Goal: Communication & Community: Answer question/provide support

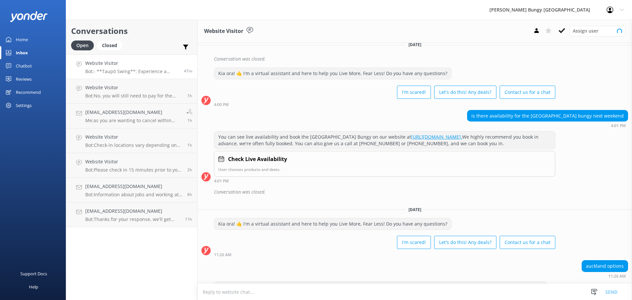
scroll to position [530, 0]
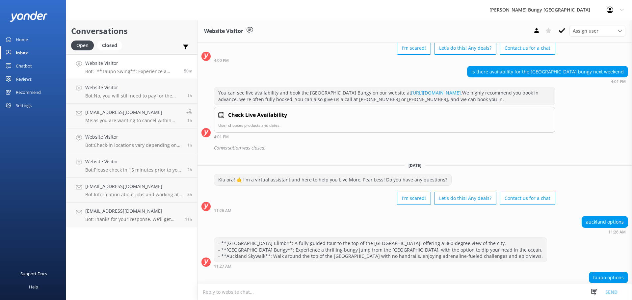
scroll to position [530, 0]
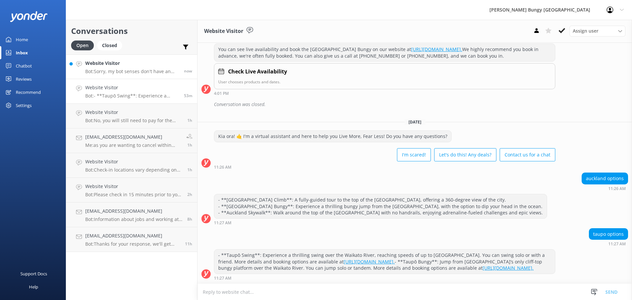
click at [109, 56] on link "Website Visitor Bot: Sorry, my bot senses don't have an answer for that, please…" at bounding box center [131, 66] width 131 height 25
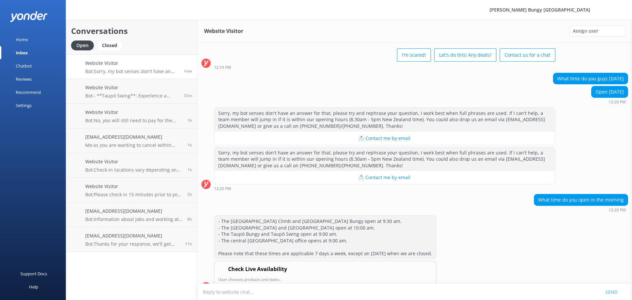
scroll to position [42, 0]
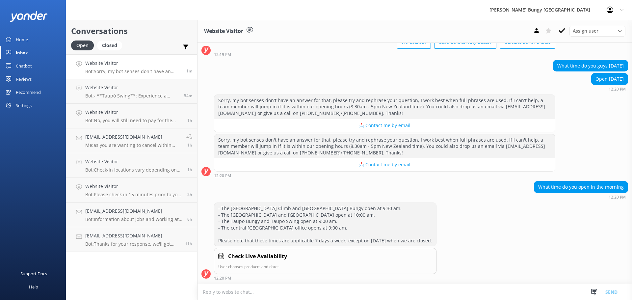
click at [404, 292] on textarea at bounding box center [414, 292] width 434 height 16
click at [492, 240] on div "- The Auckland Bridge Climb and Auckland Bridge Bungy open at 9:30 am. - The Au…" at bounding box center [414, 241] width 434 height 78
click at [143, 269] on div "Conversations Open Closed Important Assigned to me Unassigned Website Visitor B…" at bounding box center [132, 160] width 132 height 280
click at [151, 173] on link "Website Visitor Bot: Check-in locations vary depending on your activity: - Auck…" at bounding box center [131, 165] width 131 height 25
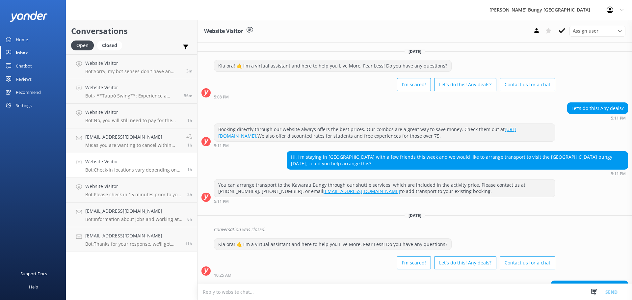
scroll to position [91, 0]
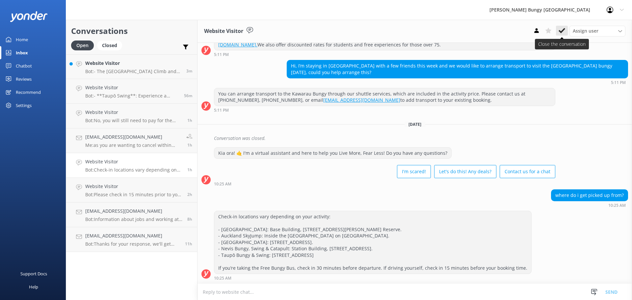
click at [564, 30] on use at bounding box center [561, 30] width 7 height 5
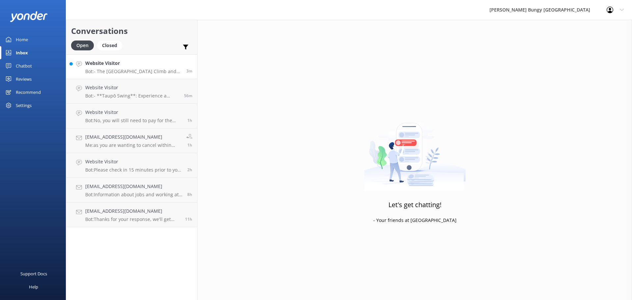
click at [152, 70] on p "Bot: - The Auckland Bridge Climb and Auckland Bridge Bungy open at 9:30 am. - T…" at bounding box center [133, 71] width 96 height 6
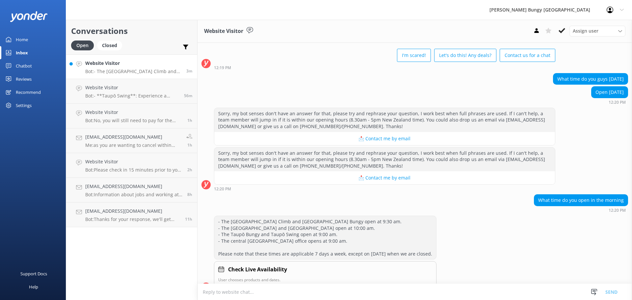
scroll to position [42, 0]
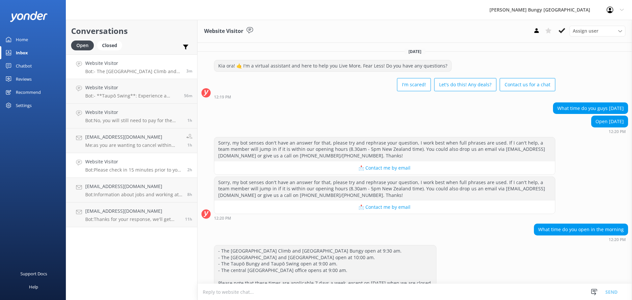
scroll to position [42, 0]
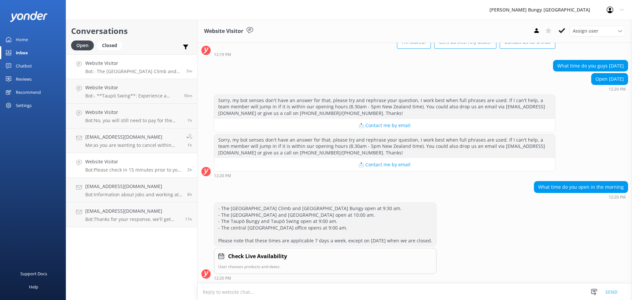
click at [95, 153] on link "Website Visitor Bot: Please check in 15 minutes prior to your booked activity t…" at bounding box center [131, 165] width 131 height 25
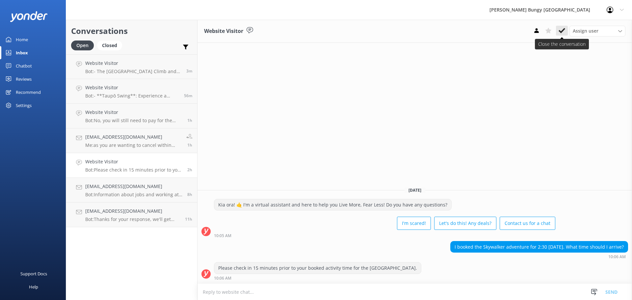
click at [566, 29] on button at bounding box center [562, 31] width 12 height 10
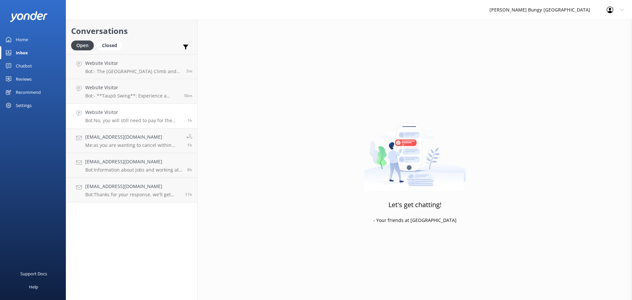
click at [169, 112] on h4 "Website Visitor" at bounding box center [133, 112] width 97 height 7
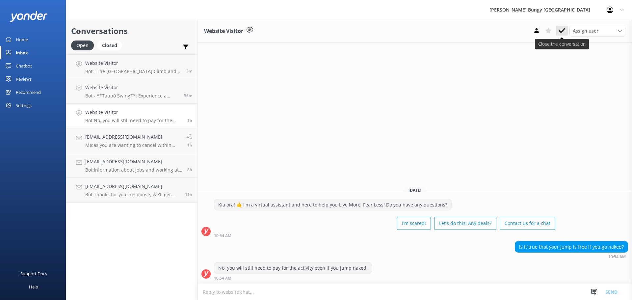
click at [559, 32] on icon at bounding box center [561, 30] width 7 height 7
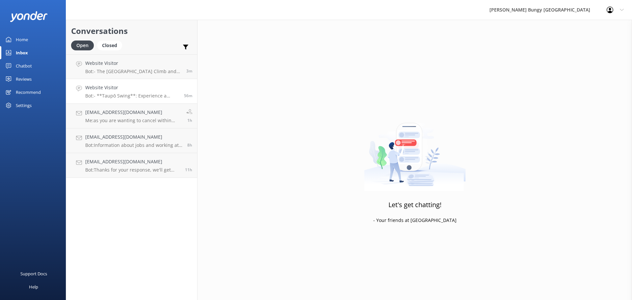
click at [155, 87] on h4 "Website Visitor" at bounding box center [132, 87] width 94 height 7
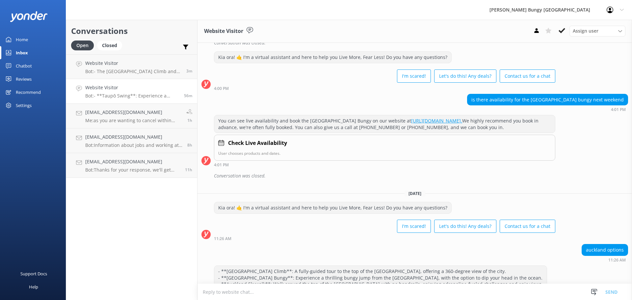
scroll to position [530, 0]
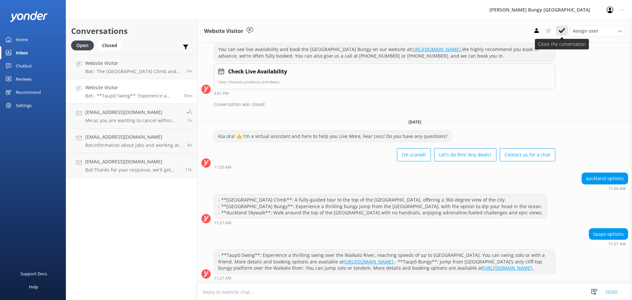
click at [558, 31] on icon at bounding box center [561, 30] width 7 height 7
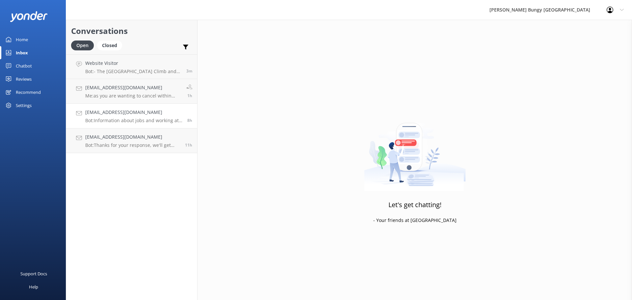
click at [147, 125] on link "bishwaspradhan111@gmail.com Bot: Information about jobs and working at Bungy, a…" at bounding box center [131, 116] width 131 height 25
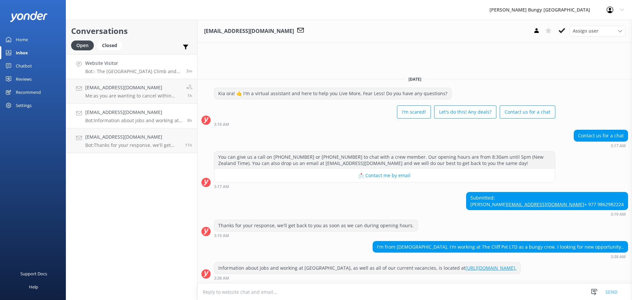
click at [151, 79] on link "Website Visitor Bot: - The Auckland Bridge Climb and Auckland Bridge Bungy open…" at bounding box center [131, 66] width 131 height 25
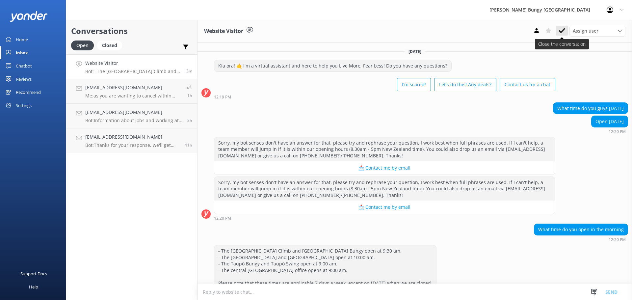
click at [559, 35] on button at bounding box center [562, 31] width 12 height 10
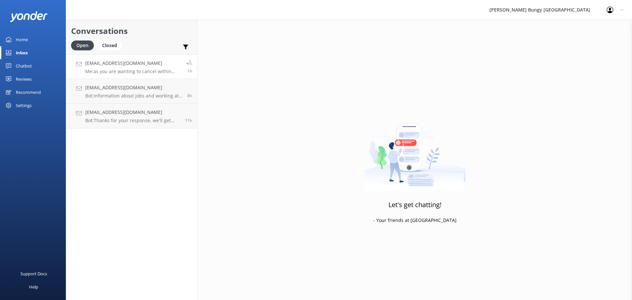
click at [152, 70] on p "Me: as you are wanting to cancel within 48hrs we do need confirmation that ther…" at bounding box center [133, 71] width 96 height 6
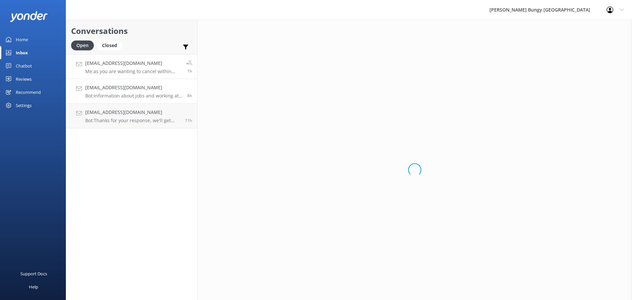
click at [150, 98] on p "Bot: Information about jobs and working at Bungy, as well as all of our current…" at bounding box center [133, 96] width 97 height 6
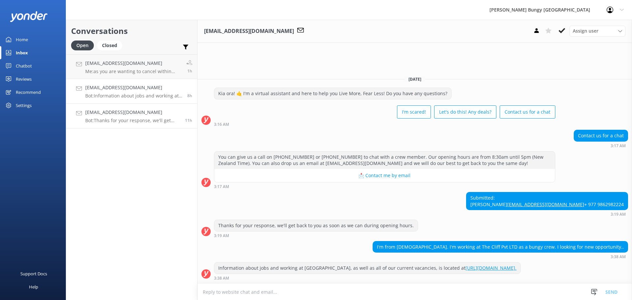
click at [150, 119] on p "Bot: Thanks for your response, we'll get back to you as soon as we can during o…" at bounding box center [132, 120] width 95 height 6
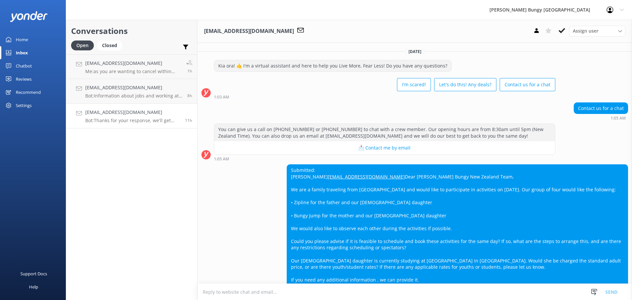
scroll to position [85, 0]
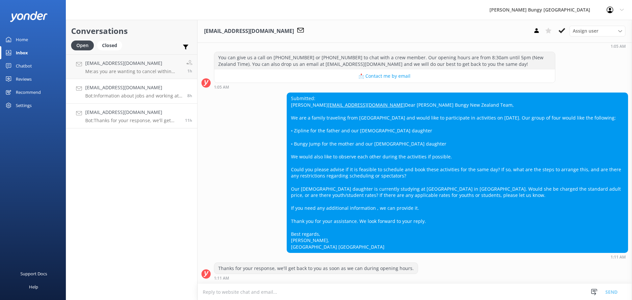
click at [117, 85] on h4 "[EMAIL_ADDRESS][DOMAIN_NAME]" at bounding box center [133, 87] width 97 height 7
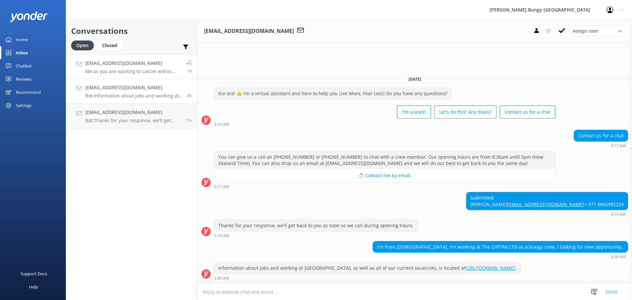
click at [120, 68] on div "Peterzdrgj23@gmail.com Me: as you are wanting to cancel within 48hrs we do need…" at bounding box center [133, 67] width 96 height 14
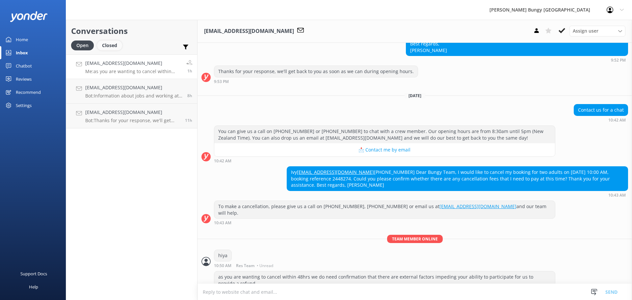
scroll to position [227, 0]
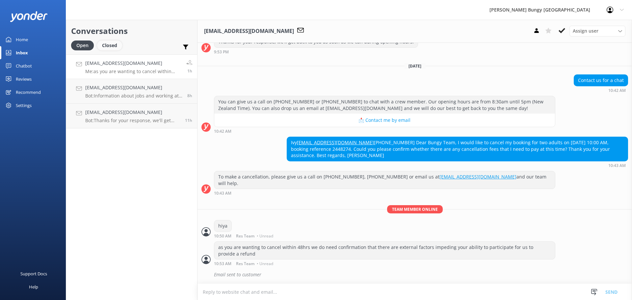
click at [110, 44] on div "Closed" at bounding box center [109, 45] width 25 height 10
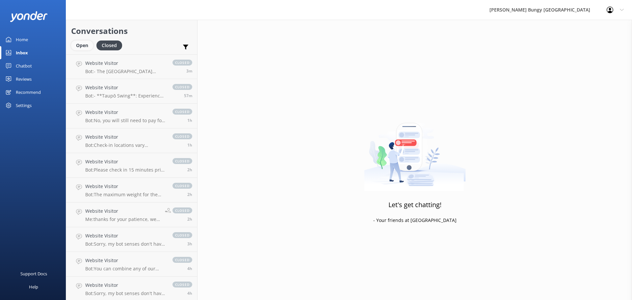
click at [81, 41] on div "Open" at bounding box center [82, 45] width 22 height 10
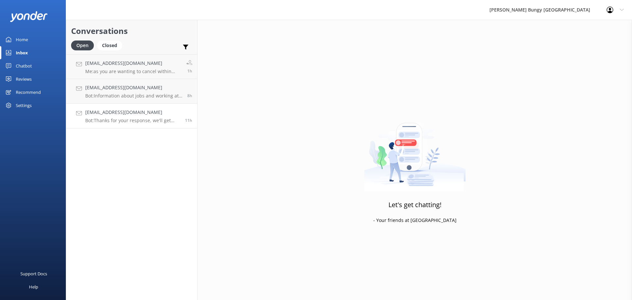
click at [133, 109] on h4 "[EMAIL_ADDRESS][DOMAIN_NAME]" at bounding box center [132, 112] width 95 height 7
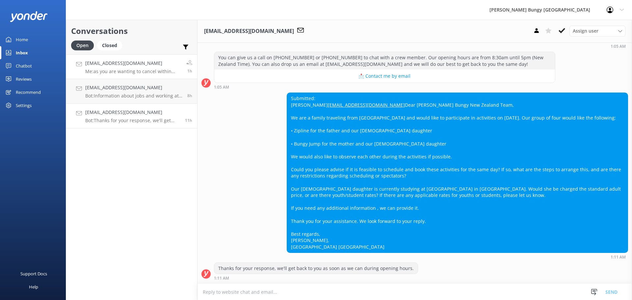
click at [149, 67] on div "Peterzdrgj23@gmail.com Me: as you are wanting to cancel within 48hrs we do need…" at bounding box center [133, 67] width 96 height 14
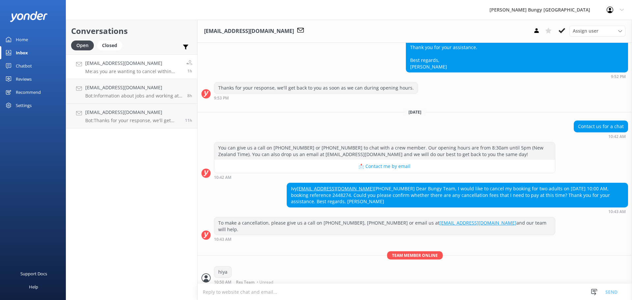
scroll to position [227, 0]
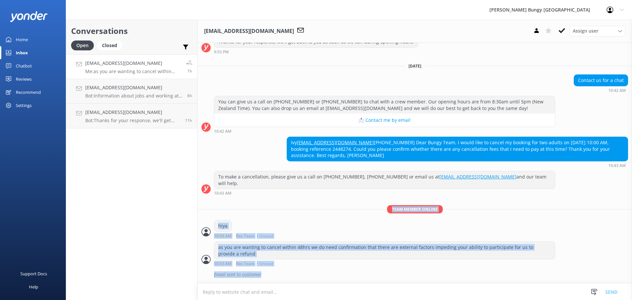
drag, startPoint x: 529, startPoint y: 298, endPoint x: 547, endPoint y: 315, distance: 25.1
click at [547, 299] on html "AJ Hackett Bungy New Zealand Profile Settings Logout Home Inbox Chatbot Content…" at bounding box center [316, 150] width 632 height 300
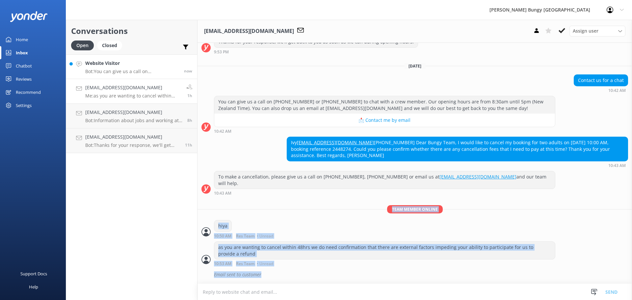
click at [128, 59] on link "Website Visitor Bot: You can give us a call on 0800 286 4958 or +64 3 450 1300 …" at bounding box center [131, 66] width 131 height 25
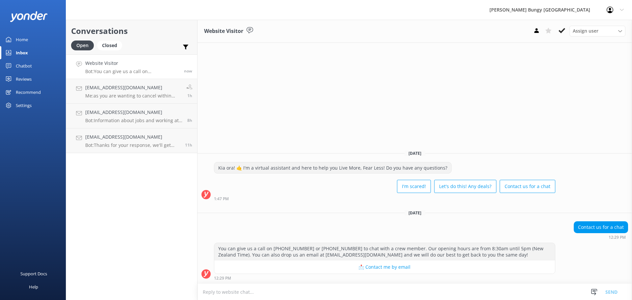
click at [274, 291] on textarea at bounding box center [414, 292] width 434 height 16
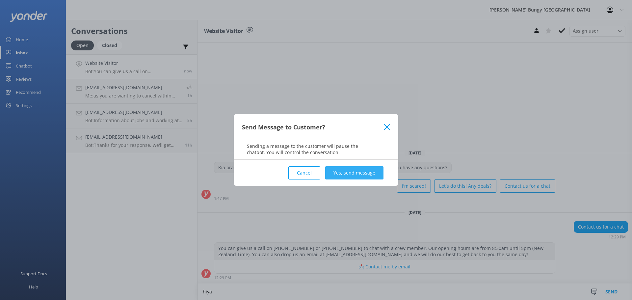
type textarea "hiya"
click at [353, 173] on button "Yes, send message" at bounding box center [354, 172] width 58 height 13
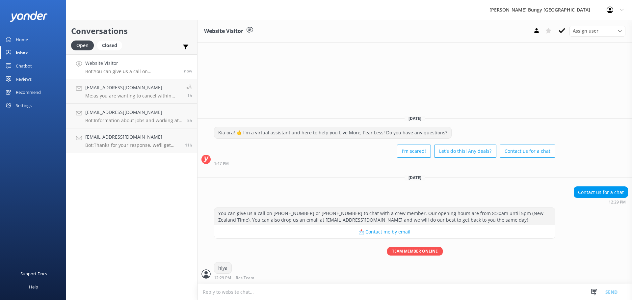
click at [294, 287] on textarea at bounding box center [414, 292] width 434 height 16
type textarea "how can we help?"
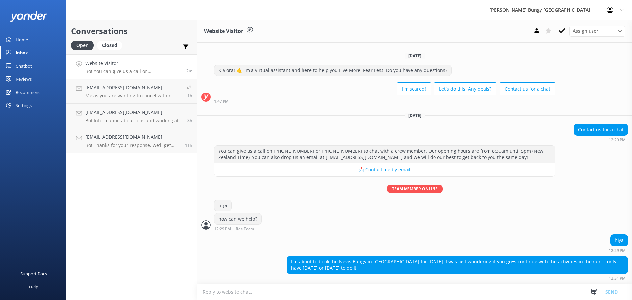
click at [294, 287] on textarea at bounding box center [414, 292] width 434 height 16
type textarea "yes, we operate in the rain'"
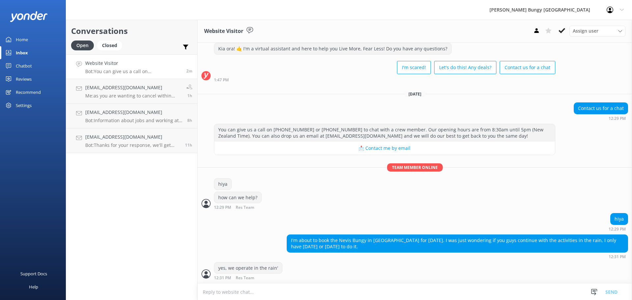
scroll to position [39, 0]
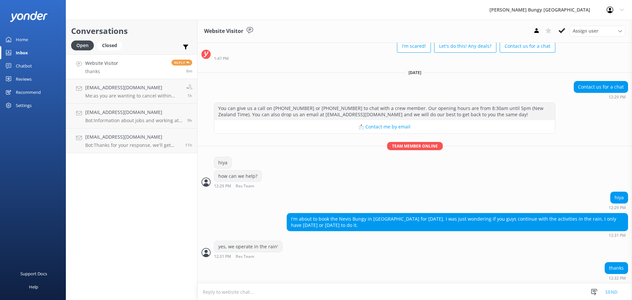
scroll to position [54, 0]
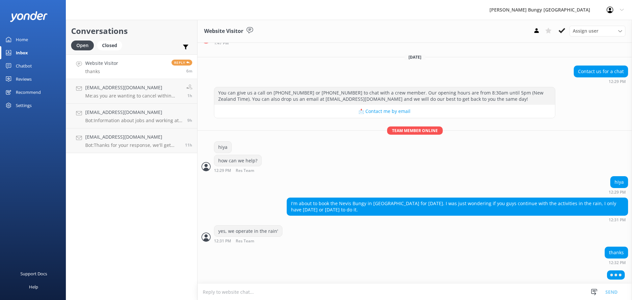
click at [268, 265] on div "thanks 12:32 PM" at bounding box center [414, 256] width 434 height 21
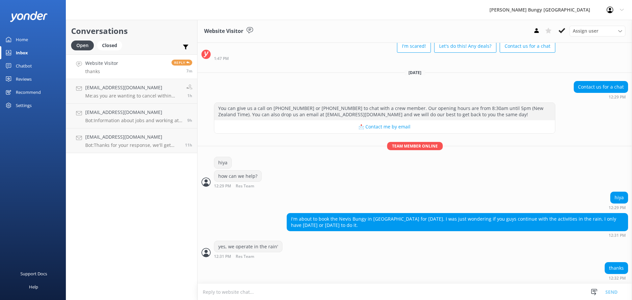
click at [110, 226] on div "Conversations Open Closed Important Assigned to me Unassigned Website Visitor t…" at bounding box center [132, 160] width 132 height 280
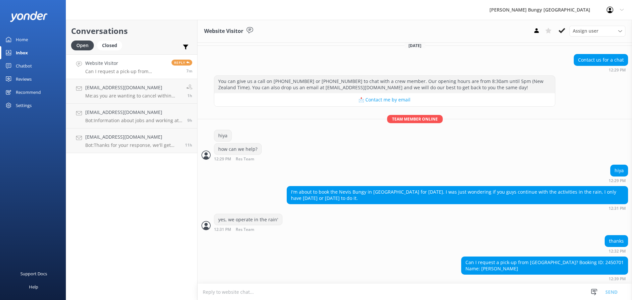
scroll to position [66, 0]
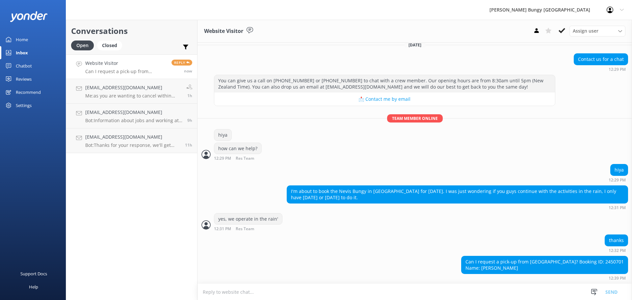
click at [543, 287] on textarea at bounding box center [414, 292] width 434 height 16
click at [614, 263] on div "Can I request a pick-up from Kawarau Bungy Centre? Booking ID: 2450701 Name: Ta…" at bounding box center [544, 264] width 166 height 17
drag, startPoint x: 614, startPoint y: 263, endPoint x: 562, endPoint y: 188, distance: 91.3
click at [562, 188] on div "I'm about to book the Nevis Bungy in Queenstown for this Saturday. I was just w…" at bounding box center [457, 194] width 341 height 17
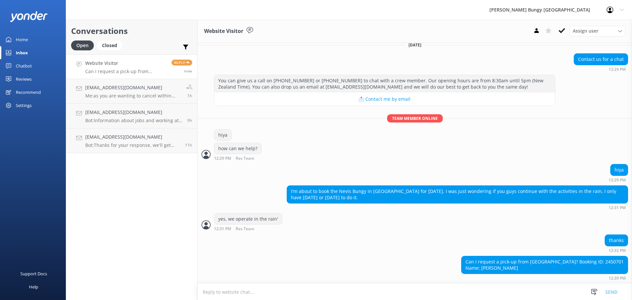
click at [611, 258] on div "Can I request a pick-up from Kawarau Bungy Centre? Booking ID: 2450701 Name: Ta…" at bounding box center [544, 264] width 166 height 17
click at [611, 262] on div "Can I request a pick-up from Kawarau Bungy Centre? Booking ID: 2450701 Name: Ta…" at bounding box center [544, 264] width 166 height 17
copy div "2450701"
click at [401, 295] on textarea at bounding box center [414, 292] width 434 height 16
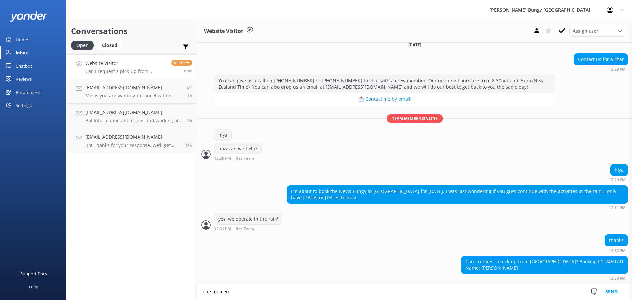
scroll to position [66, 0]
type textarea "one moment here"
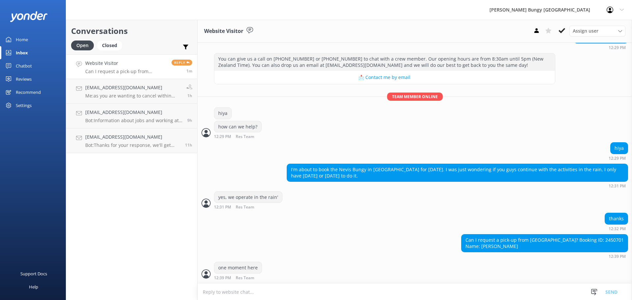
click at [346, 296] on textarea at bounding box center [414, 292] width 434 height 16
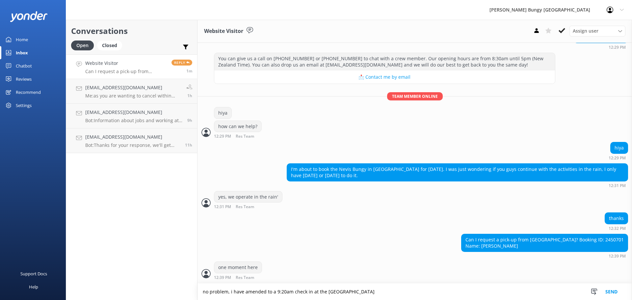
type textarea "no problem, i have amended to a 9:20am check in at the Kawarau Bridge"
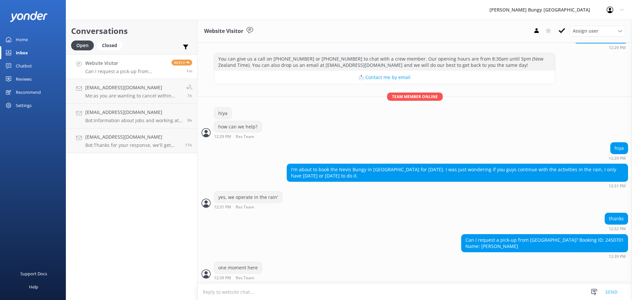
scroll to position [109, 0]
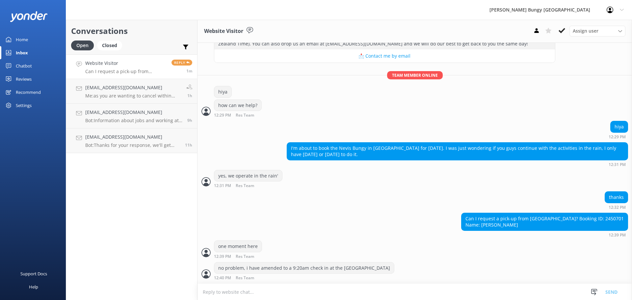
click at [346, 296] on textarea at bounding box center [414, 292] width 434 height 16
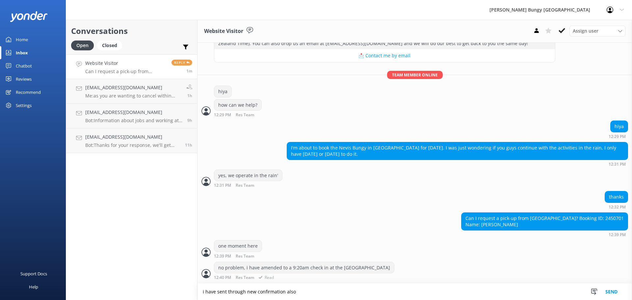
type textarea "i have sent through new confirmation also"
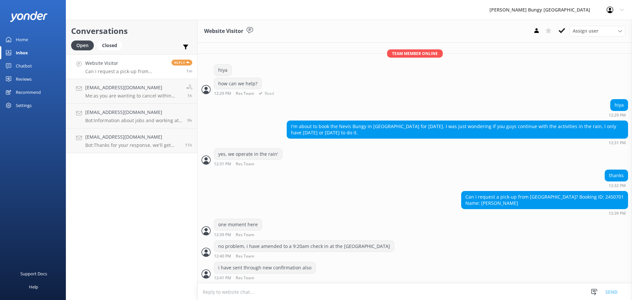
scroll to position [152, 0]
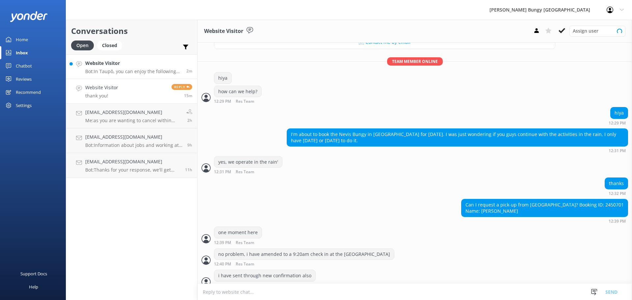
scroll to position [152, 0]
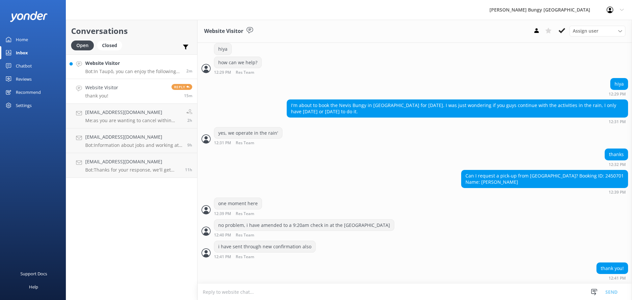
click at [134, 64] on h4 "Website Visitor" at bounding box center [133, 63] width 96 height 7
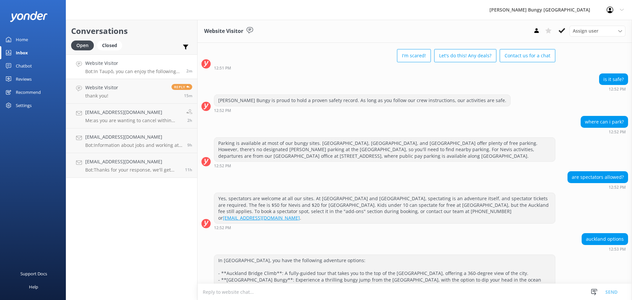
scroll to position [915, 0]
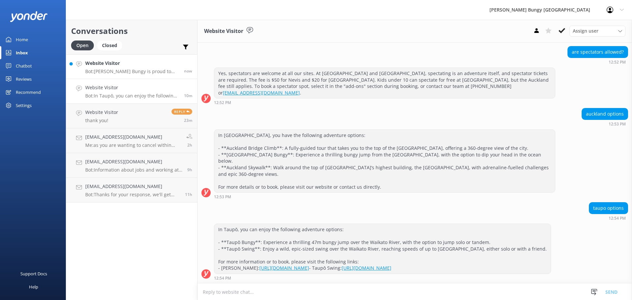
click at [136, 62] on h4 "Website Visitor" at bounding box center [132, 63] width 94 height 7
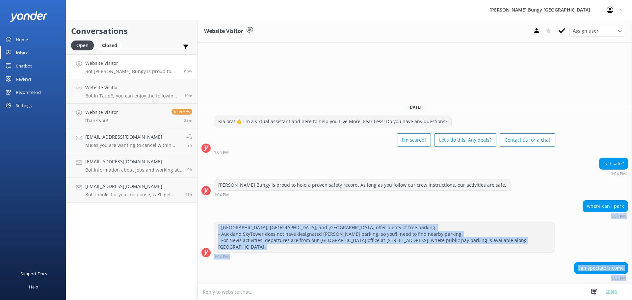
drag, startPoint x: 583, startPoint y: 228, endPoint x: 595, endPoint y: 304, distance: 76.9
click at [595, 299] on html "AJ Hackett Bungy New Zealand Profile Settings Logout Home Inbox Chatbot Content…" at bounding box center [316, 150] width 632 height 300
click at [538, 221] on div "where can i park 1:04 PM" at bounding box center [414, 210] width 434 height 21
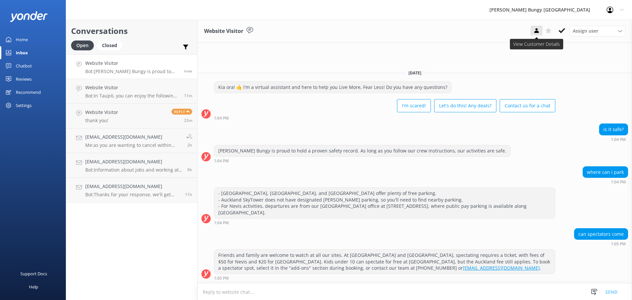
click at [532, 28] on button at bounding box center [537, 31] width 12 height 10
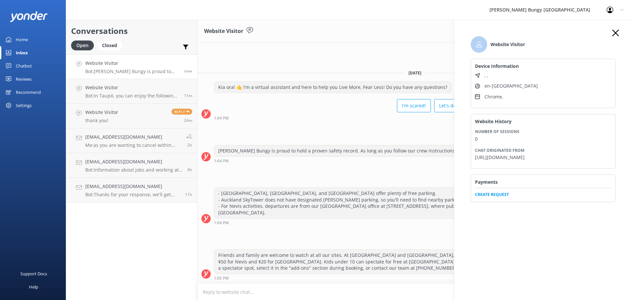
click at [613, 31] on use "button" at bounding box center [615, 33] width 7 height 7
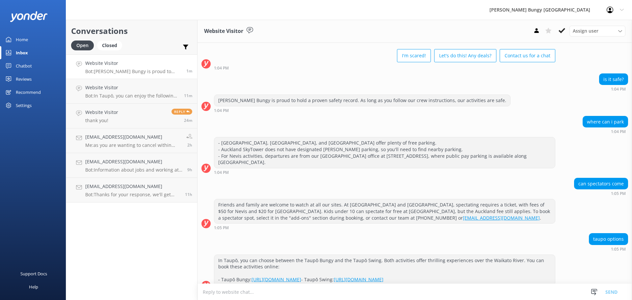
scroll to position [40, 0]
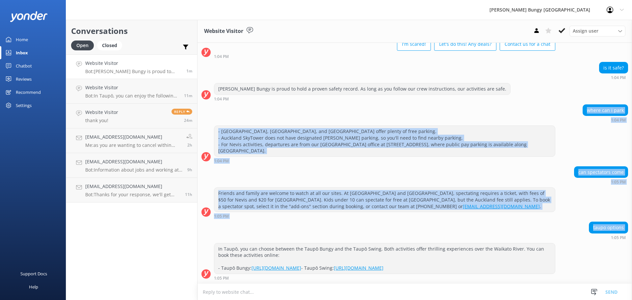
drag, startPoint x: 245, startPoint y: 100, endPoint x: 378, endPoint y: 228, distance: 185.5
click at [378, 228] on div "Today Kia ora! 🤙 I'm a virtual assistant and here to help you Live More, Fear L…" at bounding box center [414, 142] width 434 height 281
click at [334, 173] on div "can spectators come 1:05 PM" at bounding box center [414, 175] width 434 height 18
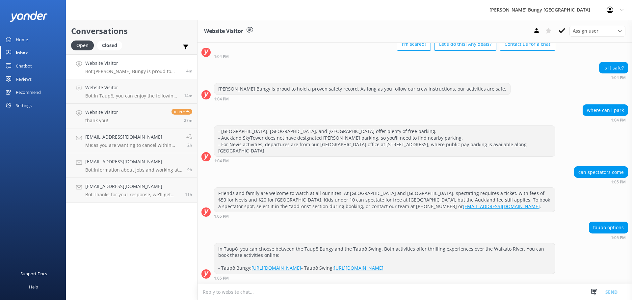
click at [93, 281] on div "Conversations Open Closed Important Assigned to me Unassigned Website Visitor B…" at bounding box center [132, 160] width 132 height 280
click at [566, 32] on button at bounding box center [562, 31] width 12 height 10
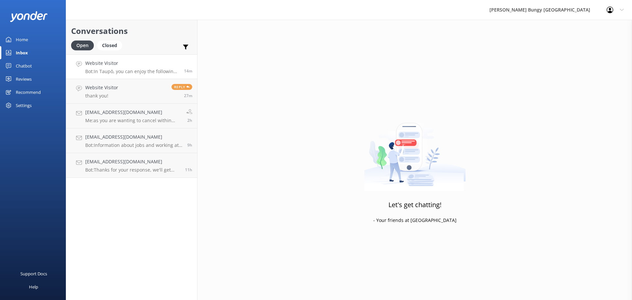
click at [86, 68] on p "Bot: In Taupō, you can enjoy the following adventure options: - **Taupō Bungy**…" at bounding box center [132, 71] width 94 height 6
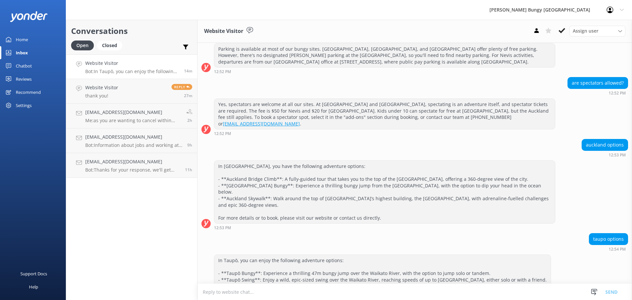
scroll to position [915, 0]
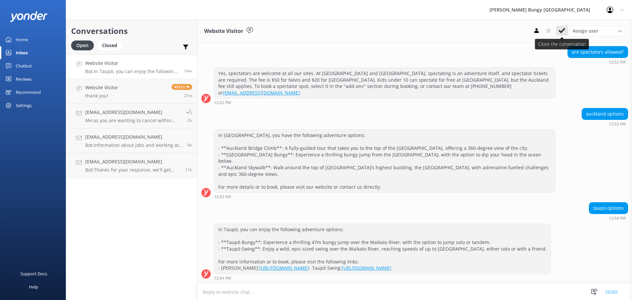
click at [563, 30] on use at bounding box center [561, 30] width 7 height 5
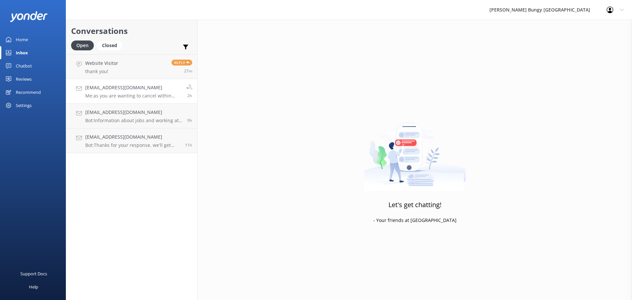
click at [120, 93] on p "Me: as you are wanting to cancel within 48hrs we do need confirmation that ther…" at bounding box center [133, 96] width 96 height 6
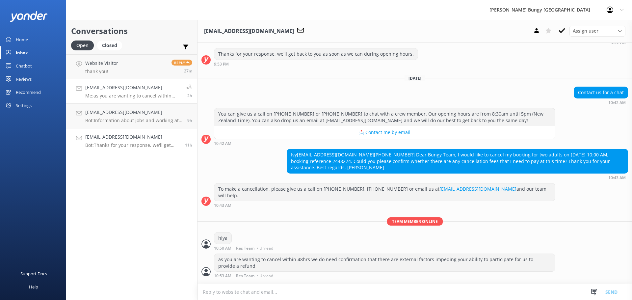
scroll to position [227, 0]
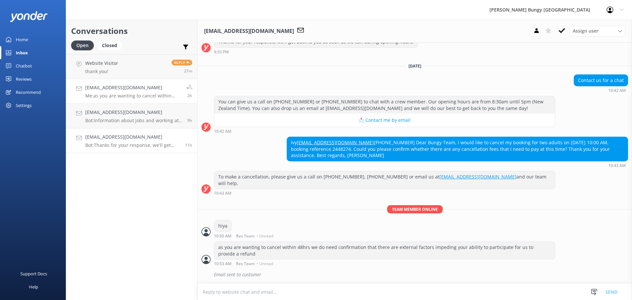
click at [152, 131] on link "hasey511@gmail.com Bot: Thanks for your response, we'll get back to you as soon…" at bounding box center [131, 140] width 131 height 25
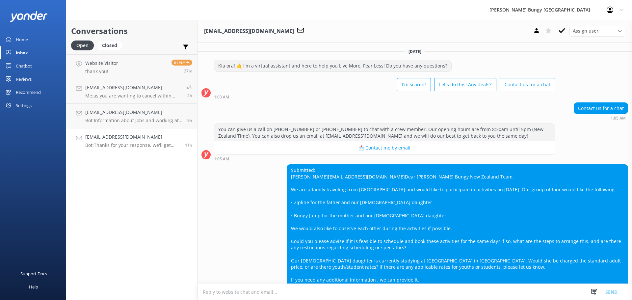
scroll to position [85, 0]
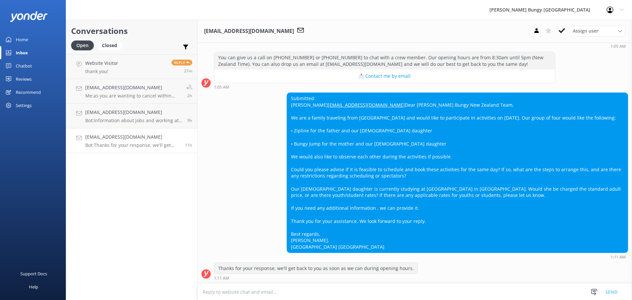
click at [104, 130] on link "hasey511@gmail.com Bot: Thanks for your response, we'll get back to you as soon…" at bounding box center [131, 140] width 131 height 25
click at [110, 120] on p "Bot: Information about jobs and working at Bungy, as well as all of our current…" at bounding box center [133, 120] width 97 height 6
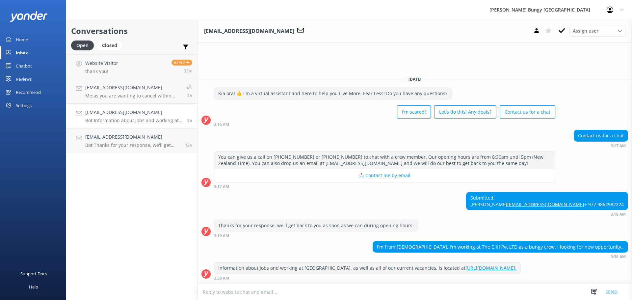
click at [75, 224] on div "Conversations Open Closed Important Assigned to me Unassigned Website Visitor t…" at bounding box center [132, 160] width 132 height 280
click at [107, 57] on link "Website Visitor thank you! Reply 33m" at bounding box center [131, 66] width 131 height 25
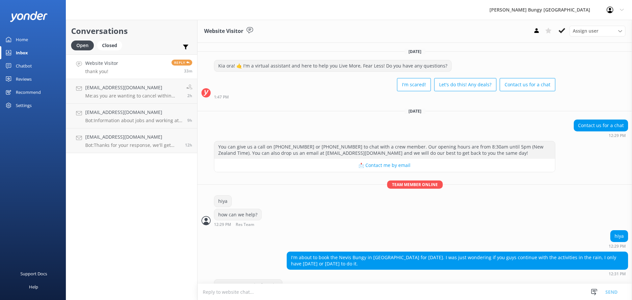
scroll to position [152, 0]
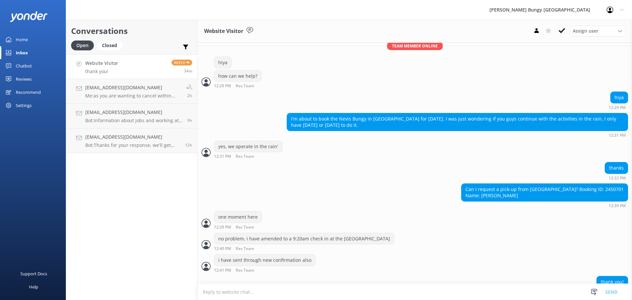
scroll to position [152, 0]
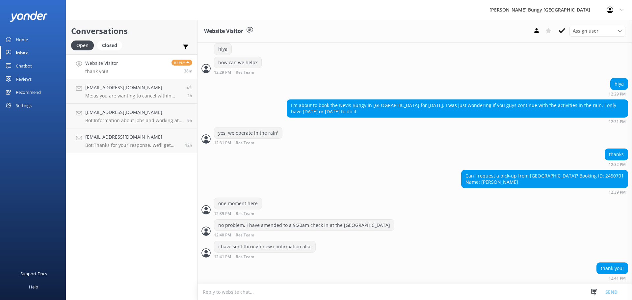
click at [79, 194] on div "Conversations Open Closed Important Assigned to me Unassigned Website Visitor t…" at bounding box center [132, 160] width 132 height 280
click at [77, 132] on link "[EMAIL_ADDRESS][DOMAIN_NAME] Bot: Thanks for your response, we'll get back to y…" at bounding box center [131, 140] width 131 height 25
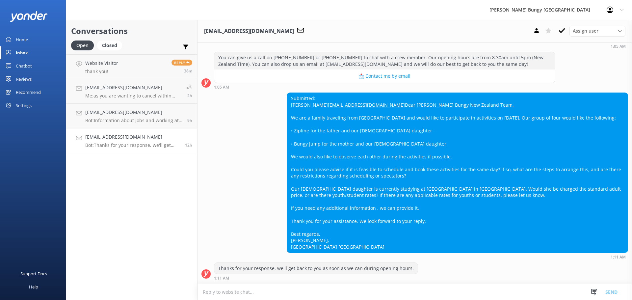
scroll to position [85, 0]
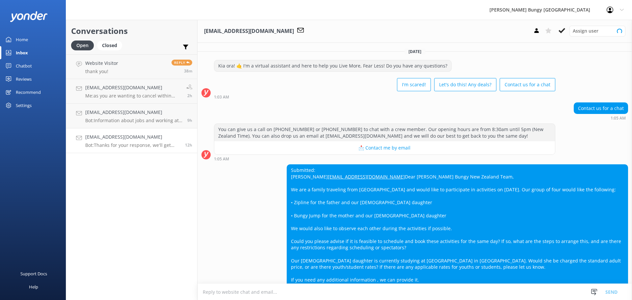
scroll to position [85, 0]
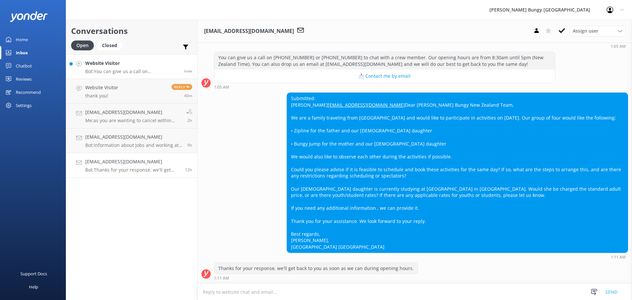
click at [166, 65] on h4 "Website Visitor" at bounding box center [132, 63] width 94 height 7
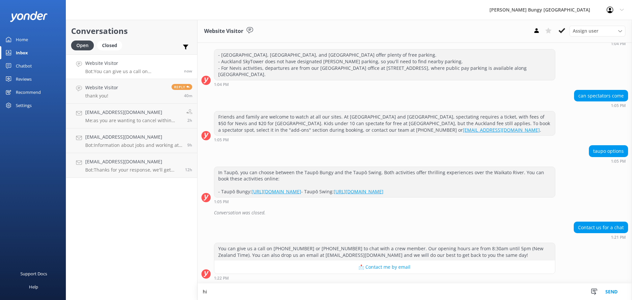
scroll to position [117, 0]
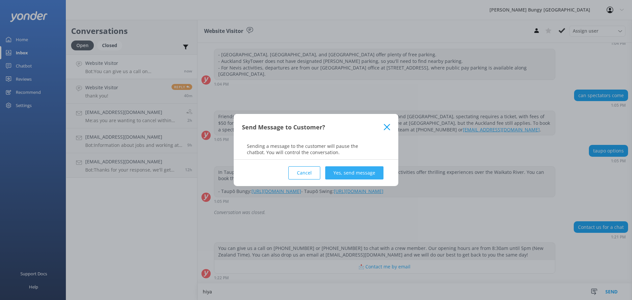
type textarea "hiya"
click at [356, 176] on button "Yes, send message" at bounding box center [354, 172] width 58 height 13
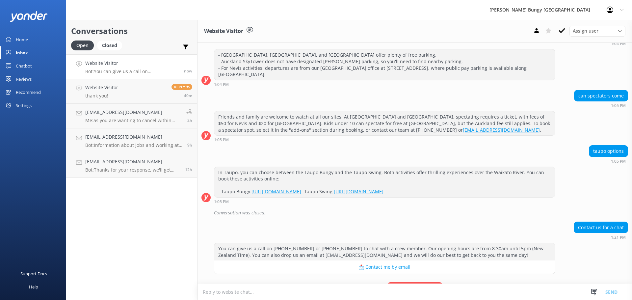
scroll to position [152, 0]
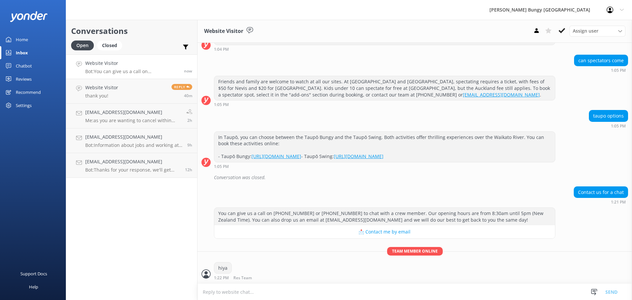
click at [361, 291] on textarea at bounding box center [414, 292] width 434 height 16
type textarea "how can we help?"
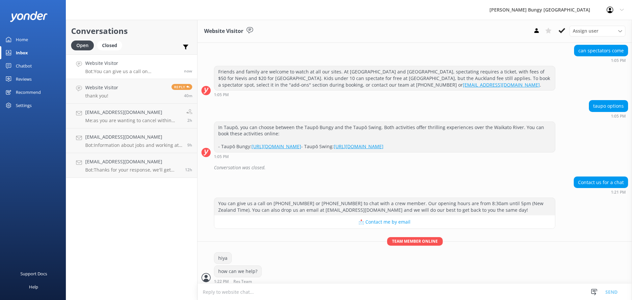
scroll to position [166, 0]
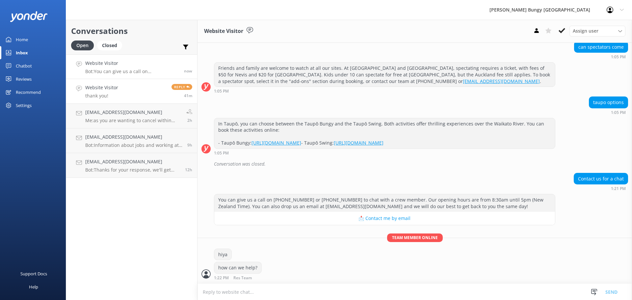
click at [94, 98] on p "thank you!" at bounding box center [101, 96] width 33 height 6
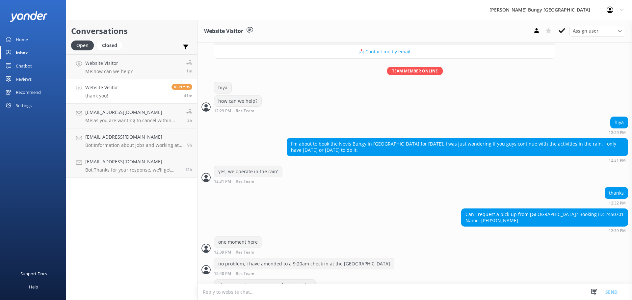
scroll to position [152, 0]
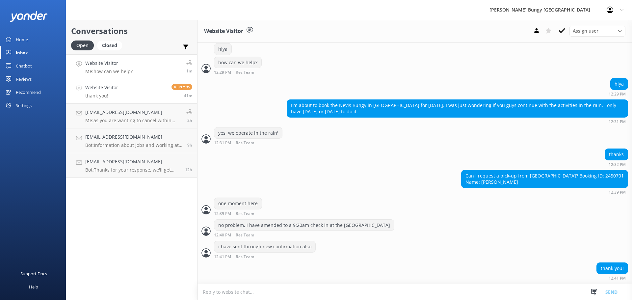
click at [142, 78] on link "Website Visitor Me: how can we help? 1m" at bounding box center [131, 66] width 131 height 25
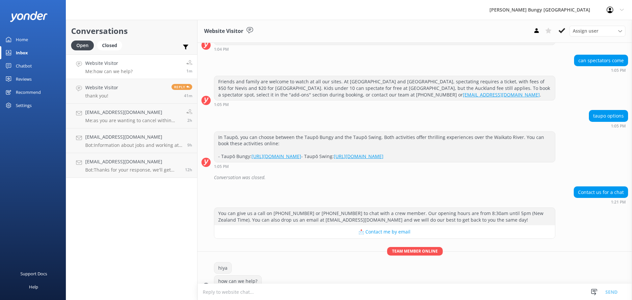
click at [140, 75] on link "Website Visitor Me: how can we help? 1m" at bounding box center [131, 66] width 131 height 25
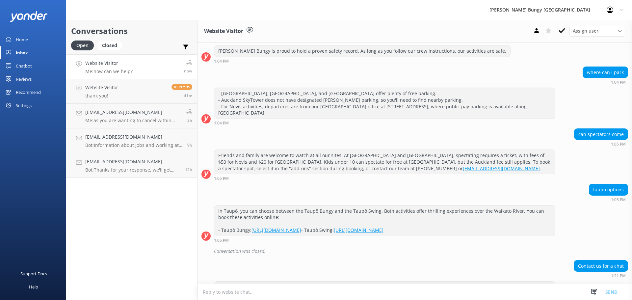
scroll to position [166, 0]
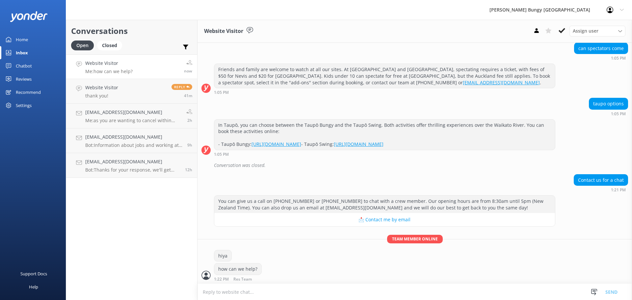
scroll to position [166, 0]
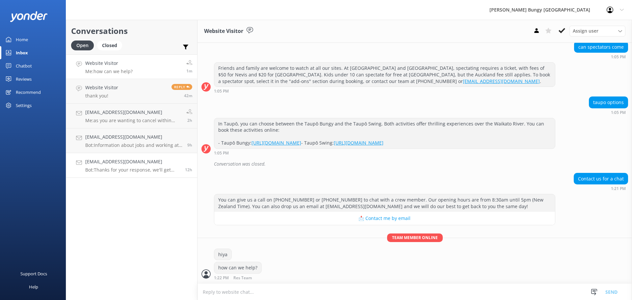
click at [140, 157] on link "[EMAIL_ADDRESS][DOMAIN_NAME] Bot: Thanks for your response, we'll get back to y…" at bounding box center [131, 165] width 131 height 25
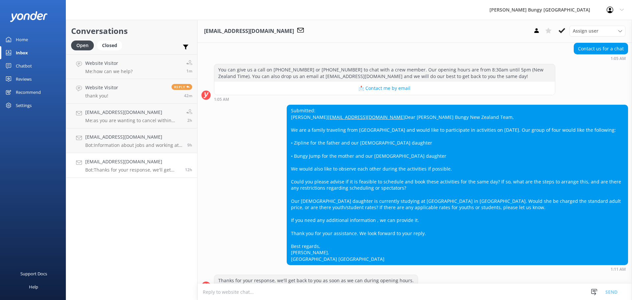
scroll to position [85, 0]
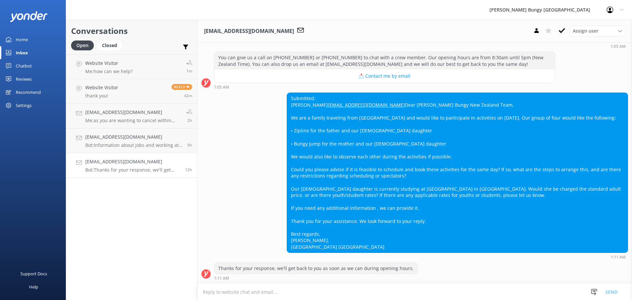
type textarea "K"
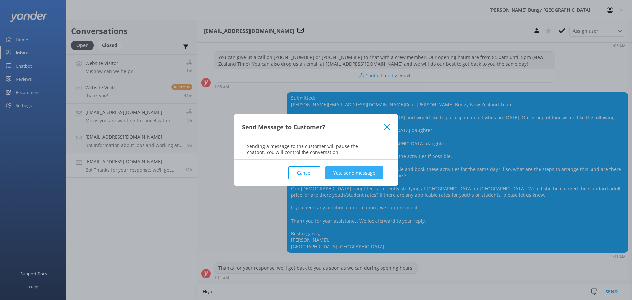
type textarea "Hiya"
click at [372, 177] on button "Yes, send message" at bounding box center [354, 172] width 58 height 13
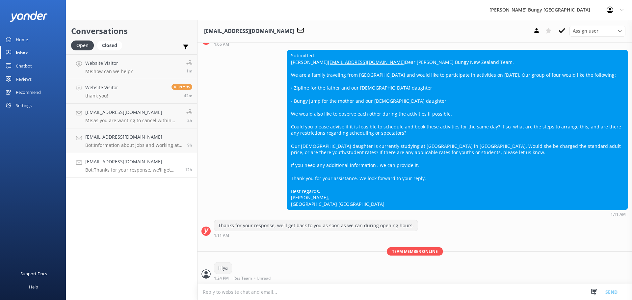
scroll to position [127, 0]
click at [241, 294] on textarea at bounding box center [414, 292] width 434 height 16
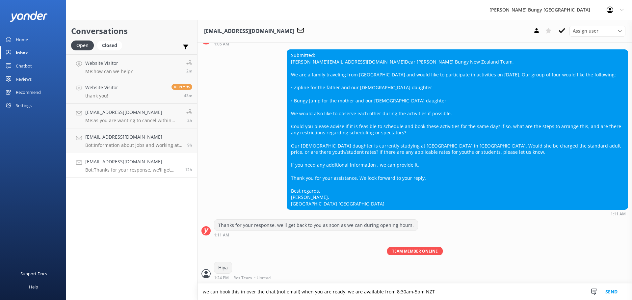
click at [454, 291] on textarea "we can book this in over the chat (not email) when you are ready. we are availa…" at bounding box center [414, 291] width 434 height 16
type textarea "we can book this in over the chat (not email) when you are ready. we are availa…"
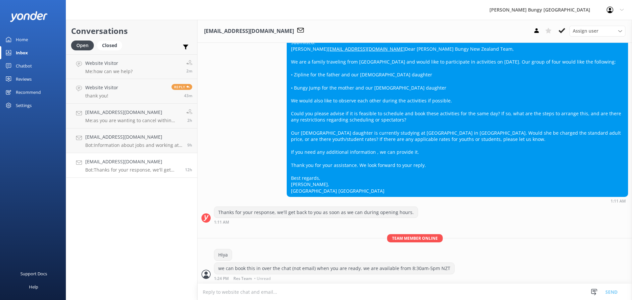
scroll to position [141, 0]
click at [452, 288] on textarea at bounding box center [414, 292] width 434 height 16
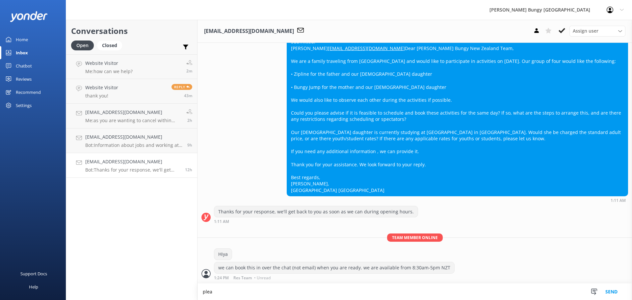
scroll to position [141, 0]
type textarea "please contact within these hours and we can book you in :)"
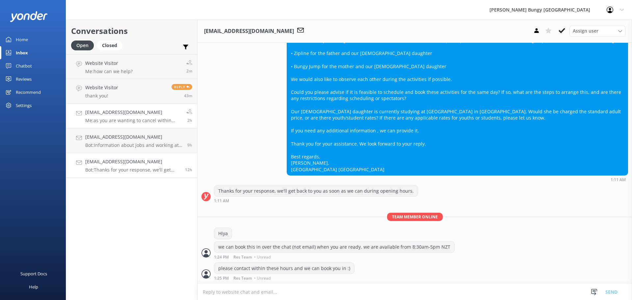
scroll to position [162, 0]
click at [122, 73] on p "Me: how can we help?" at bounding box center [108, 71] width 47 height 6
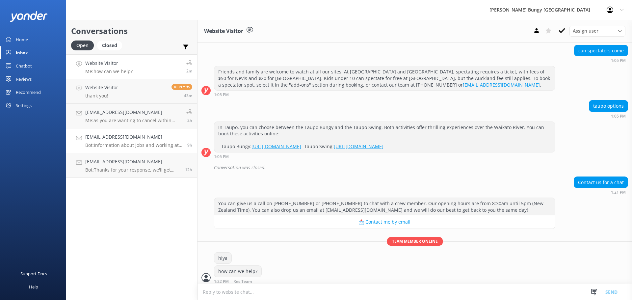
click at [122, 141] on h4 "bishwaspradhan111@gmail.com" at bounding box center [133, 136] width 97 height 7
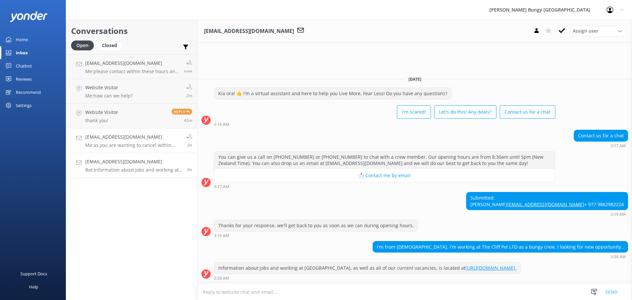
click at [148, 145] on p "Me: as you are wanting to cancel within 48hrs we do need confirmation that ther…" at bounding box center [133, 145] width 96 height 6
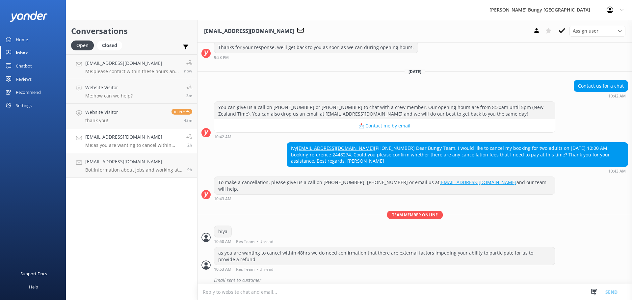
scroll to position [227, 0]
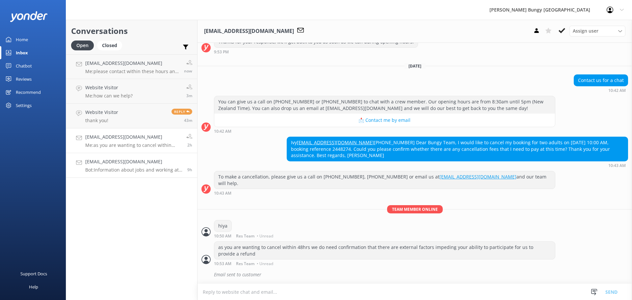
click at [151, 170] on p "Bot: Information about jobs and working at Bungy, as well as all of our current…" at bounding box center [133, 170] width 97 height 6
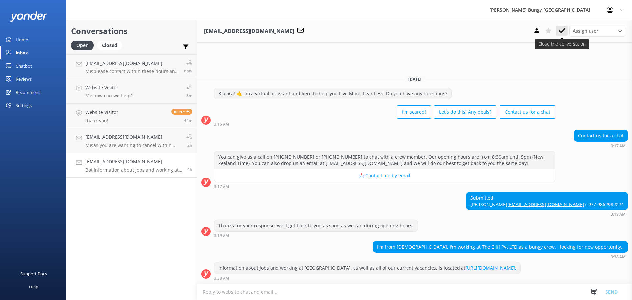
click at [564, 31] on icon at bounding box center [561, 30] width 7 height 7
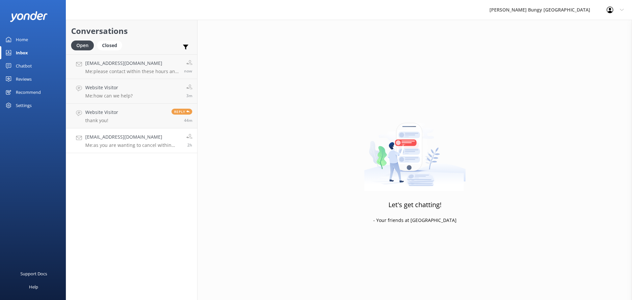
click at [158, 135] on h4 "[EMAIL_ADDRESS][DOMAIN_NAME]" at bounding box center [133, 136] width 96 height 7
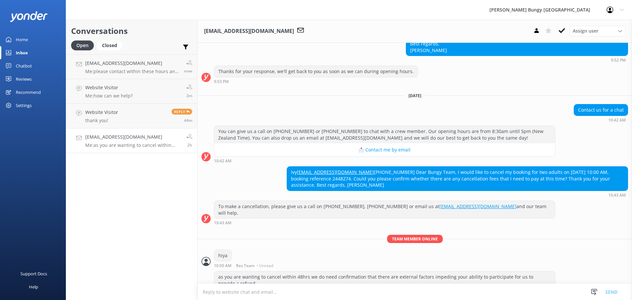
scroll to position [227, 0]
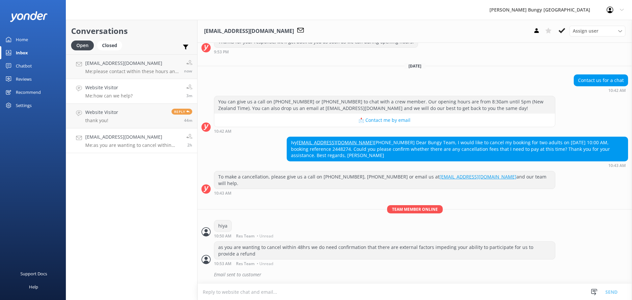
click at [101, 103] on link "Website Visitor Me: how can we help? 3m" at bounding box center [131, 91] width 131 height 25
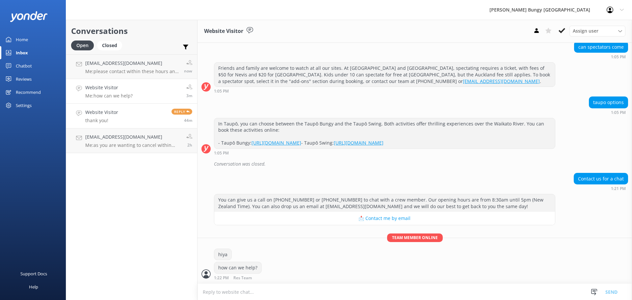
click at [138, 117] on link "Website Visitor thank you! Reply 44m" at bounding box center [131, 116] width 131 height 25
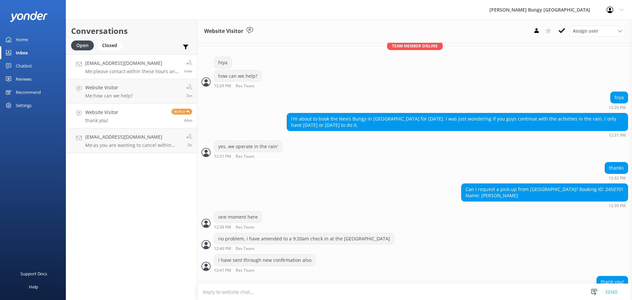
scroll to position [152, 0]
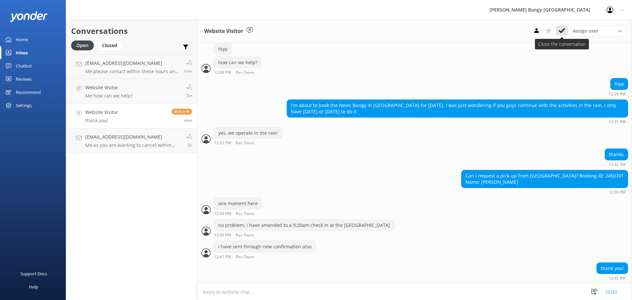
click at [564, 30] on use at bounding box center [561, 30] width 7 height 5
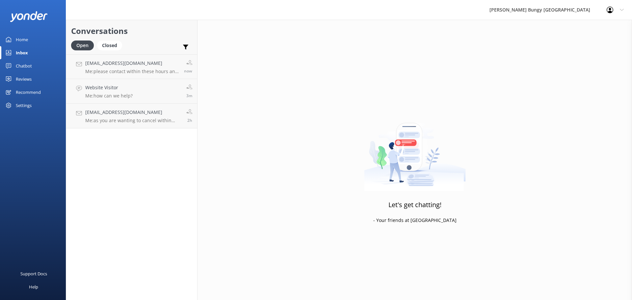
click at [477, 139] on div "Let's get chatting! - Your friends at Yonder" at bounding box center [414, 170] width 434 height 300
click at [132, 68] on div "hasey511@gmail.com Me: please contact within these hours and we can book you in…" at bounding box center [132, 67] width 94 height 14
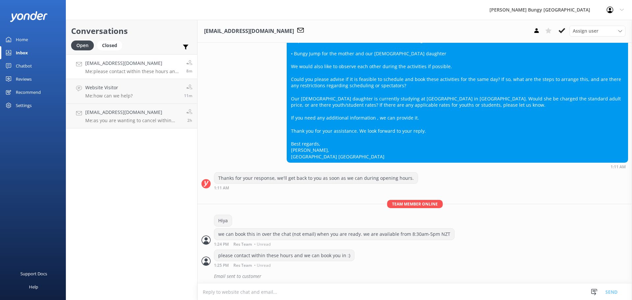
scroll to position [176, 0]
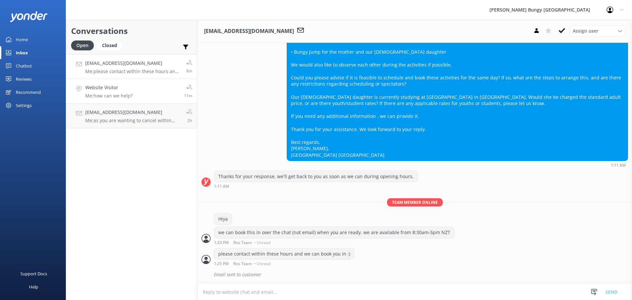
click at [145, 87] on link "Website Visitor Me: how can we help? 11m" at bounding box center [131, 91] width 131 height 25
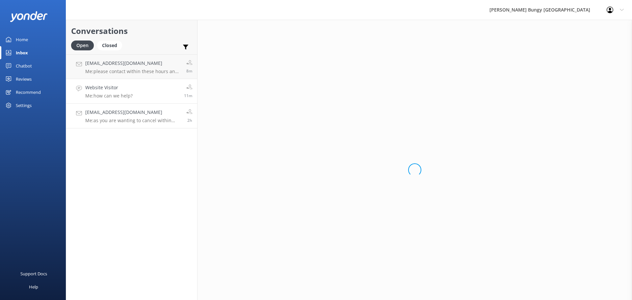
click at [142, 112] on h4 "[EMAIL_ADDRESS][DOMAIN_NAME]" at bounding box center [133, 112] width 96 height 7
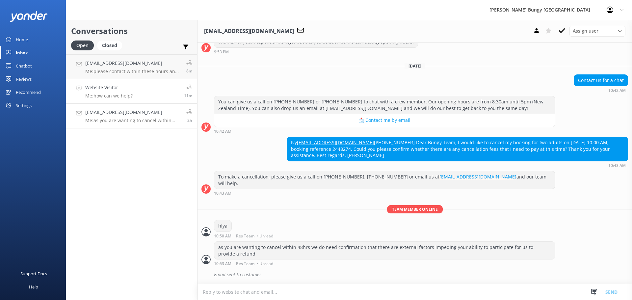
click at [146, 86] on link "Website Visitor Me: how can we help? 11m" at bounding box center [131, 91] width 131 height 25
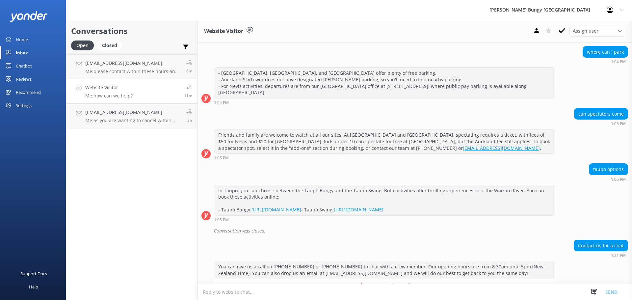
scroll to position [166, 0]
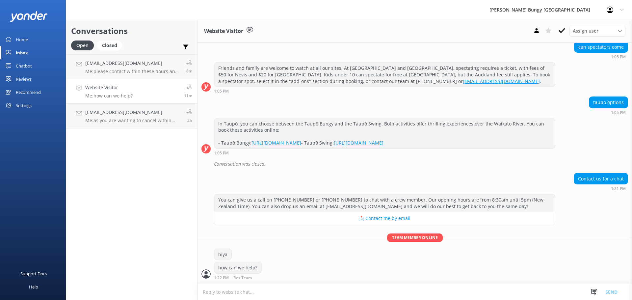
click at [115, 82] on link "Website Visitor Me: how can we help? 11m" at bounding box center [131, 91] width 131 height 25
click at [116, 75] on link "hasey511@gmail.com Me: please contact within these hours and we can book you in…" at bounding box center [131, 66] width 131 height 25
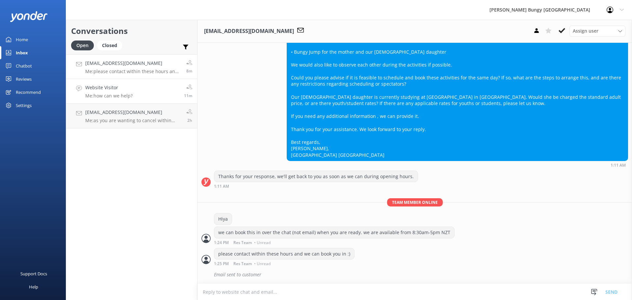
click at [113, 98] on p "Me: how can we help?" at bounding box center [108, 96] width 47 height 6
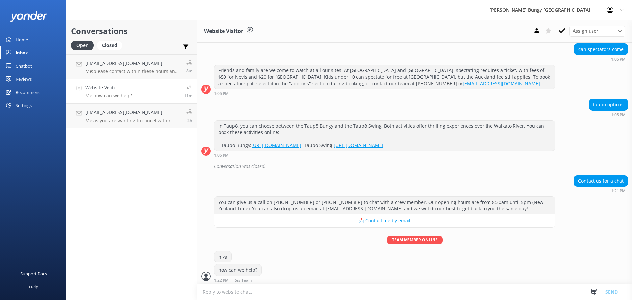
scroll to position [166, 0]
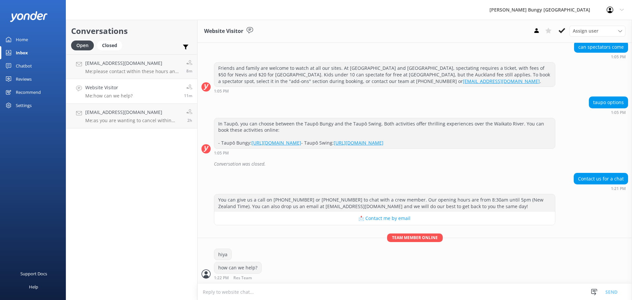
click at [117, 264] on div "Conversations Open Closed Important Assigned to me Unassigned hasey511@gmail.co…" at bounding box center [132, 160] width 132 height 280
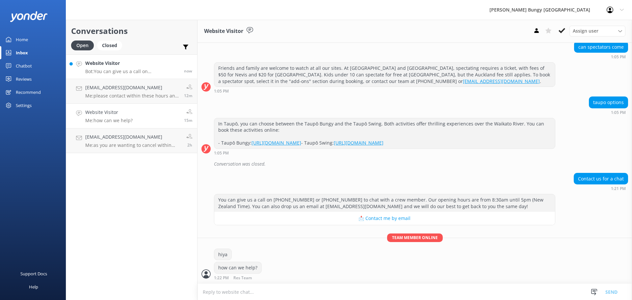
click at [146, 66] on h4 "Website Visitor" at bounding box center [132, 63] width 94 height 7
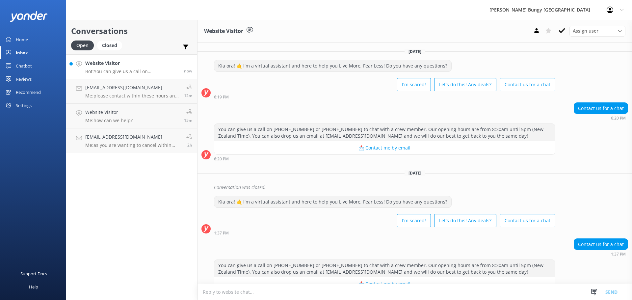
scroll to position [17, 0]
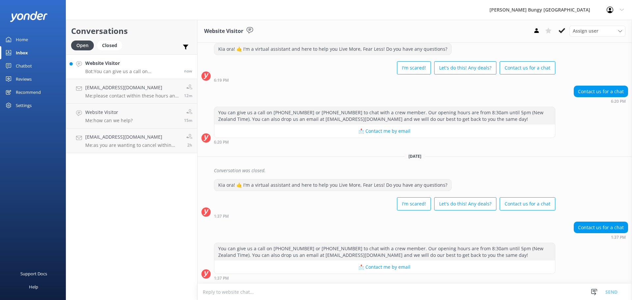
click at [245, 290] on textarea at bounding box center [414, 292] width 434 height 16
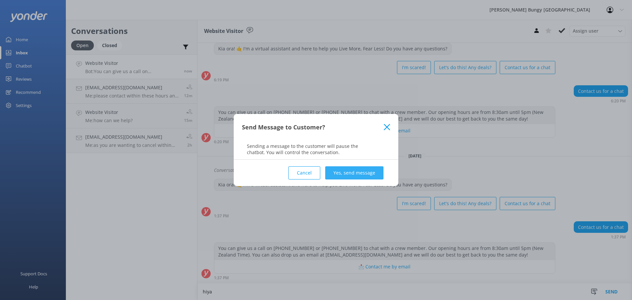
type textarea "hiya"
click at [342, 169] on button "Yes, send message" at bounding box center [354, 172] width 58 height 13
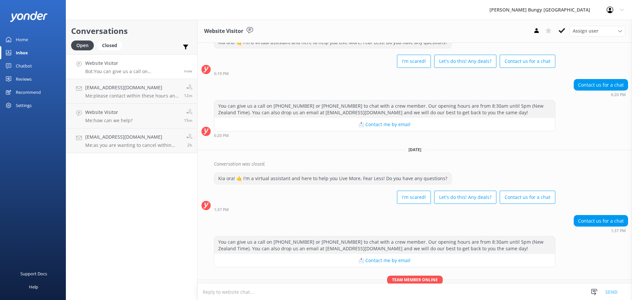
scroll to position [52, 0]
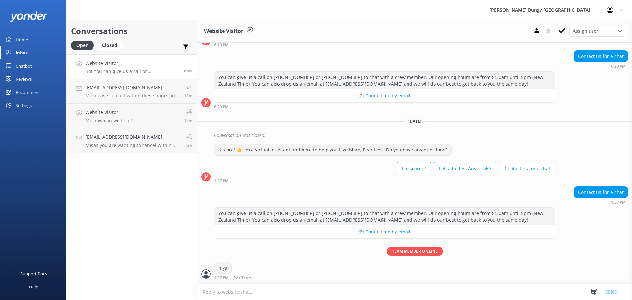
click at [316, 286] on textarea at bounding box center [414, 292] width 434 height 16
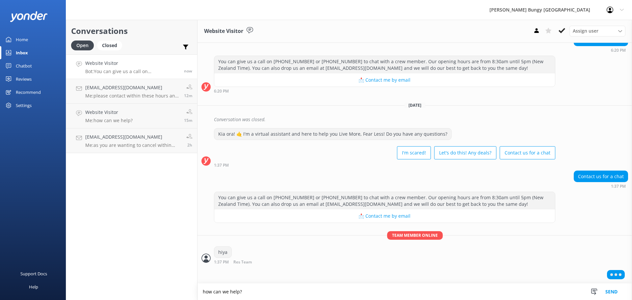
type textarea "how can we help?"
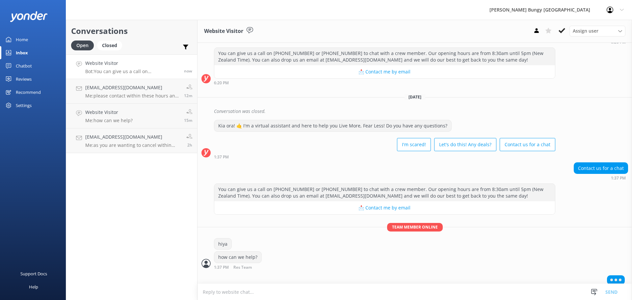
scroll to position [81, 0]
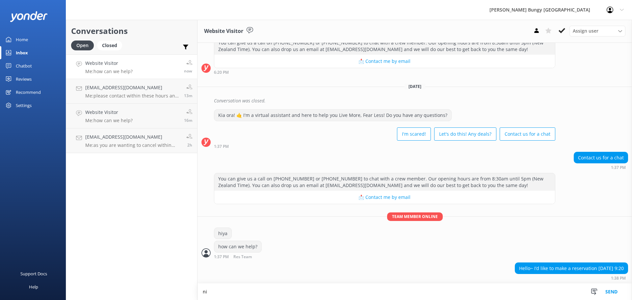
scroll to position [87, 0]
type textarea "nice, which activity?"
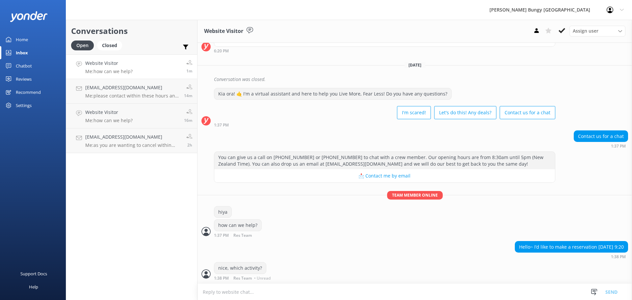
scroll to position [123, 0]
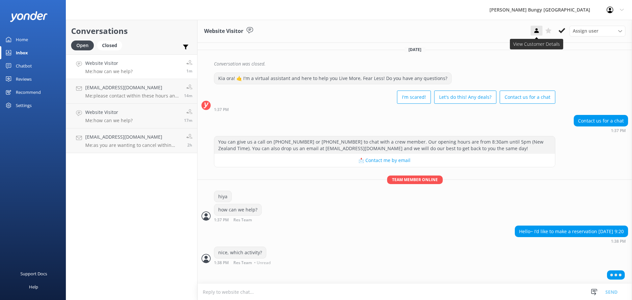
click at [531, 32] on button at bounding box center [537, 31] width 12 height 10
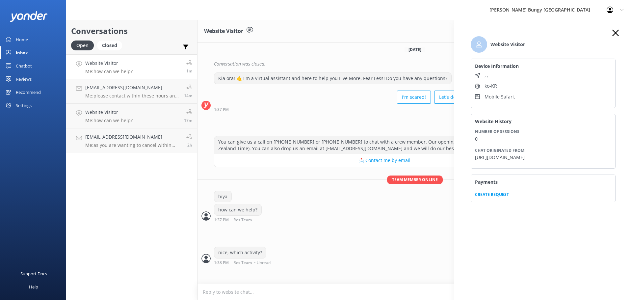
click at [617, 32] on icon "button" at bounding box center [615, 33] width 7 height 7
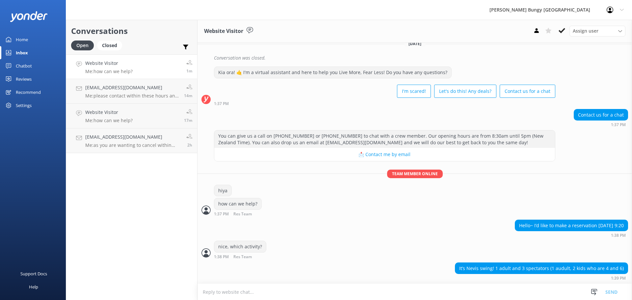
scroll to position [145, 0]
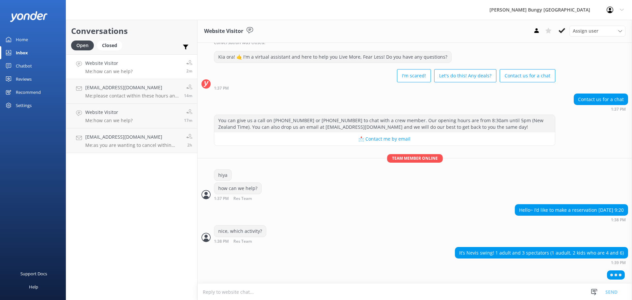
click at [334, 295] on textarea at bounding box center [414, 292] width 434 height 16
paste textarea "[PERSON_NAME]"
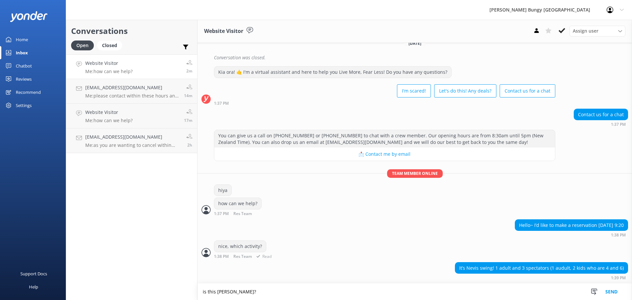
type textarea "is this [PERSON_NAME]?"
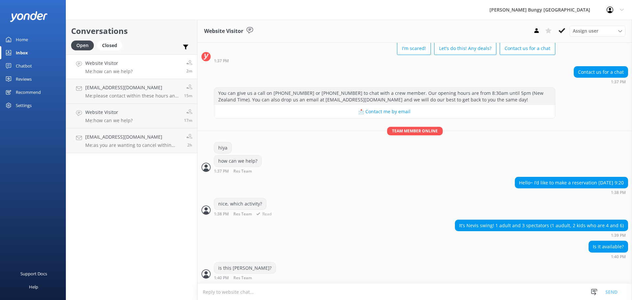
scroll to position [188, 0]
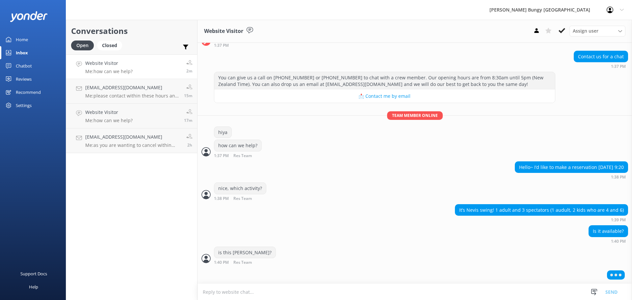
click at [280, 282] on div at bounding box center [414, 276] width 434 height 16
click at [279, 286] on textarea at bounding box center [414, 292] width 434 height 16
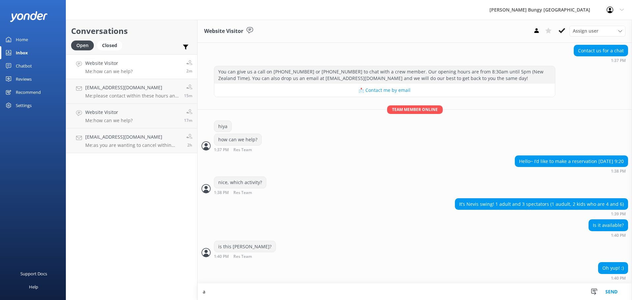
scroll to position [194, 0]
click at [269, 292] on textarea "awesome, thanks for jumping gon the chat." at bounding box center [414, 291] width 434 height 16
click at [314, 290] on textarea "awesome, thanks for jumping on the chat." at bounding box center [414, 291] width 434 height 16
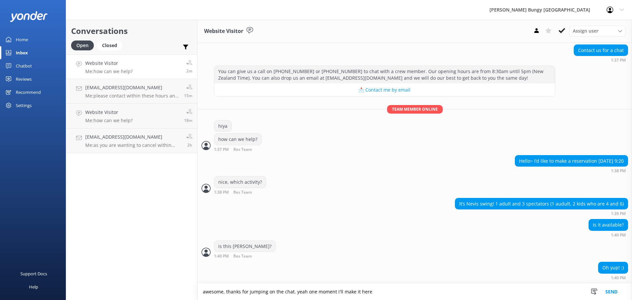
type textarea "awesome, thanks for jumping on the chat. yeah one moment i'll make it here"
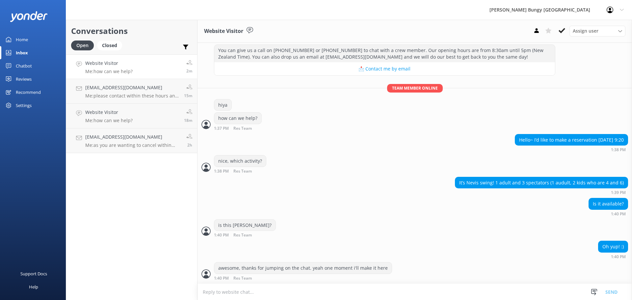
scroll to position [236, 0]
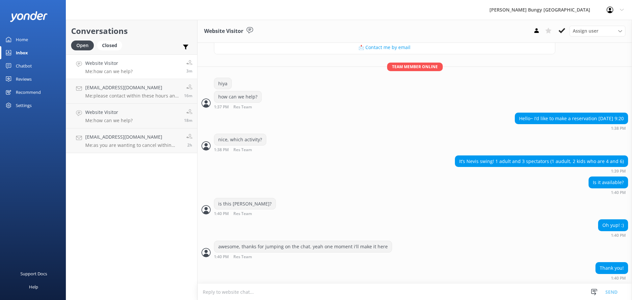
click at [445, 294] on textarea at bounding box center [414, 292] width 434 height 16
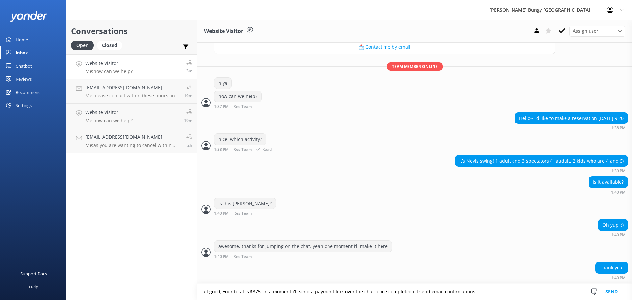
type textarea "all good, your total is $375. in a moment i'll send a payment link over the cha…"
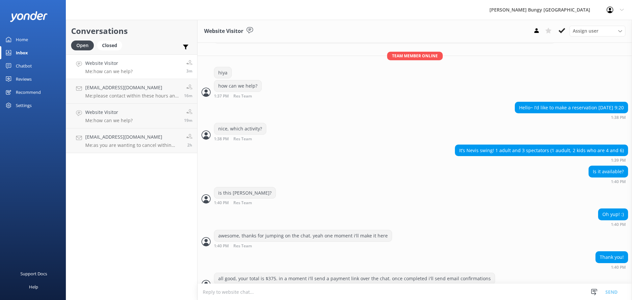
scroll to position [258, 0]
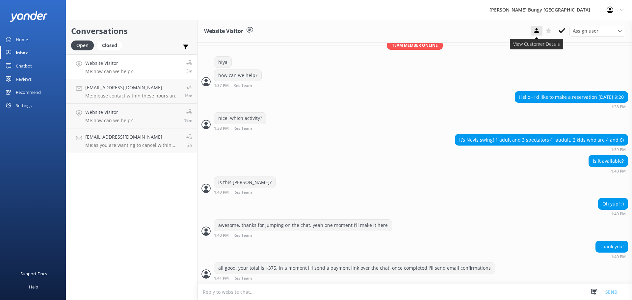
click at [536, 29] on use at bounding box center [536, 30] width 4 height 5
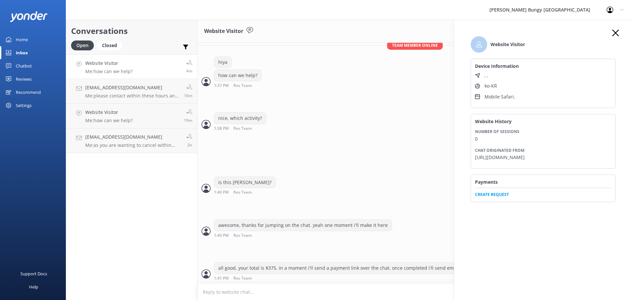
click at [495, 197] on span "Create Request" at bounding box center [543, 193] width 136 height 10
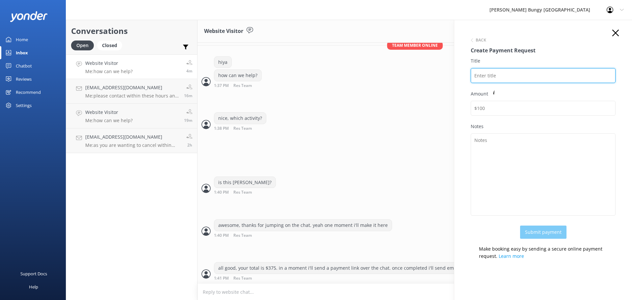
click at [486, 72] on input "Title" at bounding box center [543, 75] width 145 height 15
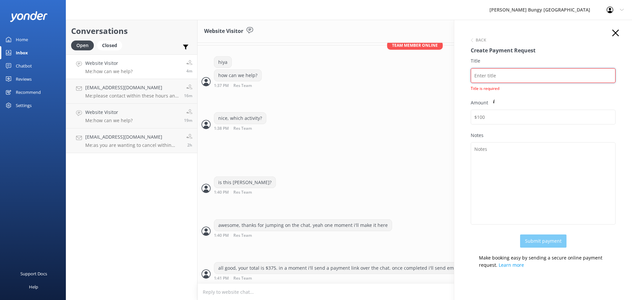
click at [495, 74] on input "Title" at bounding box center [543, 75] width 145 height 15
paste input "2450725"
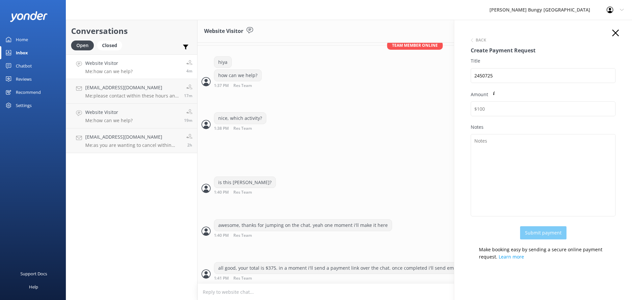
click at [510, 83] on div "2450725" at bounding box center [543, 75] width 145 height 15
click at [511, 77] on input "2450725" at bounding box center [543, 75] width 145 height 15
paste input "Sanghoon Woo"
drag, startPoint x: 534, startPoint y: 73, endPoint x: 456, endPoint y: 68, distance: 78.2
click at [456, 68] on div "Back Create Payment Request Title 2450725 Sanghoon Woo Amount Notes Submit paym…" at bounding box center [543, 170] width 178 height 300
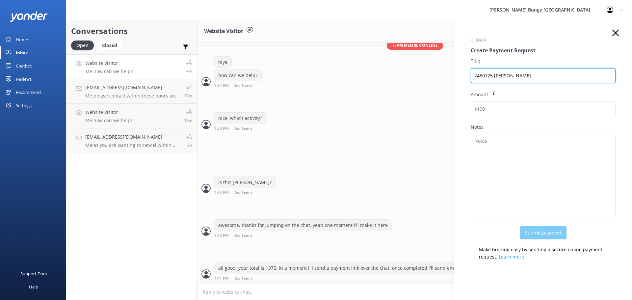
scroll to position [273, 0]
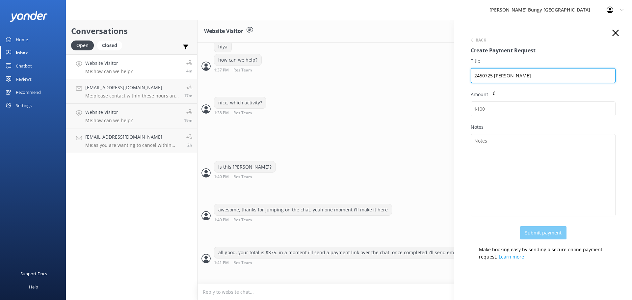
type input "2450725 Sanghoon Woo"
click at [513, 132] on div "Notes" at bounding box center [543, 174] width 145 height 103
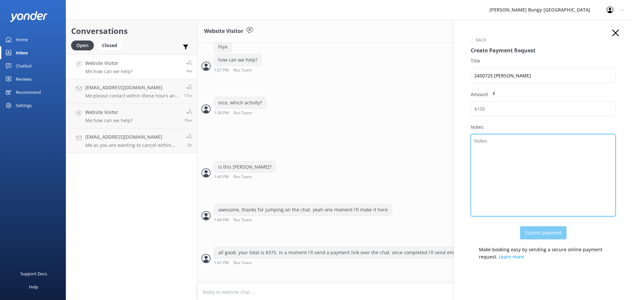
click at [514, 141] on textarea "Notes" at bounding box center [543, 175] width 145 height 82
paste textarea "2450725 Sanghoon Woo"
type textarea "2450725 Sanghoon Woo"
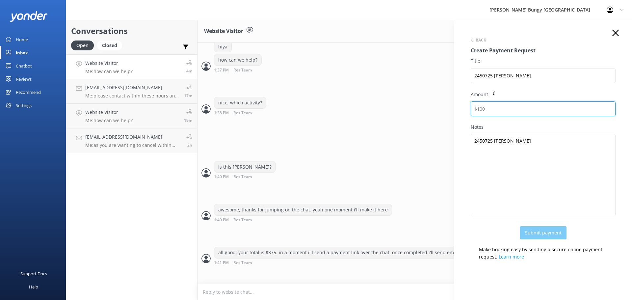
click at [513, 111] on input "Amount" at bounding box center [543, 108] width 145 height 15
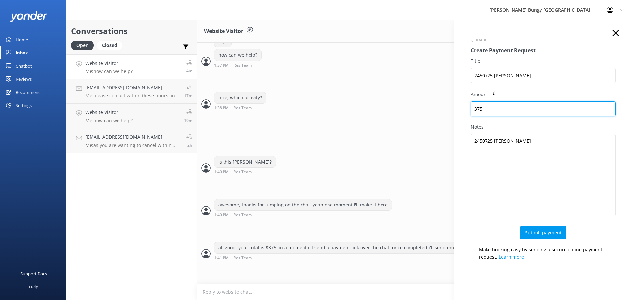
scroll to position [279, 0]
type input "375"
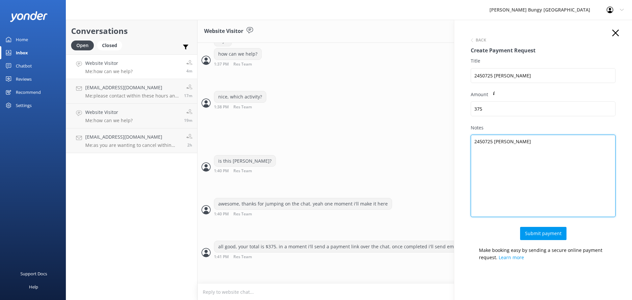
click at [537, 153] on textarea "2450725 Sanghoon Woo" at bounding box center [543, 176] width 145 height 82
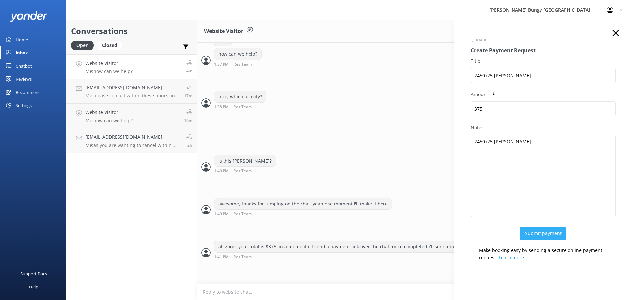
click at [545, 235] on button "Submit payment" at bounding box center [543, 233] width 46 height 13
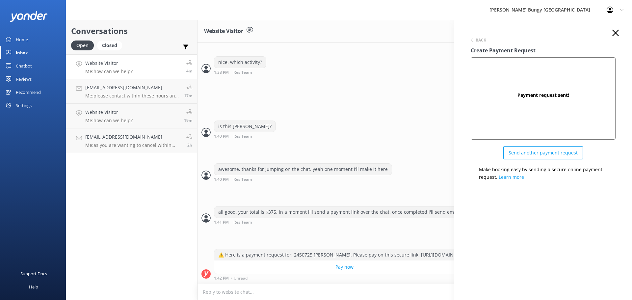
scroll to position [320, 0]
click at [617, 34] on icon "button" at bounding box center [615, 33] width 7 height 7
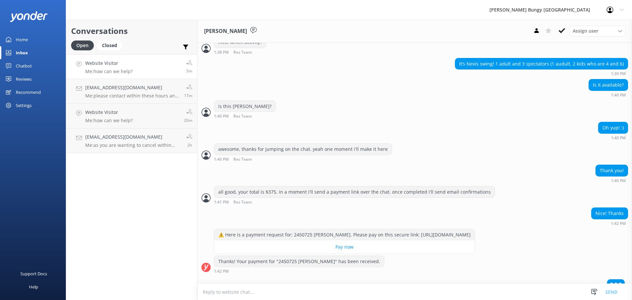
scroll to position [349, 0]
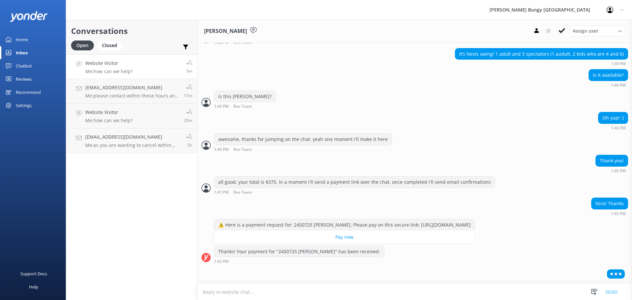
click at [297, 291] on textarea at bounding box center [414, 292] width 434 height 16
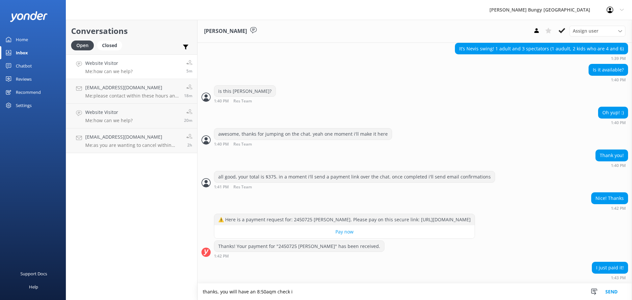
scroll to position [369, 0]
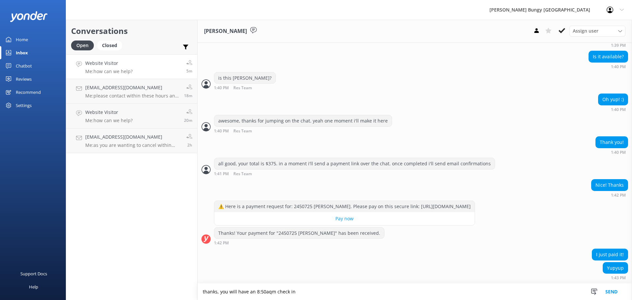
click at [268, 290] on textarea "thanks, you will have an 8:50aqm check in" at bounding box center [414, 291] width 434 height 16
click at [270, 291] on textarea "thanks, you will have an 8:50aqm check in" at bounding box center [414, 291] width 434 height 16
click at [312, 292] on textarea "thanks, you will have an 8:50am check in" at bounding box center [414, 291] width 434 height 16
type textarea "thanks, you will have an 8:50am check in on the 5th :)"
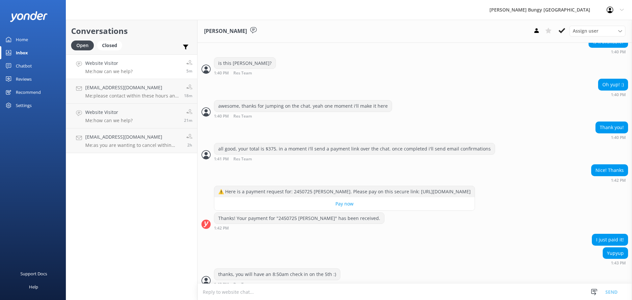
scroll to position [390, 0]
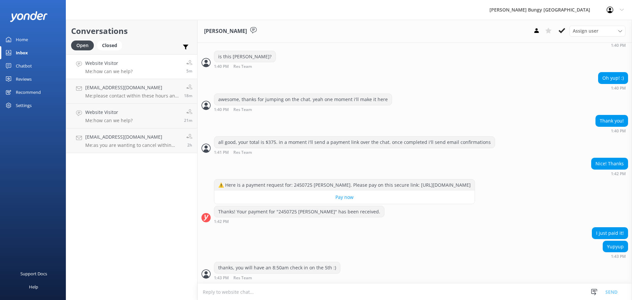
click at [271, 290] on textarea at bounding box center [414, 292] width 434 height 16
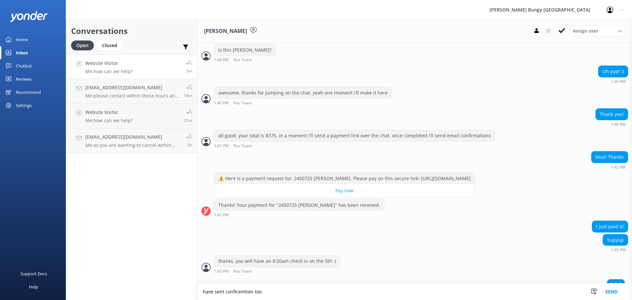
scroll to position [405, 0]
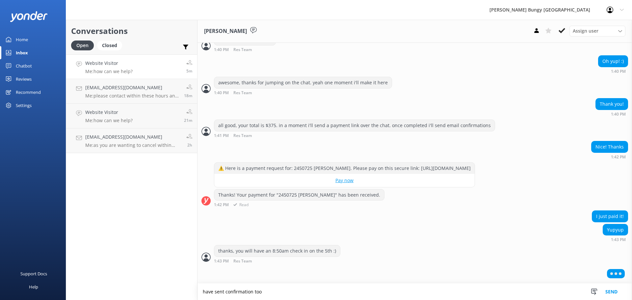
type textarea "have sent confirmation too"
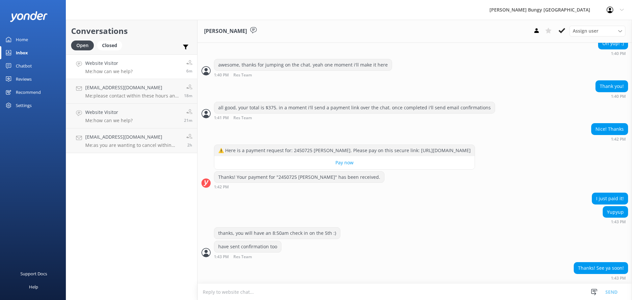
scroll to position [438, 0]
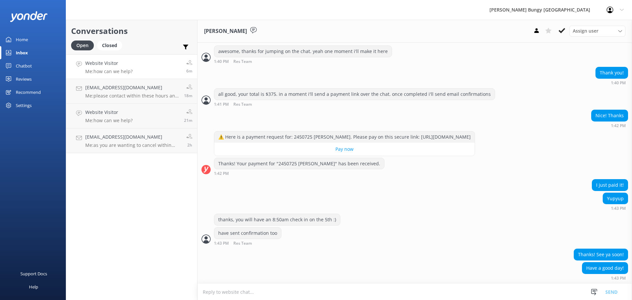
click at [230, 287] on textarea at bounding box center [414, 292] width 434 height 16
type textarea "you too! :))"
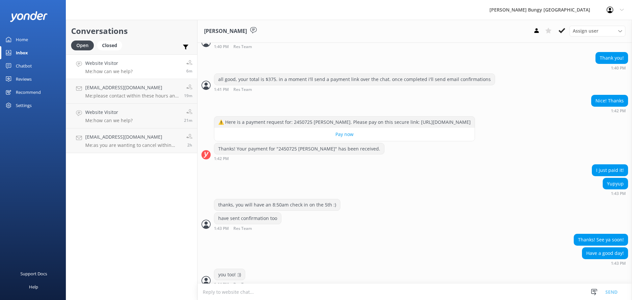
scroll to position [459, 0]
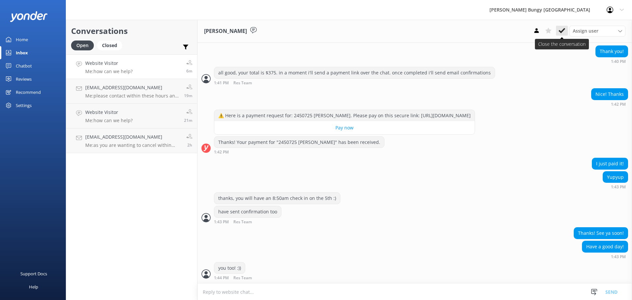
click at [564, 29] on use at bounding box center [561, 30] width 7 height 5
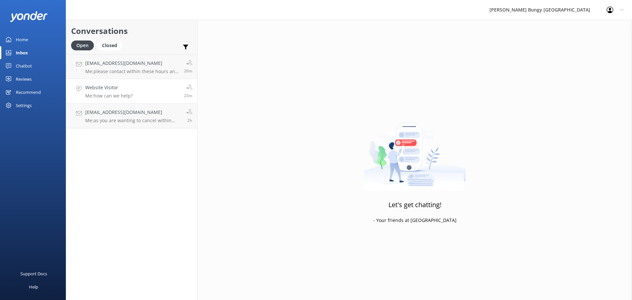
click at [140, 86] on link "Website Visitor Me: how can we help? 23m" at bounding box center [131, 91] width 131 height 25
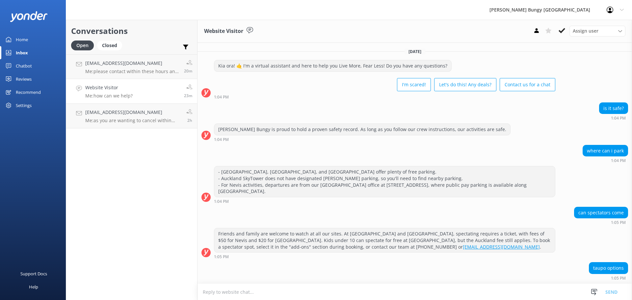
scroll to position [166, 0]
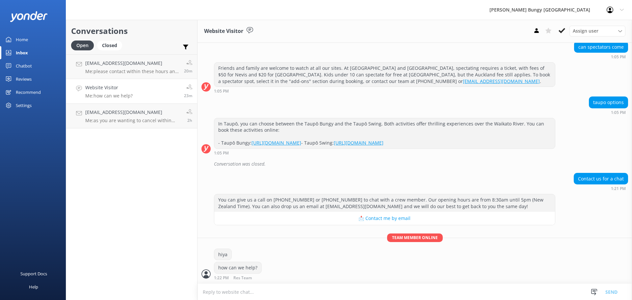
click at [364, 285] on textarea at bounding box center [414, 292] width 434 height 16
click at [317, 257] on div "hiya" at bounding box center [414, 254] width 434 height 13
click at [115, 66] on h4 "[EMAIL_ADDRESS][DOMAIN_NAME]" at bounding box center [132, 63] width 94 height 7
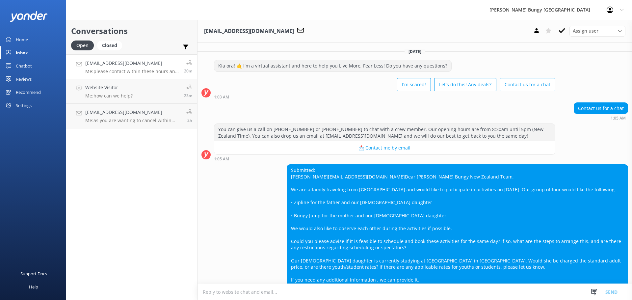
scroll to position [176, 0]
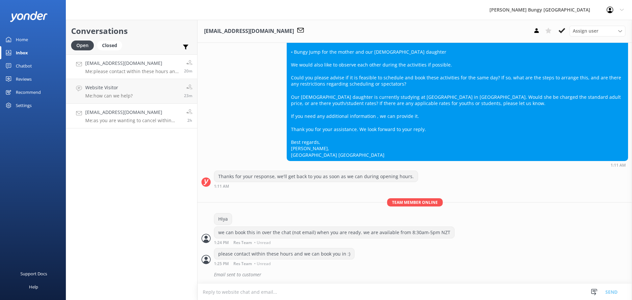
click at [131, 119] on p "Me: as you are wanting to cancel within 48hrs we do need confirmation that ther…" at bounding box center [133, 120] width 96 height 6
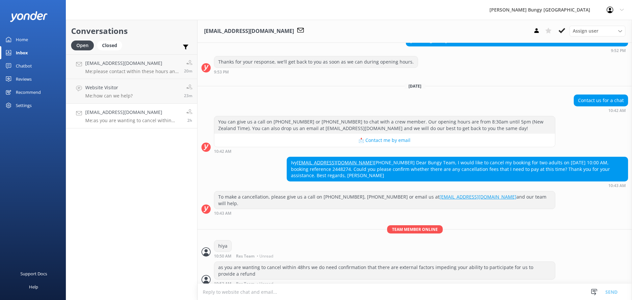
scroll to position [227, 0]
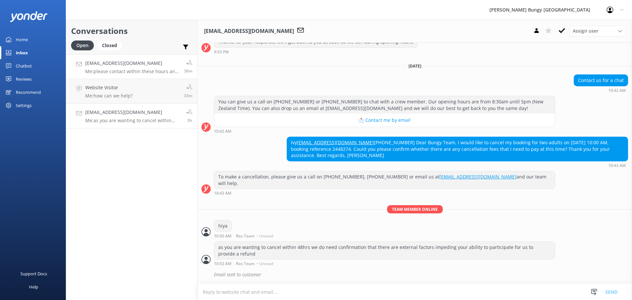
click at [89, 66] on h4 "[EMAIL_ADDRESS][DOMAIN_NAME]" at bounding box center [132, 63] width 94 height 7
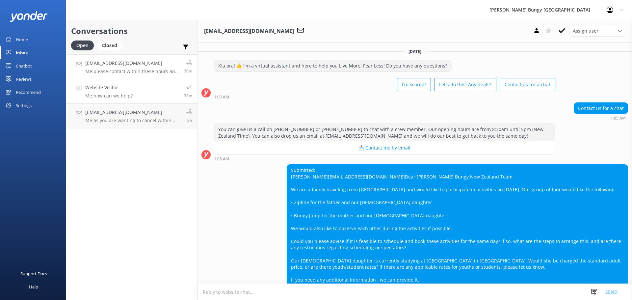
scroll to position [176, 0]
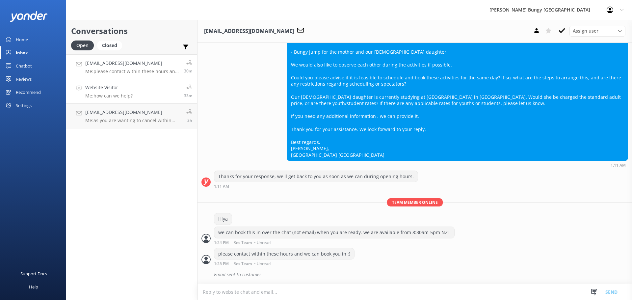
click at [101, 91] on div "Website Visitor Me: how can we help?" at bounding box center [108, 91] width 47 height 14
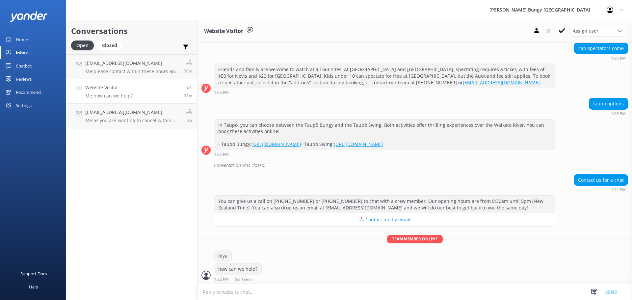
scroll to position [166, 0]
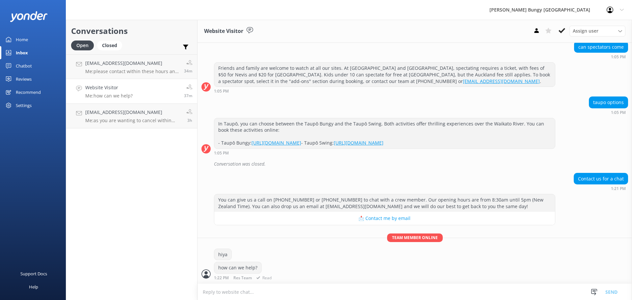
click at [305, 258] on div "hiya" at bounding box center [414, 254] width 434 height 13
click at [140, 119] on p "Me: as you are wanting to cancel within 48hrs we do need confirmation that ther…" at bounding box center [133, 120] width 96 height 6
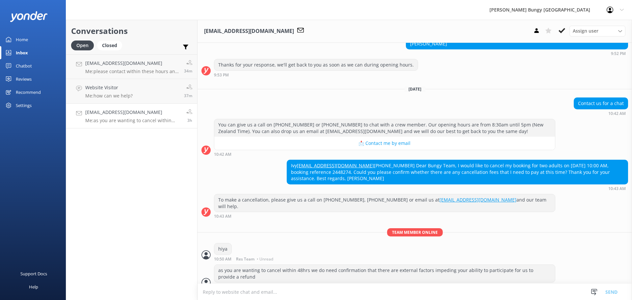
scroll to position [227, 0]
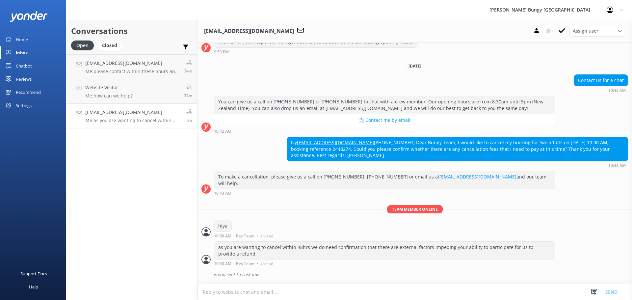
scroll to position [227, 0]
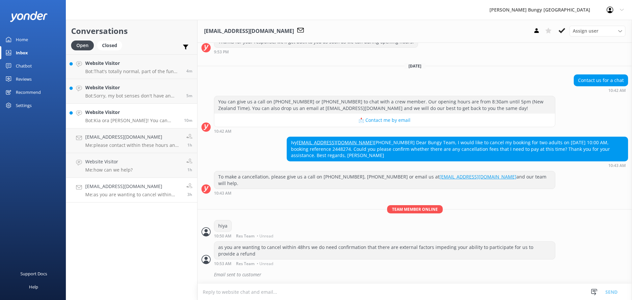
click at [102, 122] on p "Bot: Kia ora [PERSON_NAME]! You can book the Kawarau Zipride and [GEOGRAPHIC_DA…" at bounding box center [132, 120] width 94 height 6
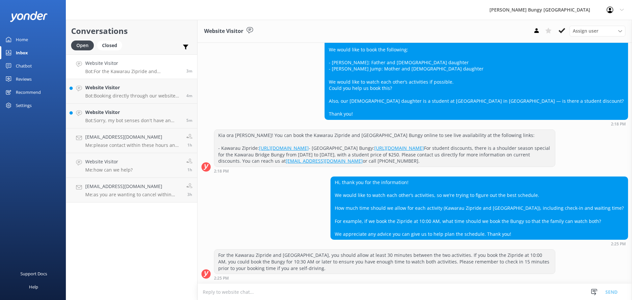
scroll to position [146, 0]
click at [140, 100] on link "Website Visitor Bot: Booking directly through our website always offers the bes…" at bounding box center [131, 91] width 131 height 25
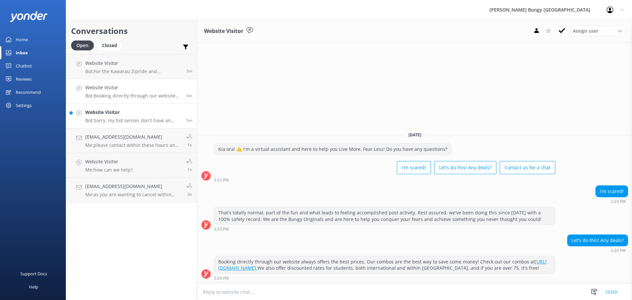
click at [128, 119] on p "Bot: Sorry, my bot senses don't have an answer for that, please try and rephras…" at bounding box center [133, 120] width 96 height 6
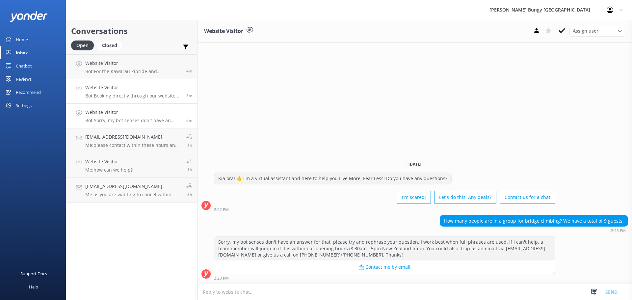
click at [95, 87] on h4 "Website Visitor" at bounding box center [133, 87] width 96 height 7
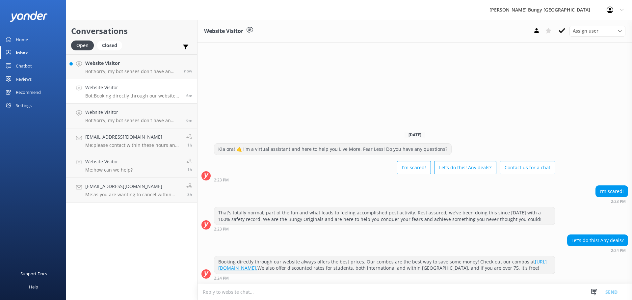
click at [116, 68] on div "Website Visitor Bot: Sorry, my bot senses don't have an answer for that, please…" at bounding box center [132, 67] width 94 height 14
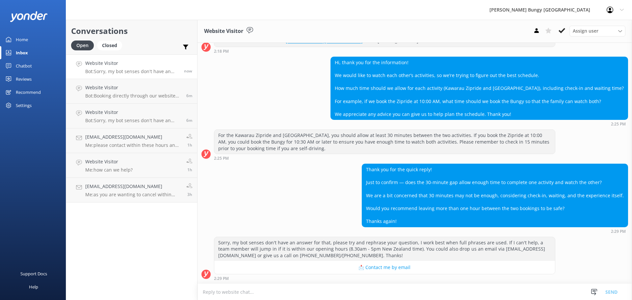
scroll to position [267, 0]
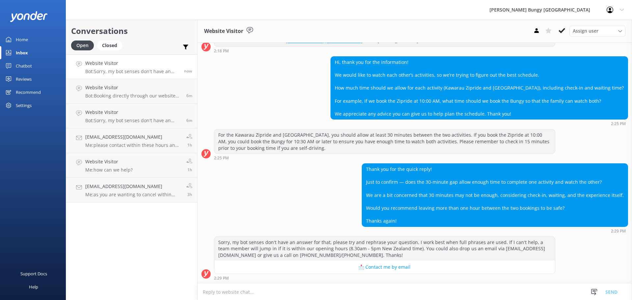
click at [477, 287] on textarea at bounding box center [414, 292] width 434 height 16
click at [339, 213] on div "Thank you for the quick reply! Just to confirm — does the 30-minute gap allow e…" at bounding box center [414, 197] width 434 height 69
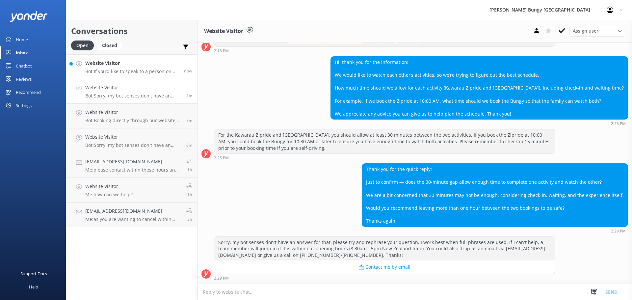
click at [142, 60] on h4 "Website Visitor" at bounding box center [132, 63] width 94 height 7
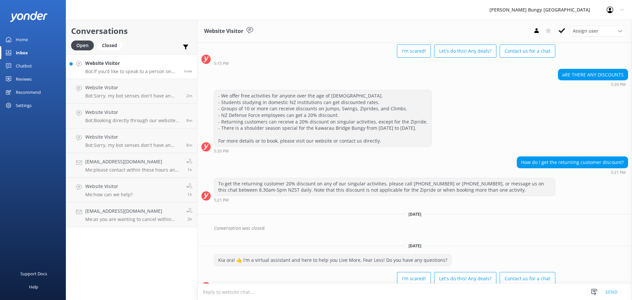
scroll to position [109, 0]
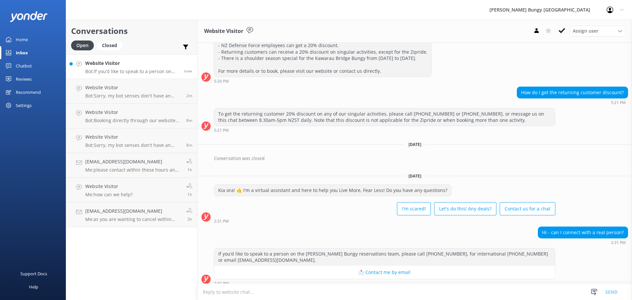
click at [360, 291] on textarea at bounding box center [414, 292] width 434 height 16
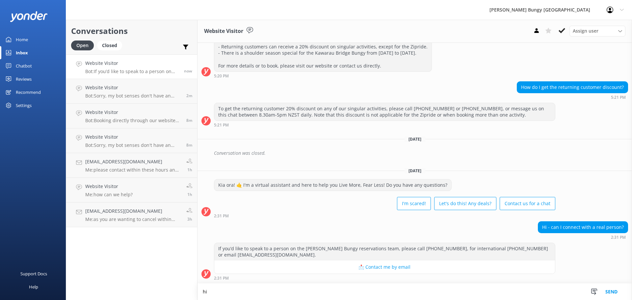
scroll to position [109, 0]
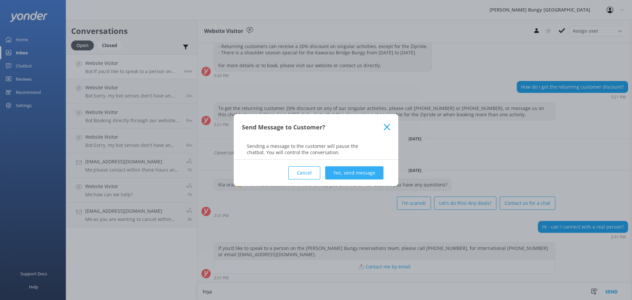
type textarea "hiya"
click at [354, 171] on button "Yes, send message" at bounding box center [354, 172] width 58 height 13
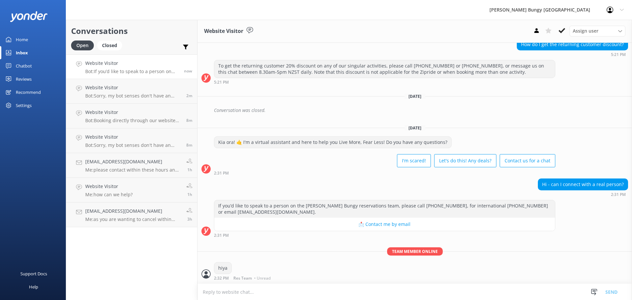
click at [269, 291] on textarea at bounding box center [414, 292] width 434 height 16
type textarea "how can we help?"
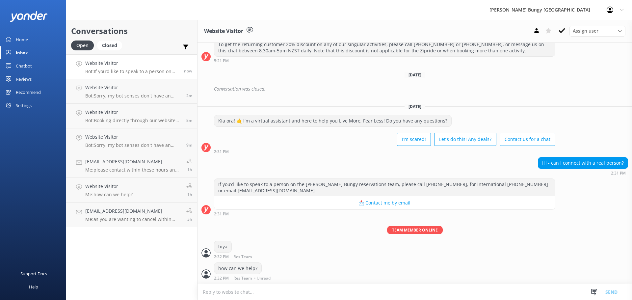
scroll to position [165, 0]
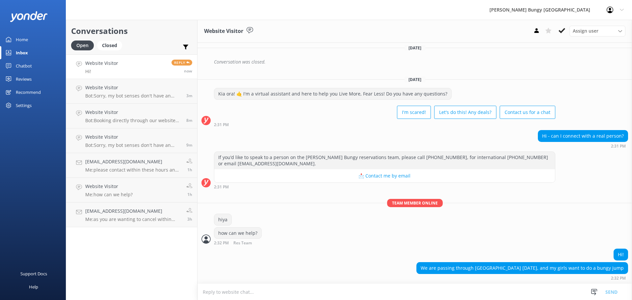
scroll to position [213, 0]
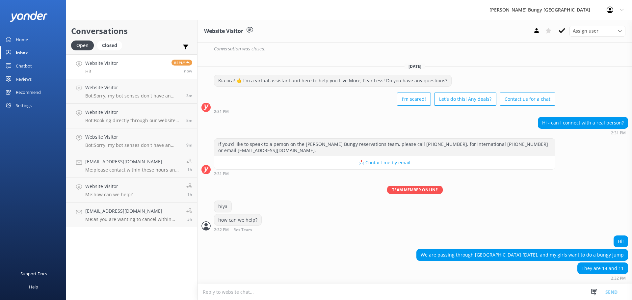
click at [571, 291] on textarea at bounding box center [414, 292] width 434 height 16
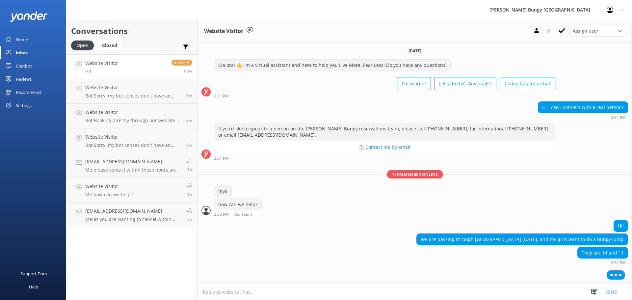
click at [477, 271] on div at bounding box center [414, 276] width 434 height 16
click at [453, 294] on textarea at bounding box center [414, 292] width 434 height 16
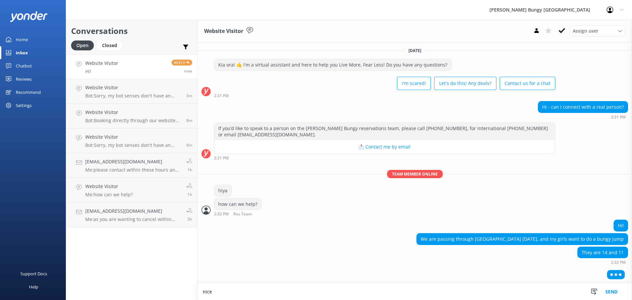
type textarea "nice"
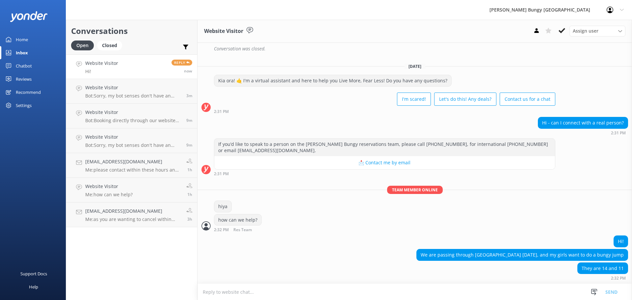
scroll to position [250, 0]
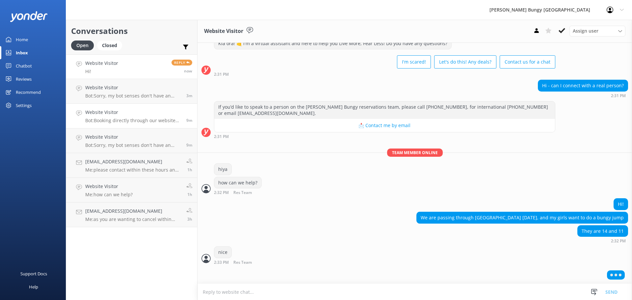
click at [89, 127] on link "Website Visitor Bot: Booking directly through our website always offers the bes…" at bounding box center [131, 116] width 131 height 25
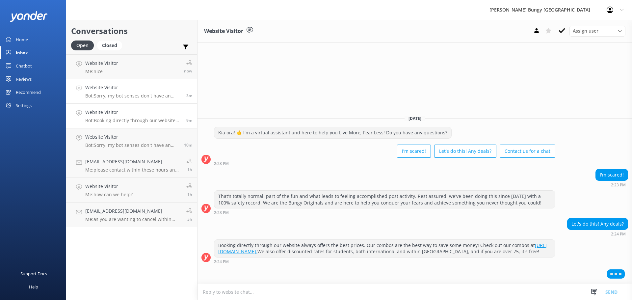
click at [96, 83] on link "Website Visitor Bot: Sorry, my bot senses don't have an answer for that, please…" at bounding box center [131, 91] width 131 height 25
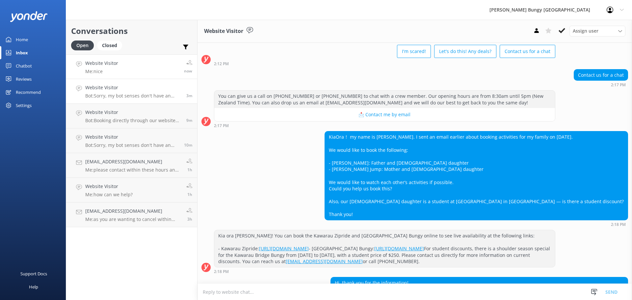
click at [100, 64] on h4 "Website Visitor" at bounding box center [101, 63] width 33 height 7
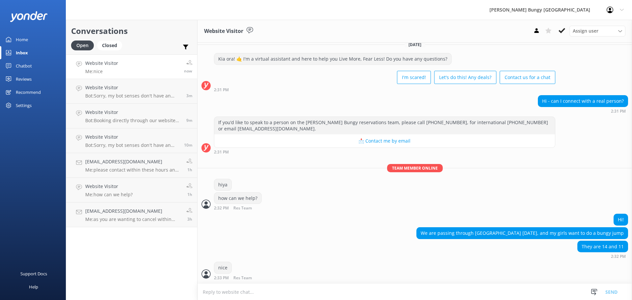
scroll to position [256, 0]
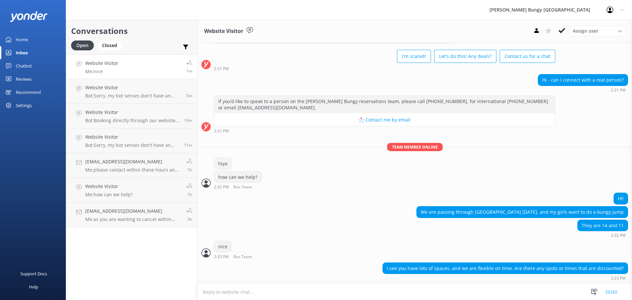
click at [453, 294] on textarea at bounding box center [414, 292] width 434 height 16
type textarea "w"
type textarea "let me check for you"
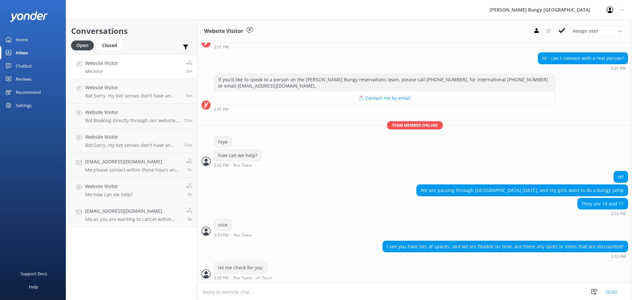
click at [362, 269] on div "let me check for you 2:35 PM Res Team Read" at bounding box center [414, 271] width 434 height 18
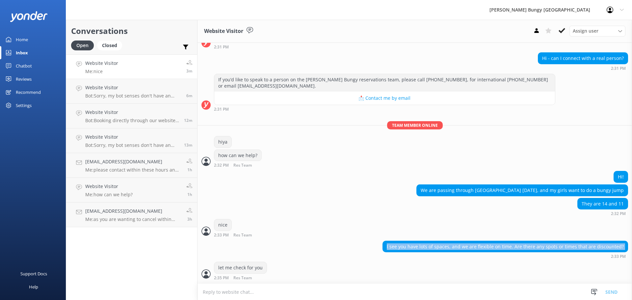
drag, startPoint x: 394, startPoint y: 257, endPoint x: 383, endPoint y: 242, distance: 18.4
click at [383, 242] on div "I see you have lots of spaces, and we are flexible on time. Are there any spots…" at bounding box center [414, 250] width 434 height 18
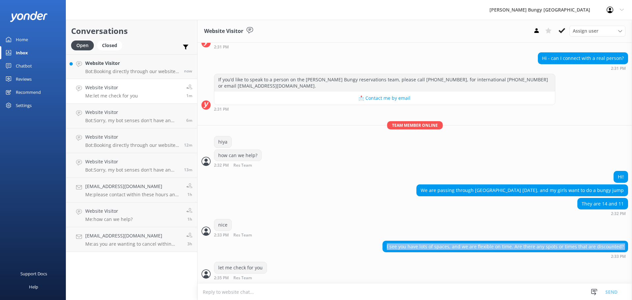
scroll to position [298, 0]
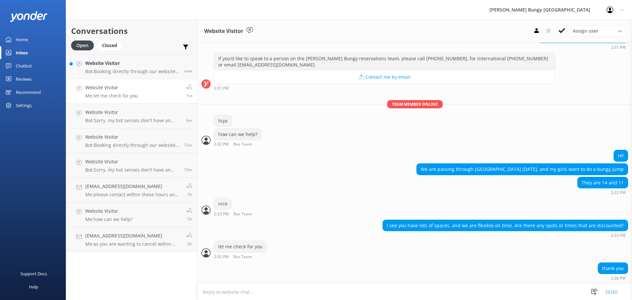
click at [383, 242] on div "let me check for you 2:35 PM Res Team Read" at bounding box center [414, 250] width 434 height 18
click at [127, 69] on p "Bot: Booking directly through our website always offers the best prices. Our co…" at bounding box center [132, 71] width 94 height 6
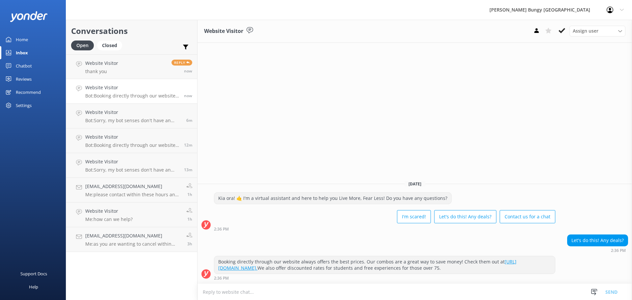
click at [140, 91] on h4 "Website Visitor" at bounding box center [132, 87] width 94 height 7
click at [143, 72] on link "Website Visitor thank you Reply now" at bounding box center [131, 66] width 131 height 25
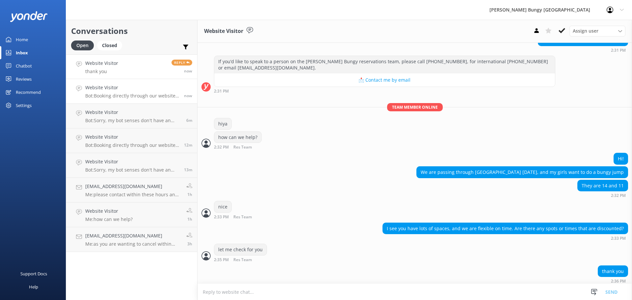
scroll to position [298, 0]
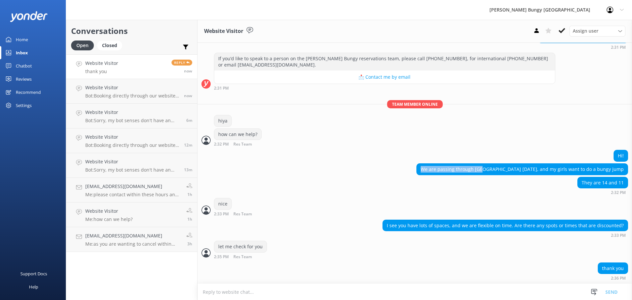
drag, startPoint x: 502, startPoint y: 172, endPoint x: 435, endPoint y: 167, distance: 66.7
click at [435, 167] on div "We are passing through [GEOGRAPHIC_DATA] [DATE], and my girls want to do a bung…" at bounding box center [414, 169] width 434 height 13
click at [507, 168] on div "We are passing through [GEOGRAPHIC_DATA] [DATE], and my girls want to do a bung…" at bounding box center [522, 169] width 211 height 11
drag, startPoint x: 511, startPoint y: 168, endPoint x: 432, endPoint y: 165, distance: 79.1
click at [432, 165] on div "We are passing through [GEOGRAPHIC_DATA] [DATE], and my girls want to do a bung…" at bounding box center [414, 169] width 434 height 13
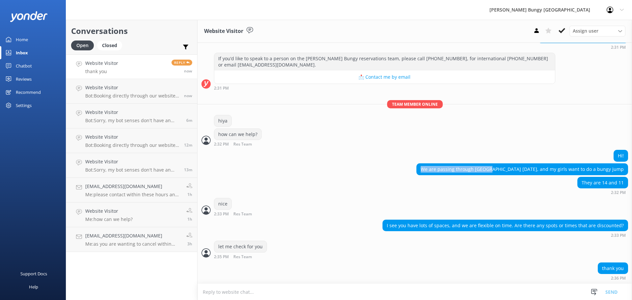
click at [430, 163] on div "We are passing through [GEOGRAPHIC_DATA] [DATE], and my girls want to do a bung…" at bounding box center [414, 169] width 434 height 13
click at [307, 284] on textarea at bounding box center [414, 292] width 434 height 16
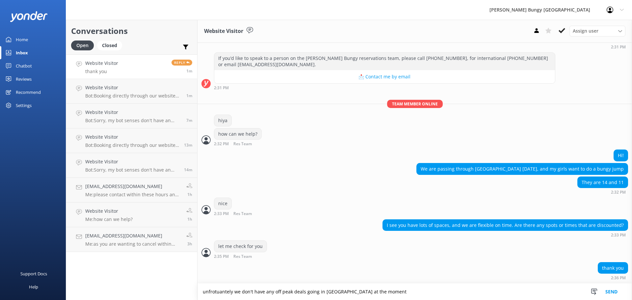
drag, startPoint x: 328, startPoint y: 288, endPoint x: 325, endPoint y: 292, distance: 4.4
click at [325, 292] on textarea "unfrotuantely we don't have any off peak deals going in taupo at the moment" at bounding box center [414, 291] width 434 height 16
click at [388, 296] on textarea "unfortunately we don't have any off peak deals going in Taupo at the moment" at bounding box center [414, 291] width 434 height 16
type textarea "unfortunately we don't have any off peak deals going in [GEOGRAPHIC_DATA] at th…"
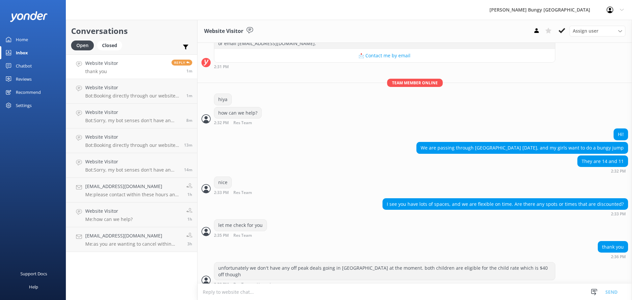
scroll to position [320, 0]
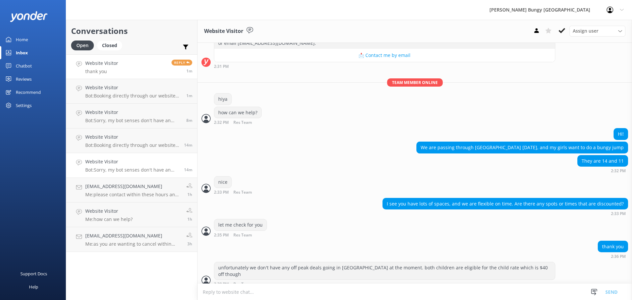
click at [146, 158] on h4 "Website Visitor" at bounding box center [132, 161] width 94 height 7
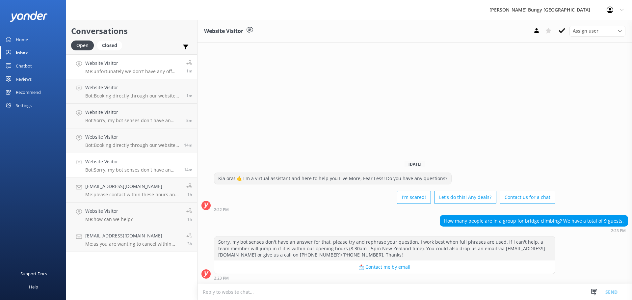
click at [148, 66] on h4 "Website Visitor" at bounding box center [133, 63] width 96 height 7
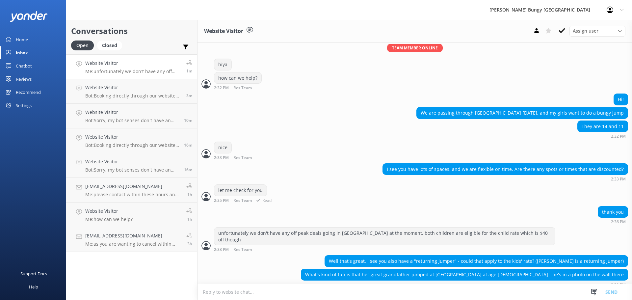
scroll to position [376, 0]
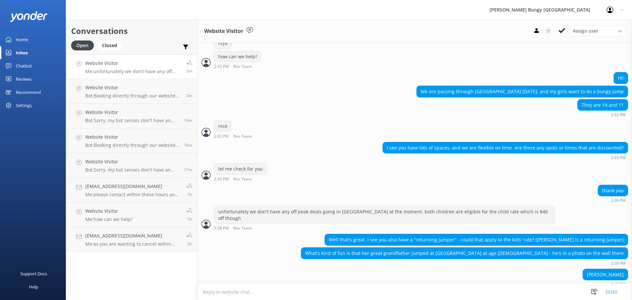
click at [413, 298] on textarea at bounding box center [414, 292] width 434 height 16
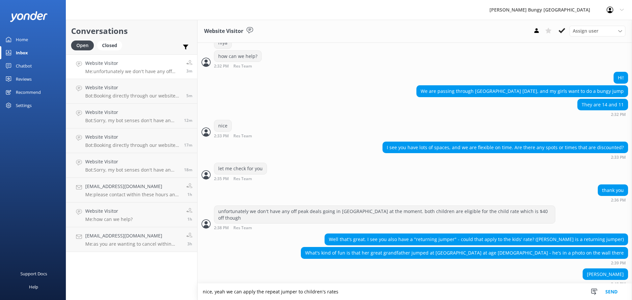
type textarea "nice, yeah we can apply the repeat jumper to children's rates"
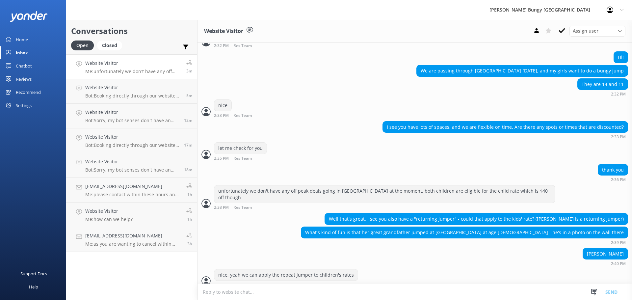
scroll to position [397, 0]
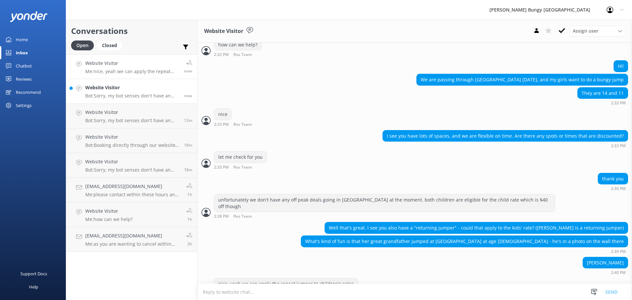
scroll to position [397, 0]
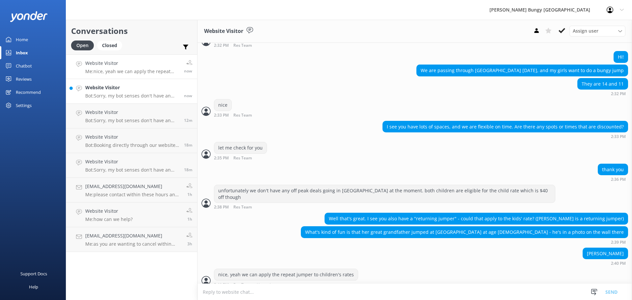
click at [110, 92] on div "Website Visitor Bot: Sorry, my bot senses don't have an answer for that, please…" at bounding box center [132, 91] width 94 height 14
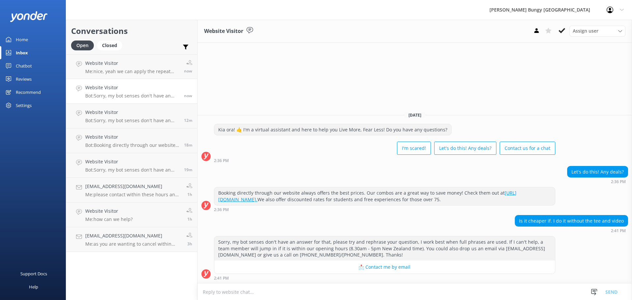
click at [529, 298] on textarea at bounding box center [414, 292] width 434 height 16
type textarea "i"
click at [137, 71] on p "Great! Can I book through you?" at bounding box center [119, 71] width 68 height 6
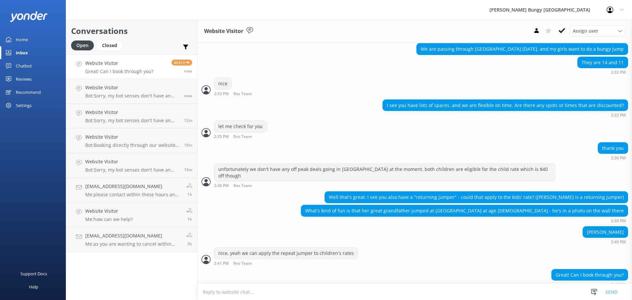
scroll to position [419, 0]
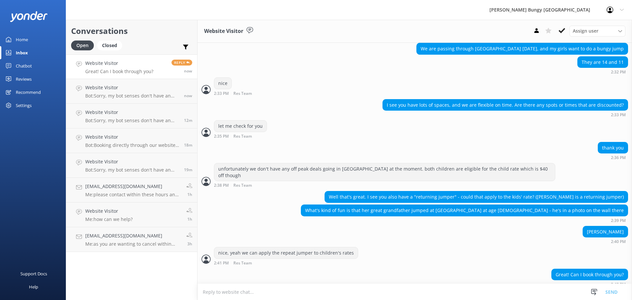
click at [328, 297] on textarea at bounding box center [414, 292] width 434 height 16
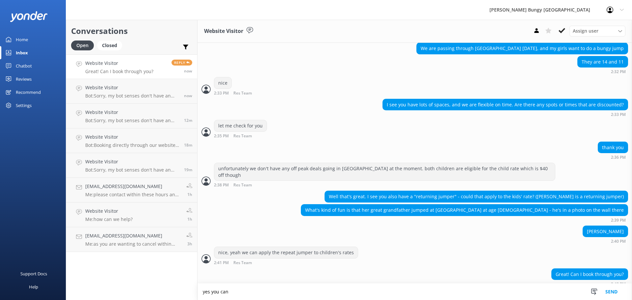
type textarea "yes you can"
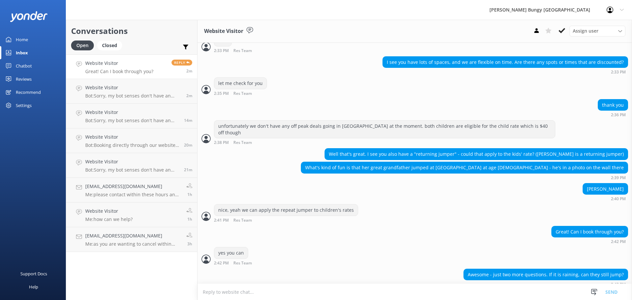
scroll to position [483, 0]
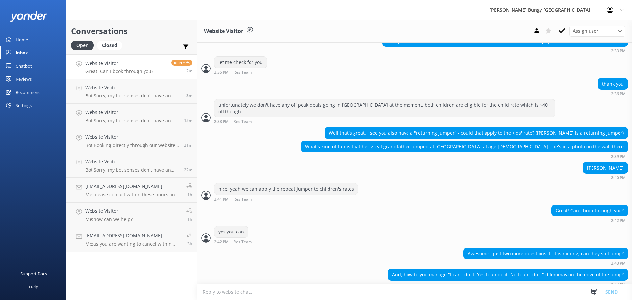
click at [444, 286] on textarea at bounding box center [414, 292] width 434 height 16
click at [347, 286] on textarea at bounding box center [414, 292] width 434 height 16
click at [92, 104] on link "Website Visitor Bot: Sorry, my bot senses don't have an answer for that, please…" at bounding box center [131, 116] width 131 height 25
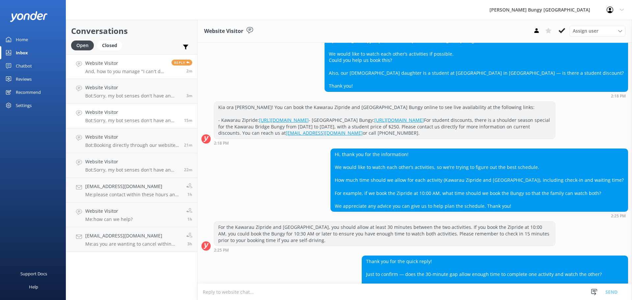
click at [98, 68] on div "Website Visitor And, how to you manage "I can't do it. Yes I can do it. No I ca…" at bounding box center [125, 67] width 81 height 14
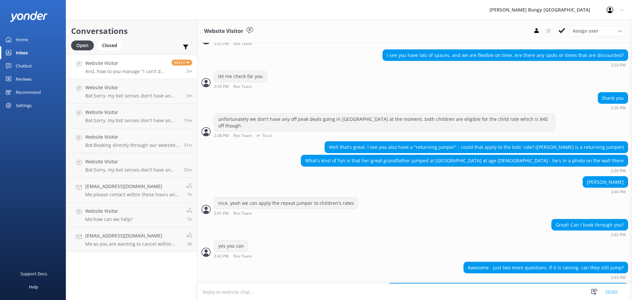
scroll to position [483, 0]
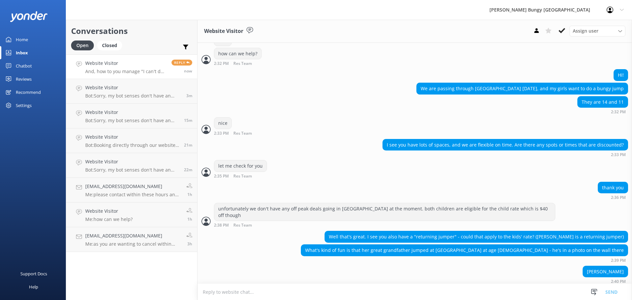
scroll to position [483, 0]
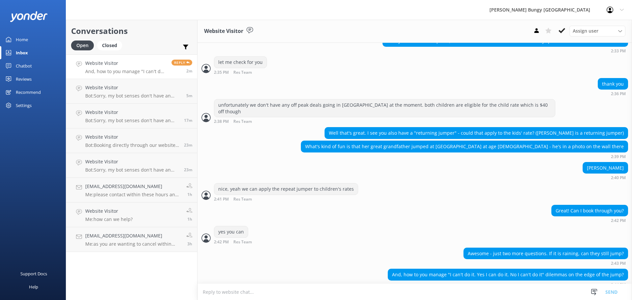
click at [428, 291] on textarea at bounding box center [414, 292] width 434 height 16
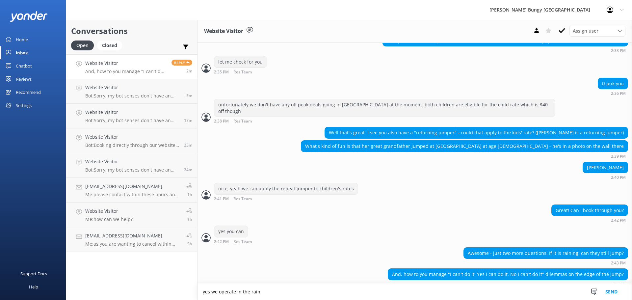
type textarea "yes we operate in the rain"
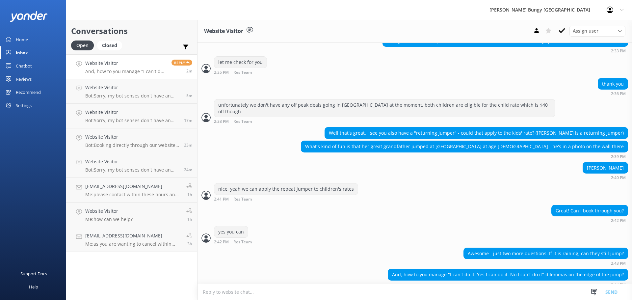
scroll to position [505, 0]
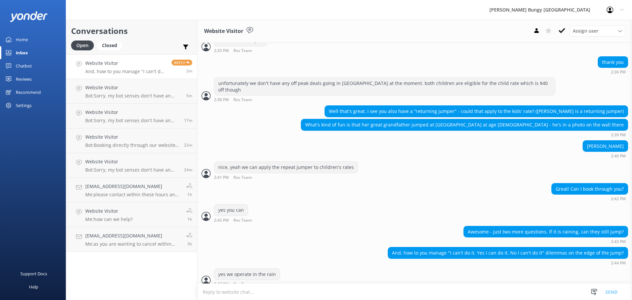
click at [368, 291] on textarea at bounding box center [414, 292] width 434 height 16
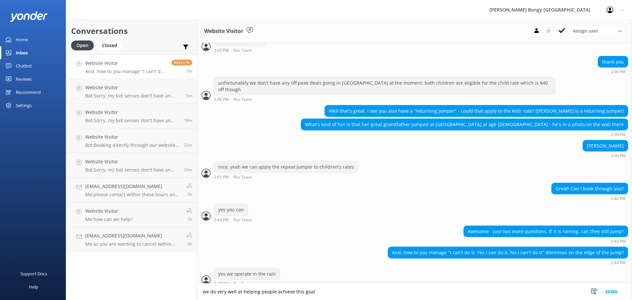
type textarea "we do very well at helping people achieve this goal"
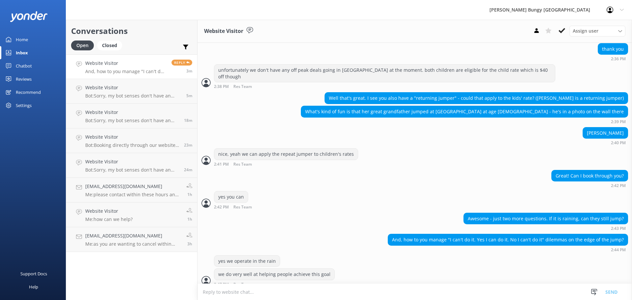
click at [383, 291] on textarea at bounding box center [414, 292] width 434 height 16
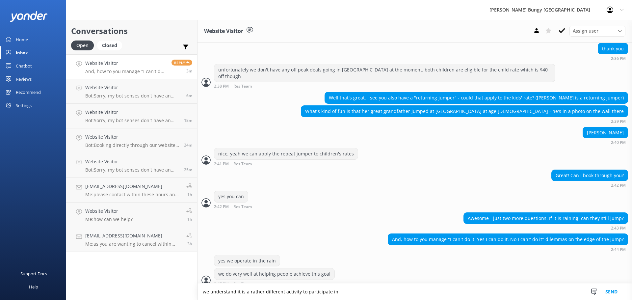
click at [382, 290] on textarea "we understand it is a rather different activity to participate in" at bounding box center [414, 291] width 434 height 16
type textarea "we understand it is a rather different activity to participate in"
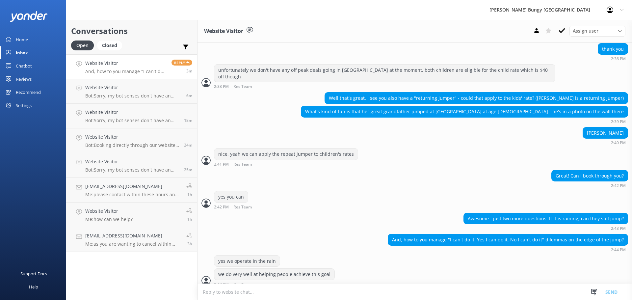
scroll to position [539, 0]
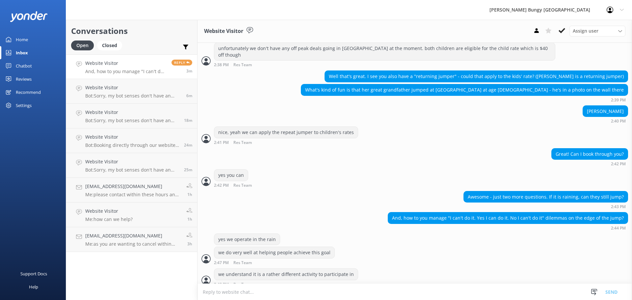
click at [381, 289] on textarea at bounding box center [414, 292] width 434 height 16
click at [88, 82] on link "Website Visitor Bot: Sorry, my bot senses don't have an answer for that, please…" at bounding box center [131, 91] width 131 height 25
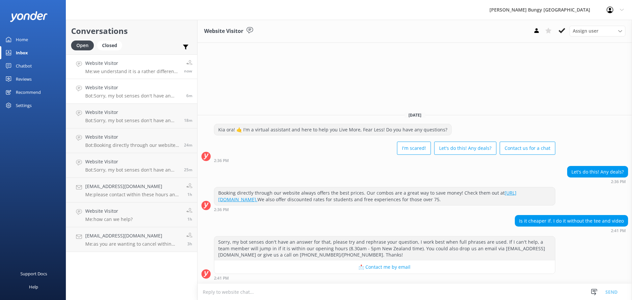
click at [166, 68] on div "Website Visitor Me: we understand it is a rather different activity to particip…" at bounding box center [132, 67] width 94 height 14
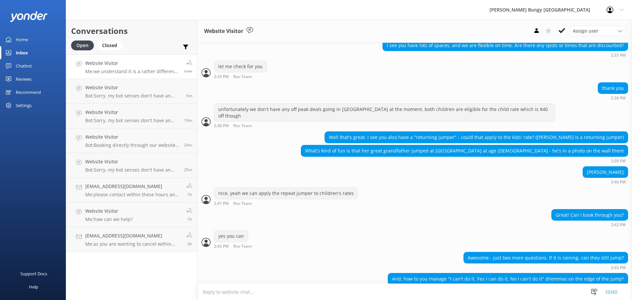
scroll to position [539, 0]
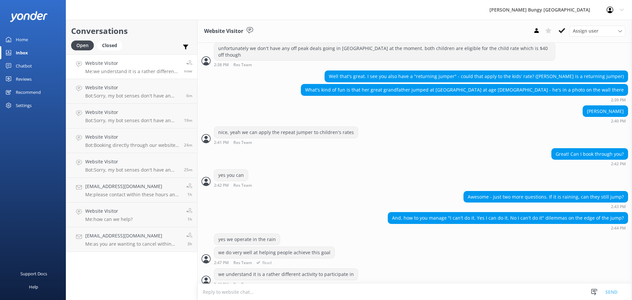
click at [396, 255] on div "we do very well at helping people achieve this goal 2:47 PM Res Team Read" at bounding box center [414, 255] width 434 height 18
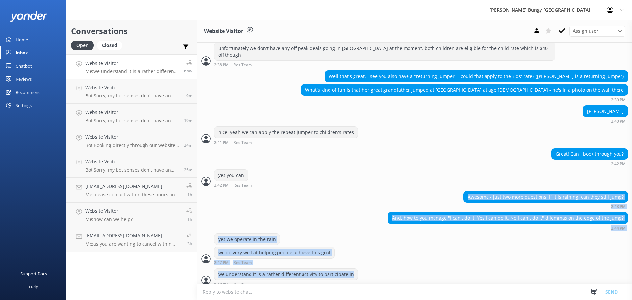
drag, startPoint x: 393, startPoint y: 271, endPoint x: 248, endPoint y: 185, distance: 167.8
click at [248, 191] on div "Awesome - just two more questions. If it is raining, can they still jump? 2:43 …" at bounding box center [414, 200] width 434 height 18
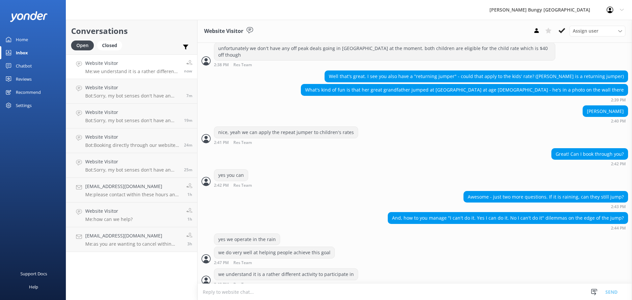
scroll to position [560, 0]
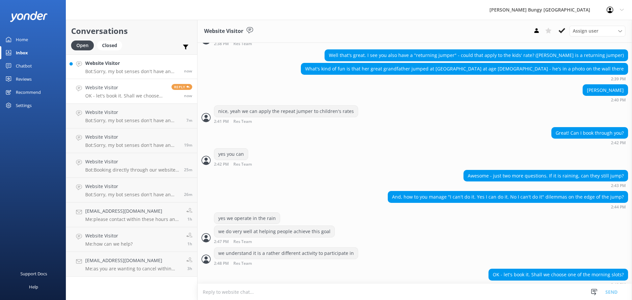
click at [139, 71] on p "Bot: Sorry, my bot senses don't have an answer for that, please try and rephras…" at bounding box center [132, 71] width 94 height 6
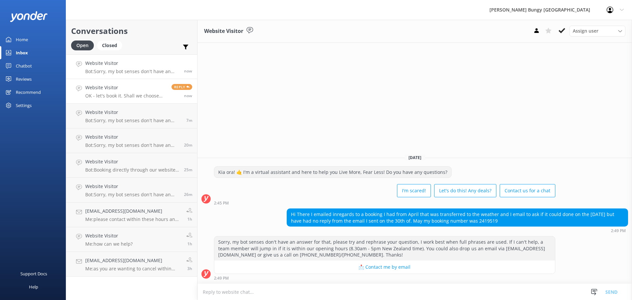
click at [101, 100] on link "Website Visitor OK - let's book it. Shall we choose one of the morning slots? R…" at bounding box center [131, 91] width 131 height 25
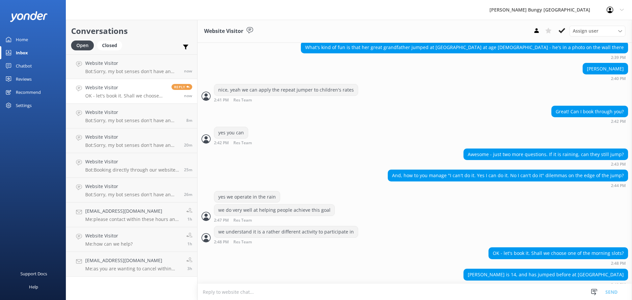
scroll to position [597, 0]
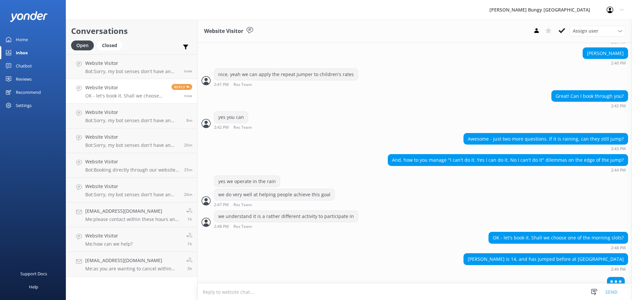
click at [519, 291] on textarea at bounding box center [414, 292] width 434 height 16
click at [378, 202] on div "yes we operate in the rain we do very well at helping people achieve this goal …" at bounding box center [414, 192] width 434 height 35
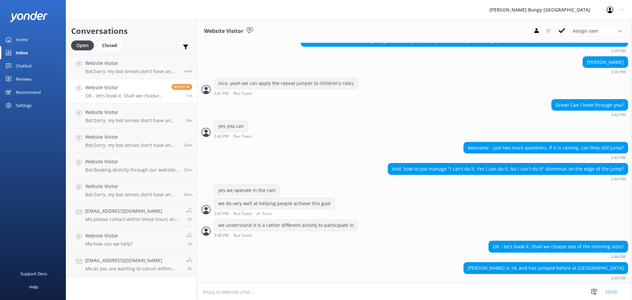
scroll to position [582, 0]
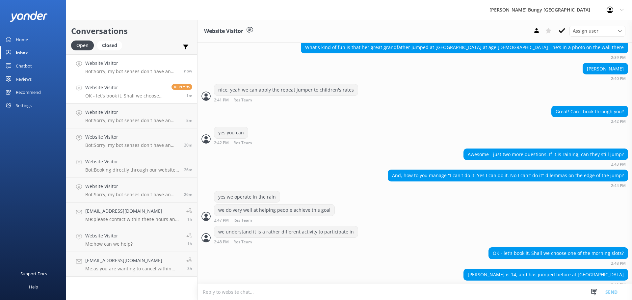
click at [124, 75] on link "Website Visitor Bot: Sorry, my bot senses don't have an answer for that, please…" at bounding box center [131, 66] width 131 height 25
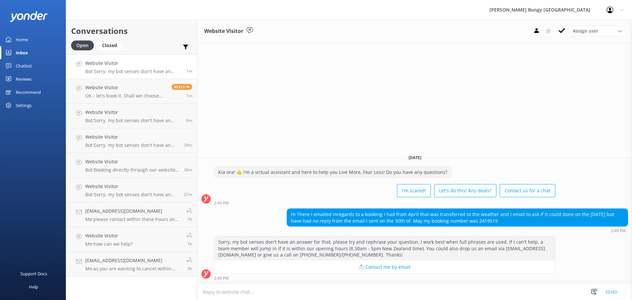
click at [351, 298] on textarea at bounding box center [414, 292] width 434 height 16
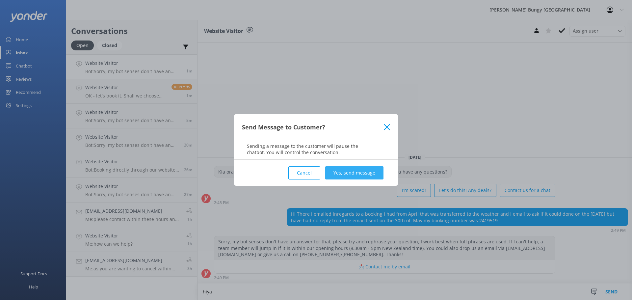
type textarea "hiya"
click at [345, 170] on button "Yes, send message" at bounding box center [354, 172] width 58 height 13
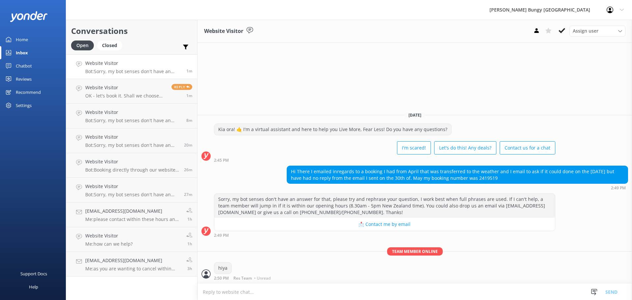
click at [360, 287] on textarea at bounding box center [414, 292] width 434 height 16
type textarea "how can we help?"
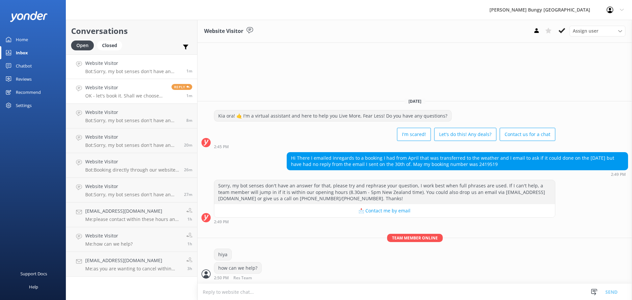
click at [134, 90] on h4 "Website Visitor" at bounding box center [125, 87] width 81 height 7
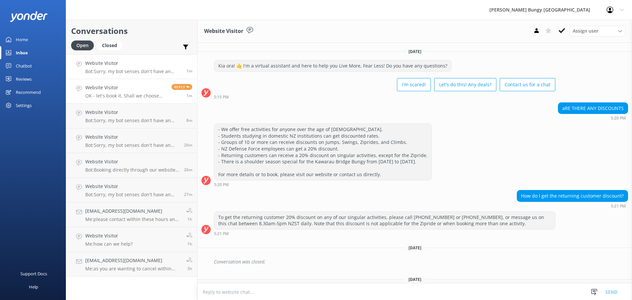
click at [142, 63] on h4 "Website Visitor" at bounding box center [133, 63] width 96 height 7
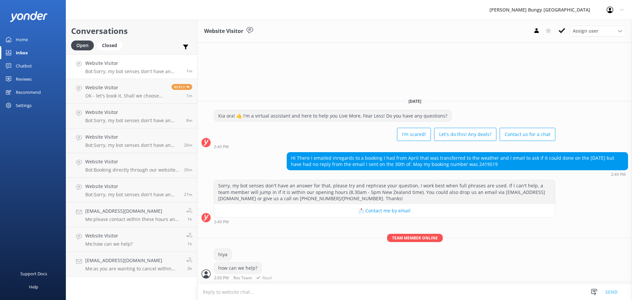
click at [371, 268] on div "how can we help? 2:50 PM Res Team Read" at bounding box center [414, 271] width 434 height 18
click at [123, 90] on h4 "Website Visitor" at bounding box center [125, 87] width 81 height 7
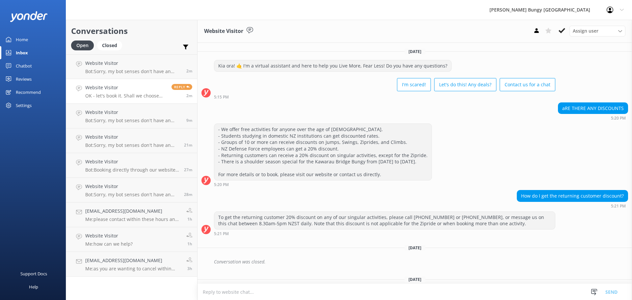
click at [123, 90] on h4 "Website Visitor" at bounding box center [125, 87] width 81 height 7
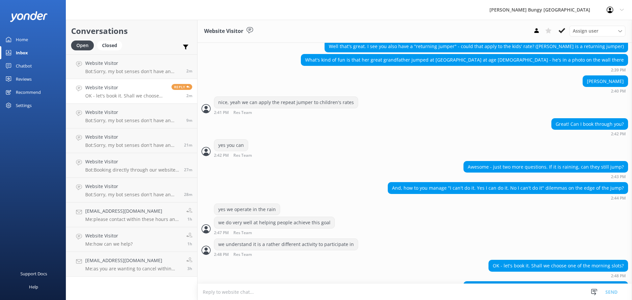
scroll to position [603, 0]
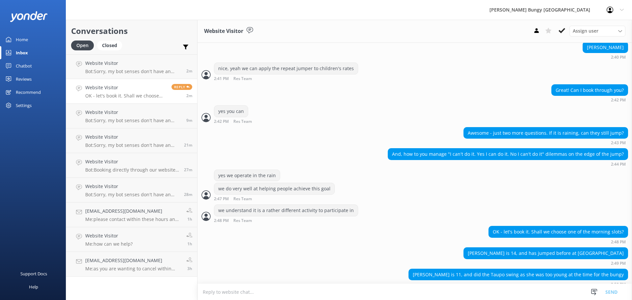
click at [438, 290] on textarea at bounding box center [414, 292] width 434 height 16
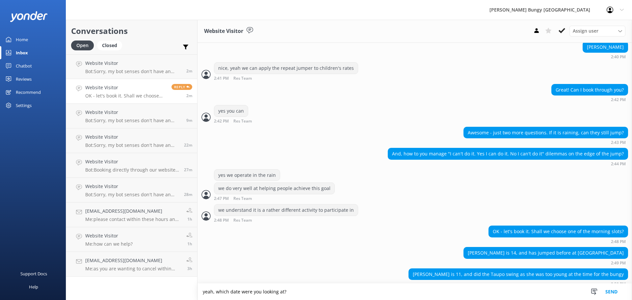
type textarea "yeah, which date were you looking at?"
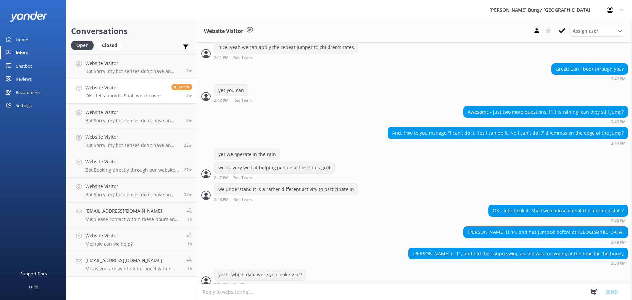
scroll to position [625, 0]
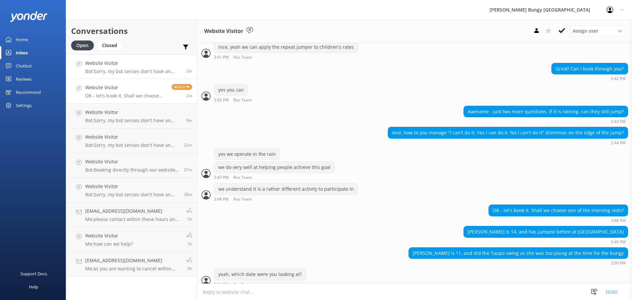
click at [166, 62] on h4 "Website Visitor" at bounding box center [133, 63] width 96 height 7
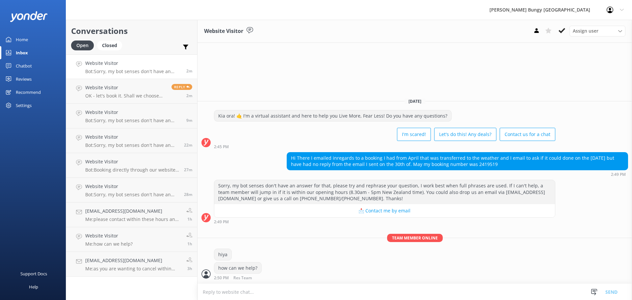
click at [470, 166] on div "Hi There I emailed inregards to a booking I had from April that was transferred…" at bounding box center [457, 160] width 341 height 17
copy div "2419519"
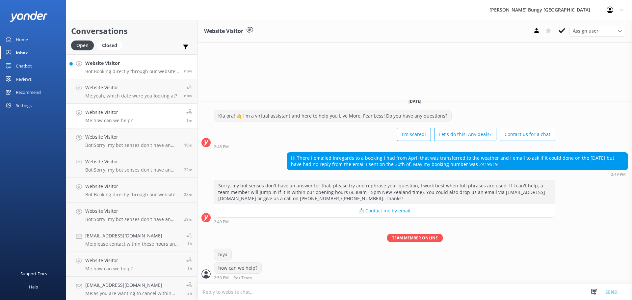
click at [93, 57] on link "Website Visitor Bot: Booking directly through our website always offers the bes…" at bounding box center [131, 66] width 131 height 25
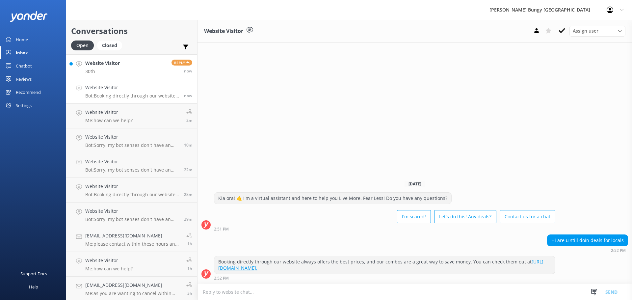
click at [131, 60] on link "Website Visitor 30th Reply now" at bounding box center [131, 66] width 131 height 25
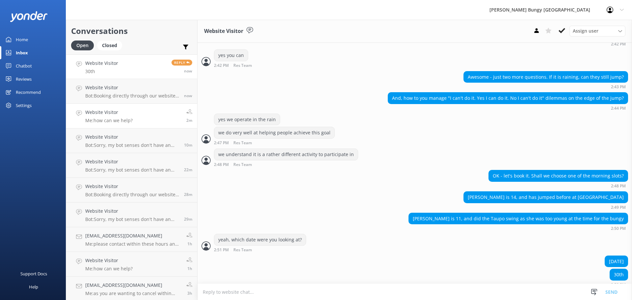
scroll to position [675, 0]
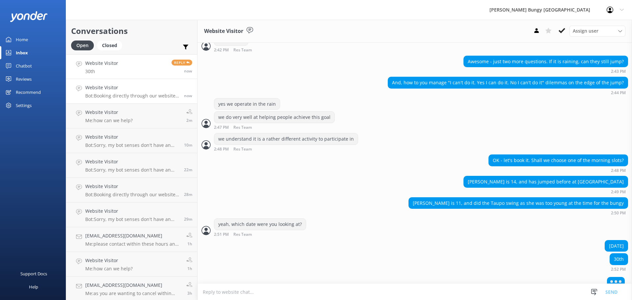
click at [133, 83] on link "Website Visitor Bot: Booking directly through our website always offers the bes…" at bounding box center [131, 91] width 131 height 25
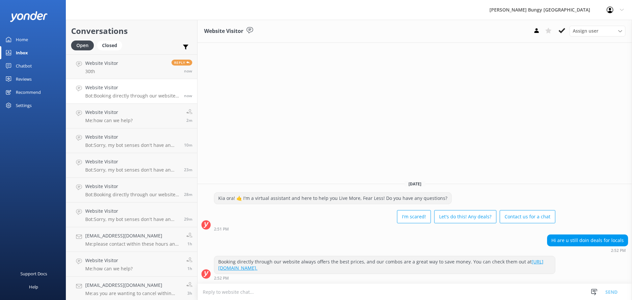
click at [366, 297] on textarea at bounding box center [414, 292] width 434 height 16
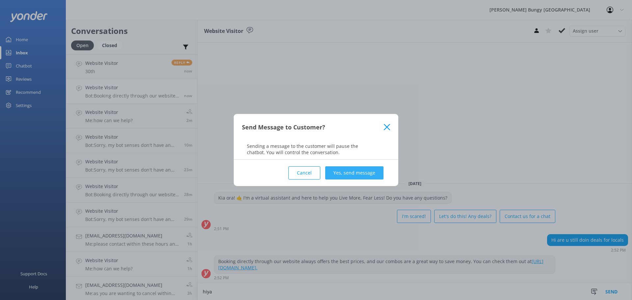
type textarea "hiya"
click at [368, 179] on button "Yes, send message" at bounding box center [354, 172] width 58 height 13
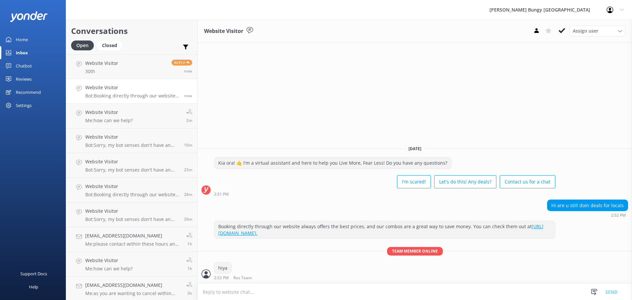
click at [335, 295] on textarea at bounding box center [414, 292] width 434 height 16
type textarea "we can apply 10% off for our [GEOGRAPHIC_DATA], [GEOGRAPHIC_DATA] and [GEOGRAPH…"
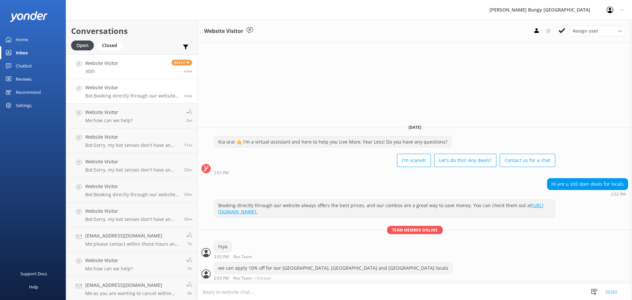
click at [134, 67] on link "Website Visitor 30th Reply now" at bounding box center [131, 66] width 131 height 25
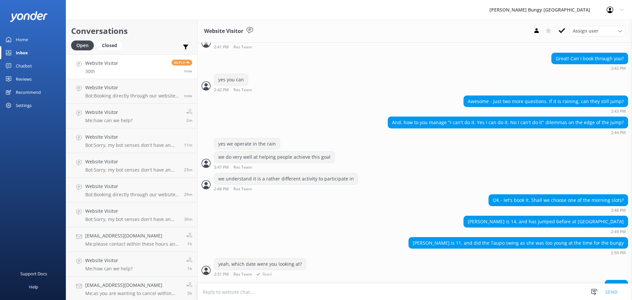
scroll to position [673, 0]
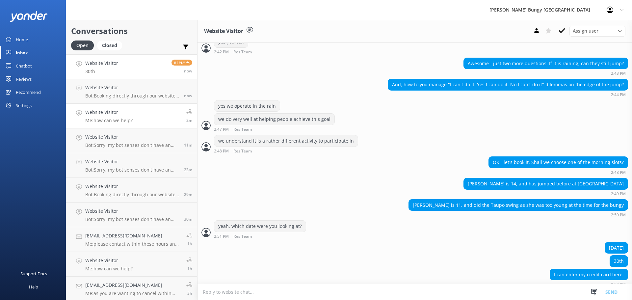
click at [139, 116] on link "Website Visitor Me: how can we help? 2m" at bounding box center [131, 116] width 131 height 25
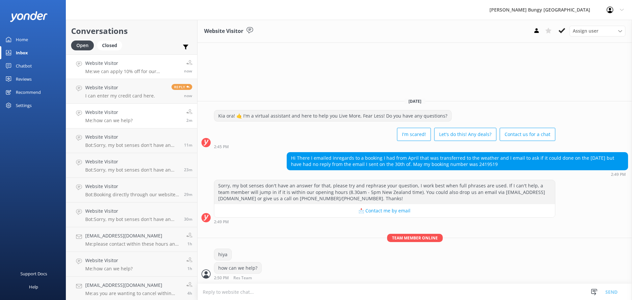
click at [133, 66] on h4 "Website Visitor" at bounding box center [132, 63] width 94 height 7
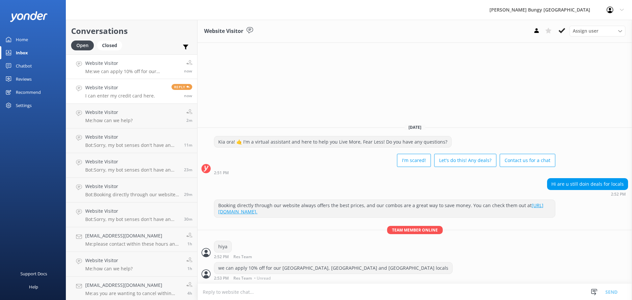
click at [116, 94] on p "I can enter my credit card here." at bounding box center [120, 96] width 70 height 6
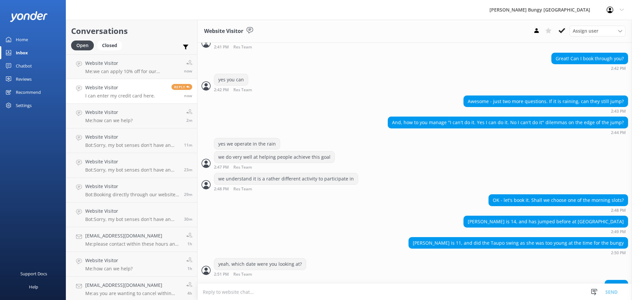
scroll to position [673, 0]
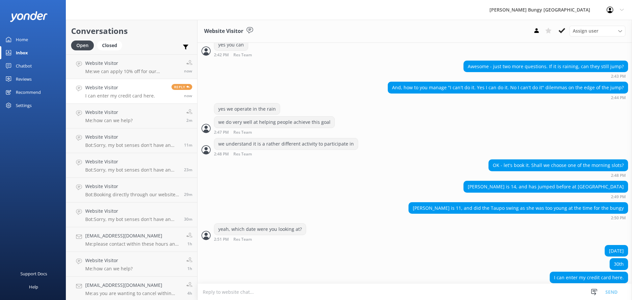
scroll to position [673, 0]
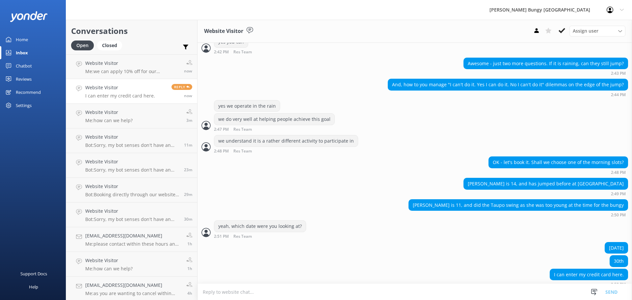
click at [241, 277] on div "I can enter my credit card here. 2:52 PM" at bounding box center [414, 278] width 434 height 18
click at [347, 292] on textarea at bounding box center [414, 292] width 434 height 16
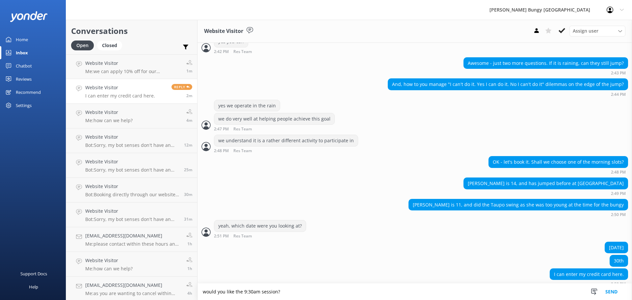
type textarea "would you like the 9:30am session?"
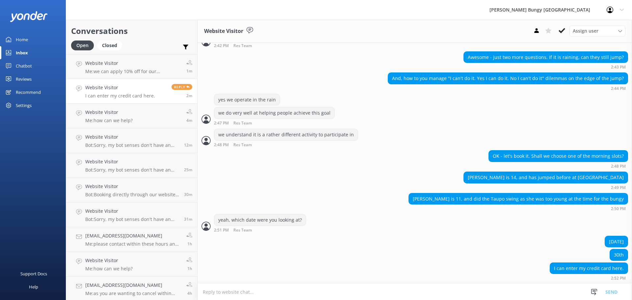
scroll to position [694, 0]
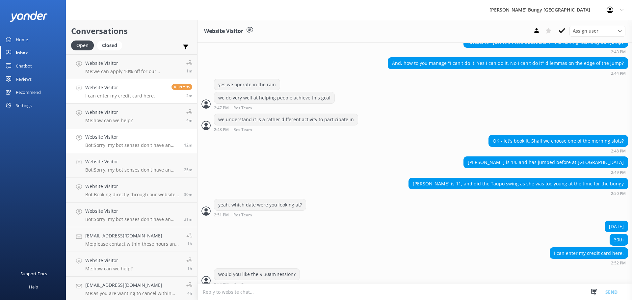
click at [120, 130] on link "Website Visitor Bot: Sorry, my bot senses don't have an answer for that, please…" at bounding box center [131, 140] width 131 height 25
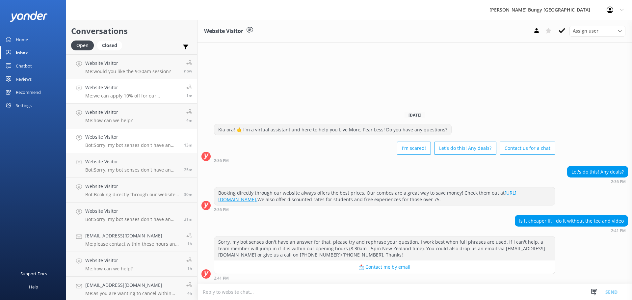
click at [129, 100] on link "Website Visitor Me: we can apply 10% off for our [GEOGRAPHIC_DATA], [GEOGRAPHIC…" at bounding box center [131, 91] width 131 height 25
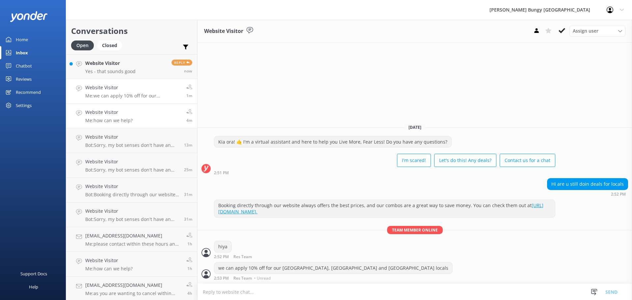
click at [120, 117] on div "Website Visitor Me: how can we help?" at bounding box center [108, 116] width 47 height 14
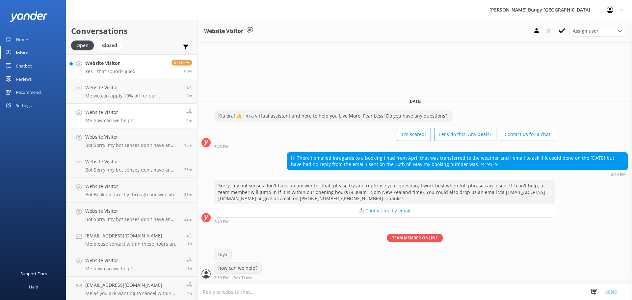
click at [96, 64] on h4 "Website Visitor" at bounding box center [110, 63] width 50 height 7
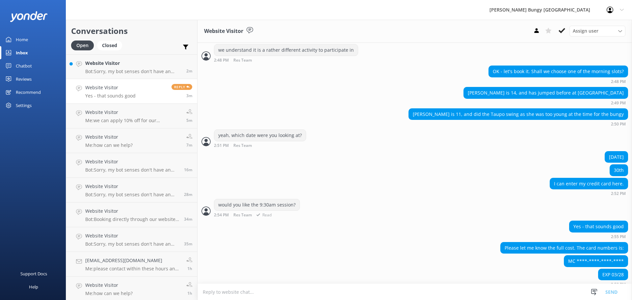
scroll to position [777, 0]
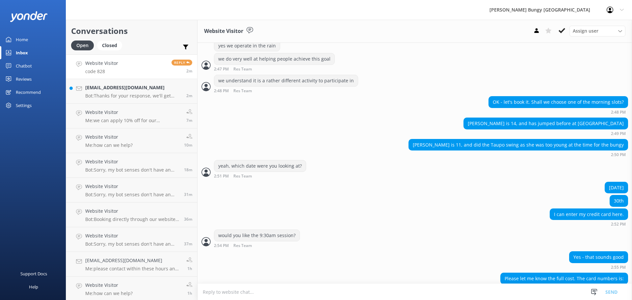
scroll to position [777, 0]
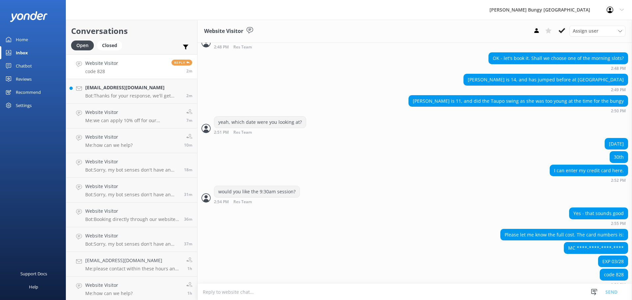
click at [305, 286] on textarea at bounding box center [414, 292] width 434 height 16
type textarea "one moment"
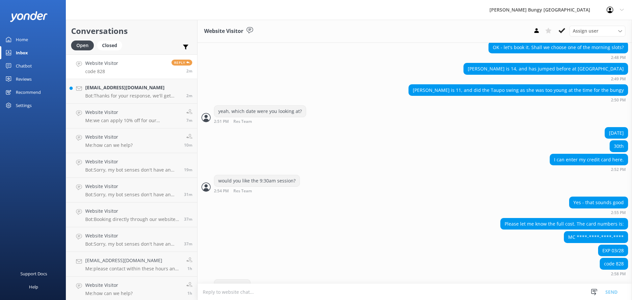
scroll to position [798, 0]
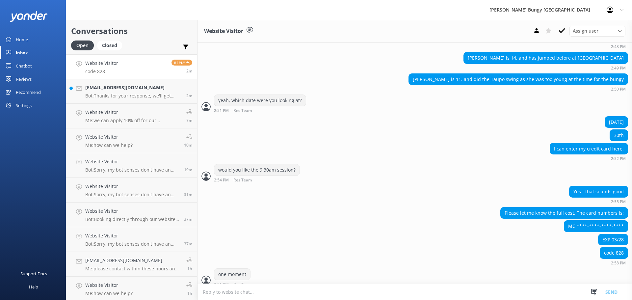
click at [282, 294] on textarea at bounding box center [414, 292] width 434 height 16
type textarea "i will send a payment link"
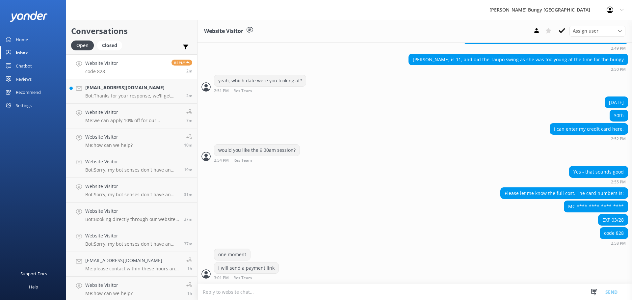
scroll to position [812, 0]
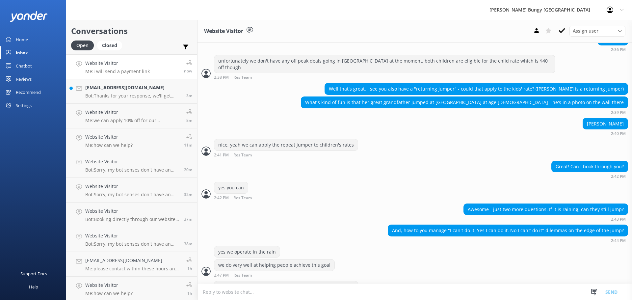
scroll to position [504, 0]
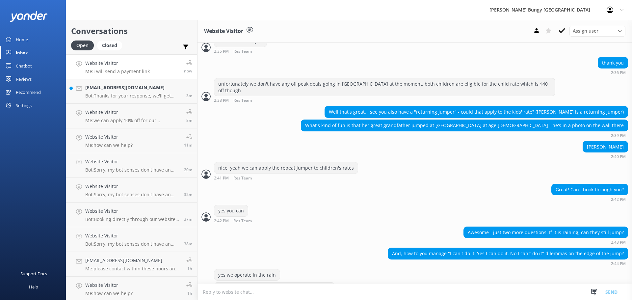
drag, startPoint x: 619, startPoint y: 138, endPoint x: 582, endPoint y: 137, distance: 37.2
click at [583, 141] on div "[PERSON_NAME]" at bounding box center [605, 146] width 45 height 11
click at [583, 141] on div "Geoff Bonallack" at bounding box center [605, 146] width 45 height 11
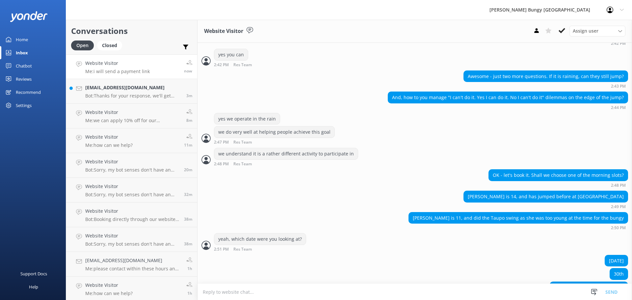
scroll to position [833, 0]
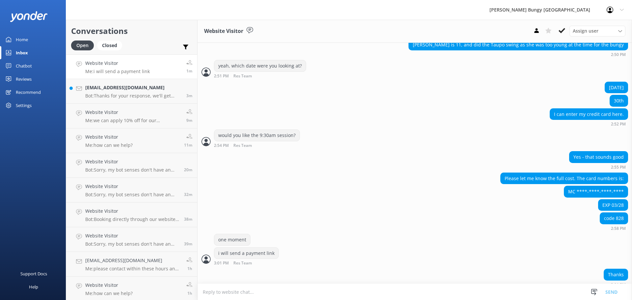
click at [385, 291] on textarea at bounding box center [414, 292] width 434 height 16
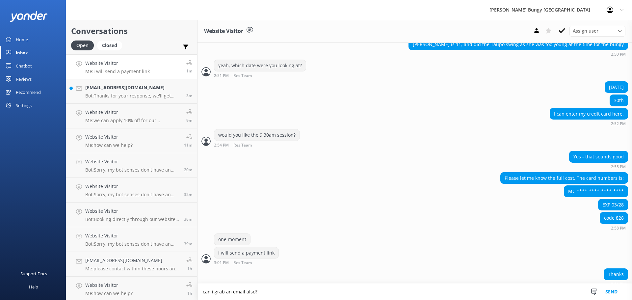
type textarea "can i grab an email also?"
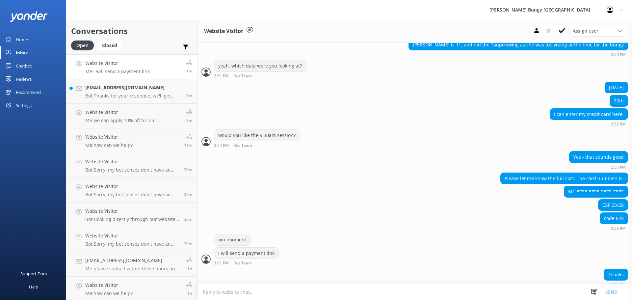
scroll to position [854, 0]
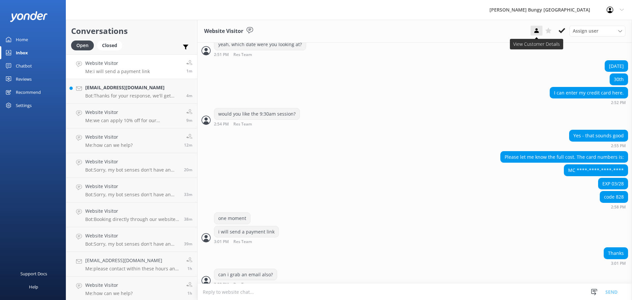
click at [538, 34] on icon at bounding box center [536, 30] width 7 height 7
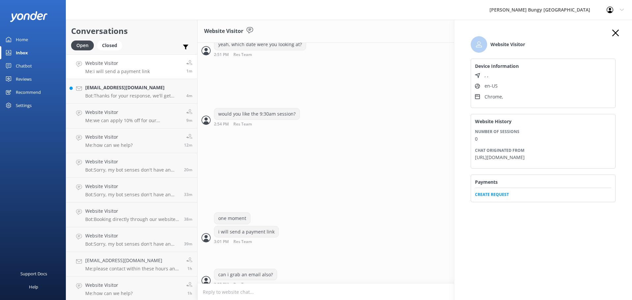
click at [487, 197] on span "Create Request" at bounding box center [543, 193] width 136 height 10
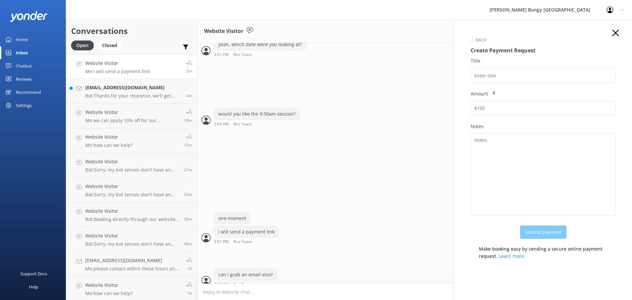
click at [612, 32] on icon "button" at bounding box center [615, 33] width 7 height 7
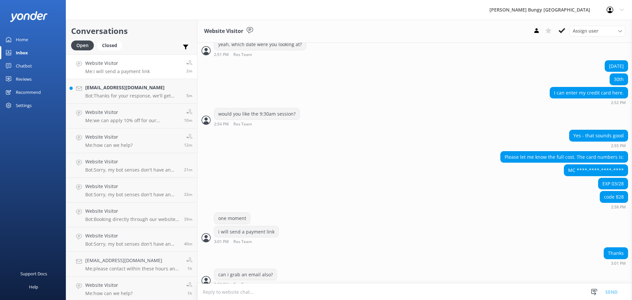
click at [374, 291] on textarea at bounding box center [414, 292] width 434 height 16
type textarea "your total will be $376 (+1.99% card surcharge)"
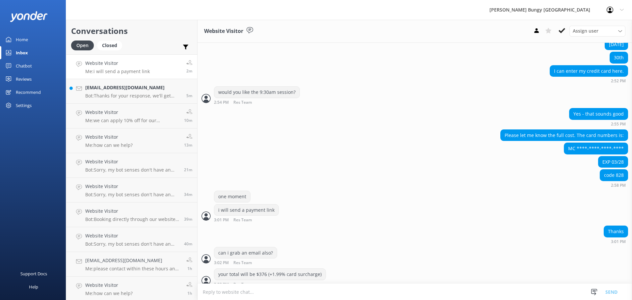
click at [374, 291] on textarea at bounding box center [414, 292] width 434 height 16
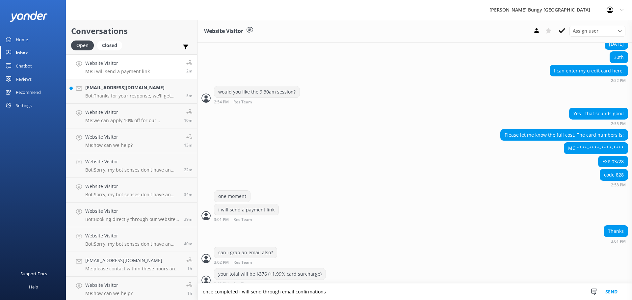
type textarea "once completed i will send through email confirmations"
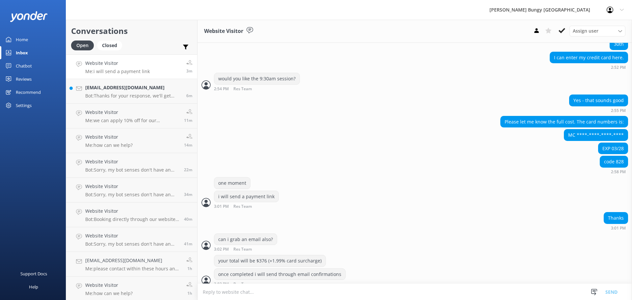
scroll to position [905, 0]
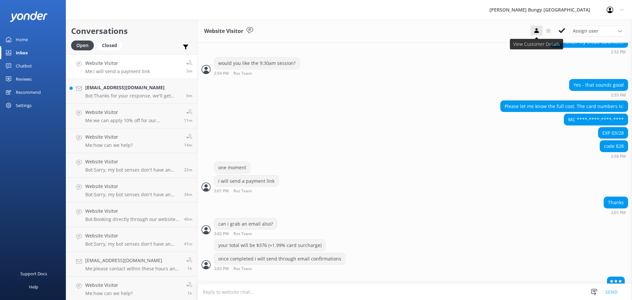
click at [541, 30] on button at bounding box center [537, 31] width 12 height 10
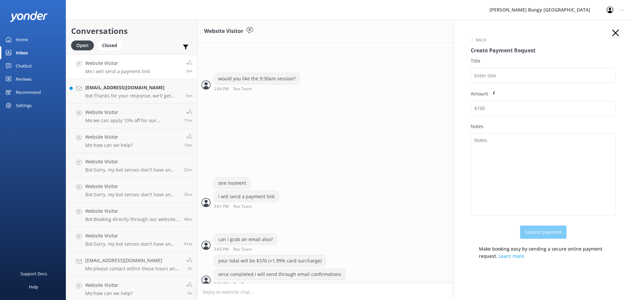
scroll to position [911, 0]
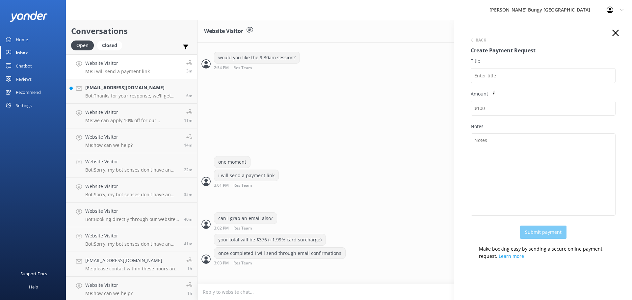
click at [495, 122] on div "Amount" at bounding box center [543, 106] width 145 height 33
click at [494, 110] on input "Amount" at bounding box center [543, 108] width 145 height 15
paste input "383.48"
type input "383.48"
click at [493, 88] on div "Title" at bounding box center [543, 73] width 145 height 33
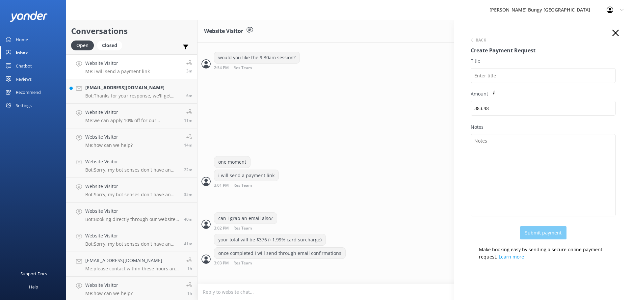
click at [493, 84] on div "Title" at bounding box center [543, 73] width 145 height 33
click at [492, 74] on input "Title" at bounding box center [543, 75] width 145 height 15
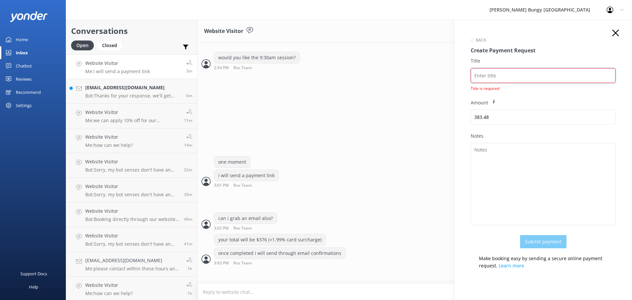
paste input "2450742"
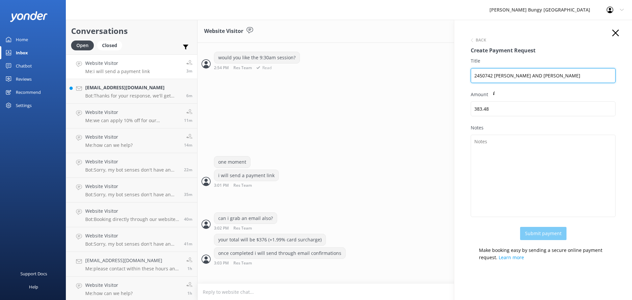
drag, startPoint x: 542, startPoint y: 75, endPoint x: 386, endPoint y: 45, distance: 159.2
click at [386, 45] on div "Conversations Open Closed Important Assigned to me Unassigned Website Visitor M…" at bounding box center [349, 160] width 566 height 280
type input "2450742 ELLA AND SARAH"
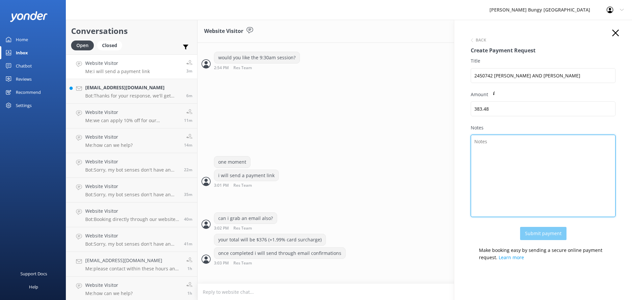
click at [510, 157] on textarea "Notes" at bounding box center [543, 176] width 145 height 82
paste textarea "2450742 ELLA AND SARAH"
type textarea "2450742 ELLA AND SARAH"
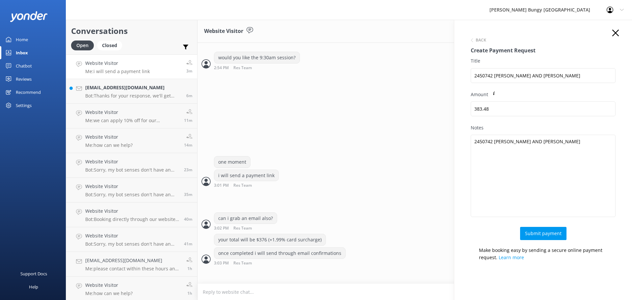
click at [507, 119] on div "Amount 383.48" at bounding box center [543, 107] width 145 height 33
click at [612, 30] on icon "button" at bounding box center [615, 33] width 7 height 7
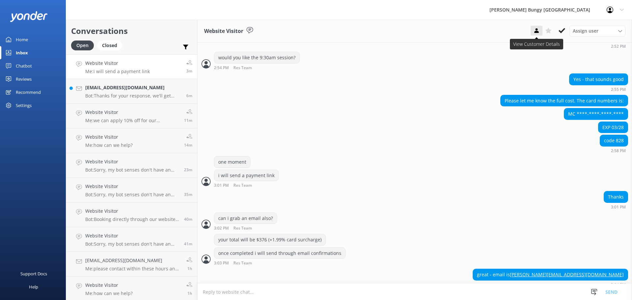
click at [531, 29] on button at bounding box center [537, 31] width 12 height 10
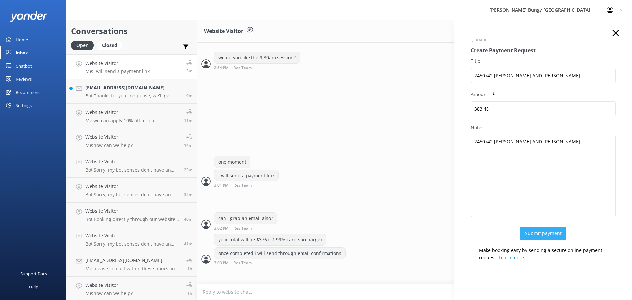
click at [533, 231] on button "Submit payment" at bounding box center [543, 233] width 46 height 13
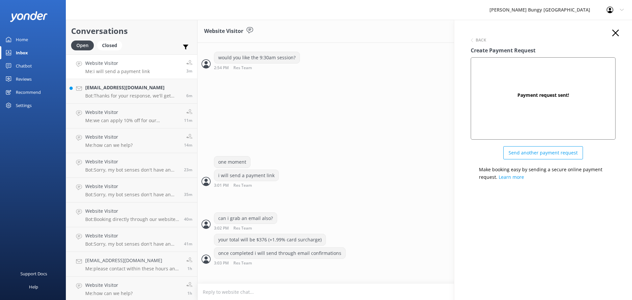
click at [543, 233] on div "Back Create Payment Request Payment request sent! Send another payment request …" at bounding box center [543, 170] width 178 height 300
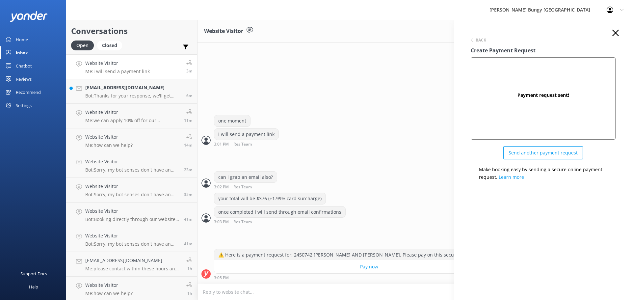
click at [617, 30] on icon "button" at bounding box center [615, 33] width 7 height 7
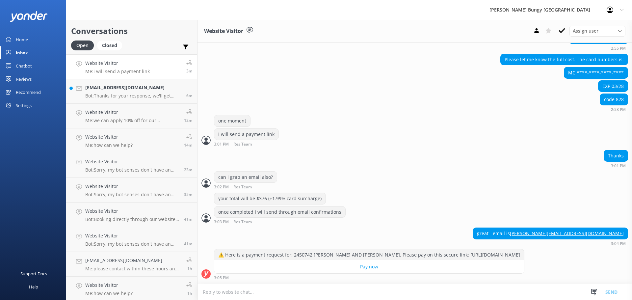
click at [470, 290] on textarea at bounding box center [414, 292] width 434 height 16
drag, startPoint x: 621, startPoint y: 225, endPoint x: 558, endPoint y: 224, distance: 63.5
click at [558, 228] on div "great - email is daniel.bonallack@gmail.com" at bounding box center [550, 233] width 155 height 11
copy link "daniel.bonallack@gmail.com"
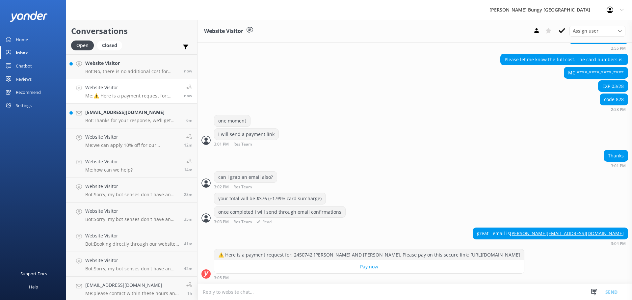
click at [348, 195] on div "your total will be $376 (+1.99% card surcharge)" at bounding box center [414, 199] width 434 height 13
click at [154, 62] on h4 "Website Visitor" at bounding box center [132, 63] width 94 height 7
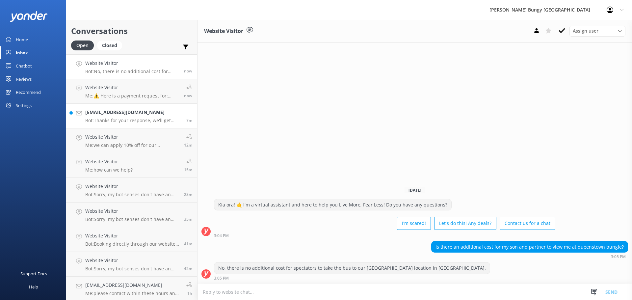
click at [130, 120] on p "Bot: Thanks for your response, we'll get back to you as soon as we can during o…" at bounding box center [133, 120] width 96 height 6
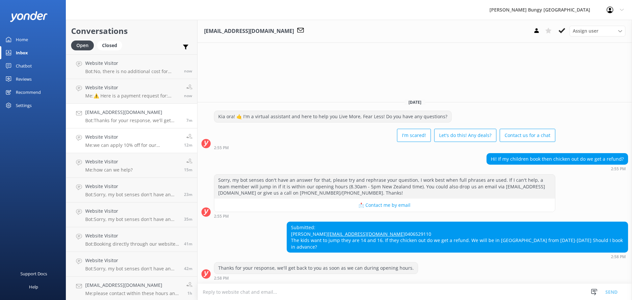
click at [108, 135] on h4 "Website Visitor" at bounding box center [132, 136] width 94 height 7
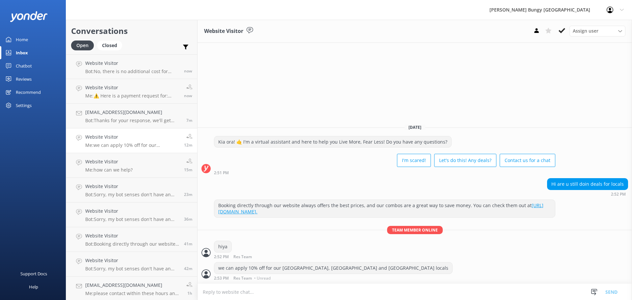
click at [109, 151] on link "Website Visitor Me: we can apply 10% off for our auckland, taupo and queenstown…" at bounding box center [131, 140] width 131 height 25
click at [110, 163] on h4 "Website Visitor" at bounding box center [108, 161] width 47 height 7
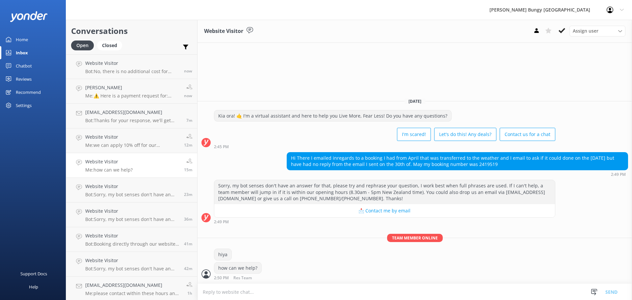
click at [349, 285] on textarea at bounding box center [414, 292] width 434 height 16
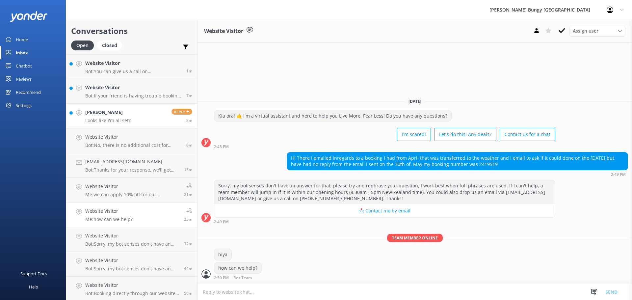
click at [115, 113] on h4 "DANIEL BONALLACK" at bounding box center [107, 112] width 45 height 7
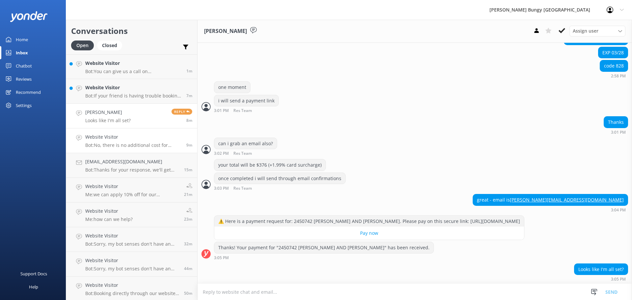
scroll to position [986, 0]
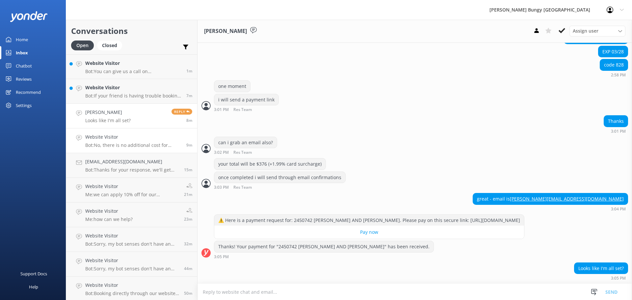
click at [140, 143] on p "Bot: No, there is no additional cost for spectators to take the bus to our Kawa…" at bounding box center [133, 145] width 96 height 6
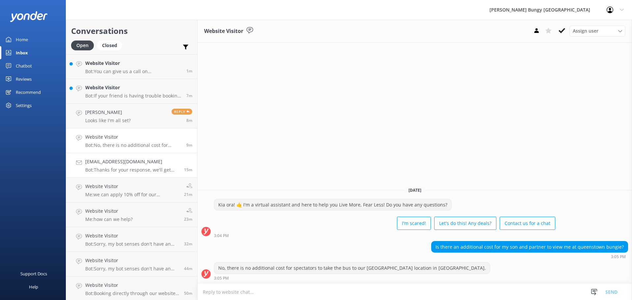
click at [127, 160] on h4 "[EMAIL_ADDRESS][DOMAIN_NAME]" at bounding box center [132, 161] width 94 height 7
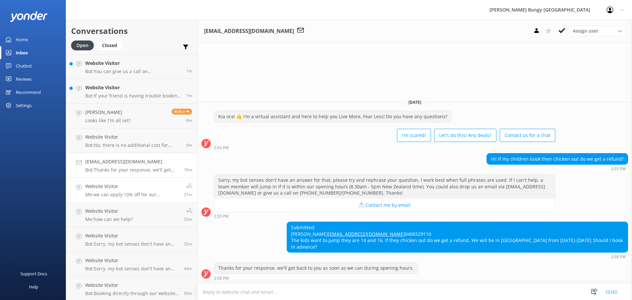
click at [119, 195] on p "Me: we can apply 10% off for our auckland, taupo and queenstown locals" at bounding box center [132, 195] width 94 height 6
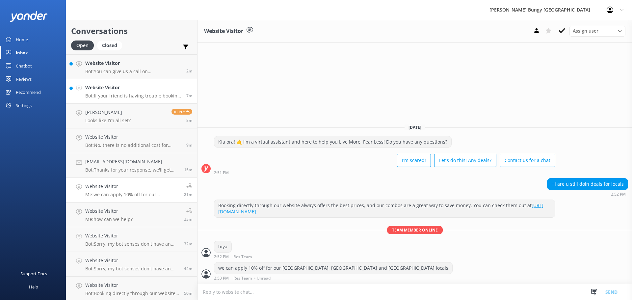
click at [140, 94] on p "Bot: If your friend is having trouble booking online, please call us at 0800 28…" at bounding box center [133, 96] width 96 height 6
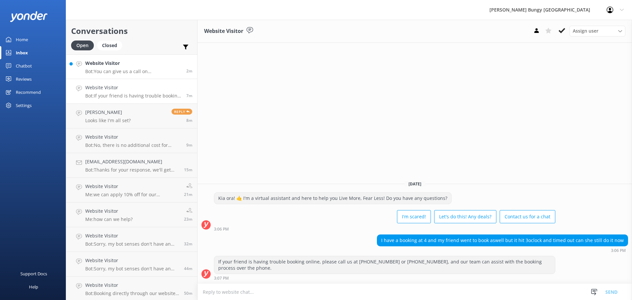
click at [148, 61] on h4 "Website Visitor" at bounding box center [133, 63] width 96 height 7
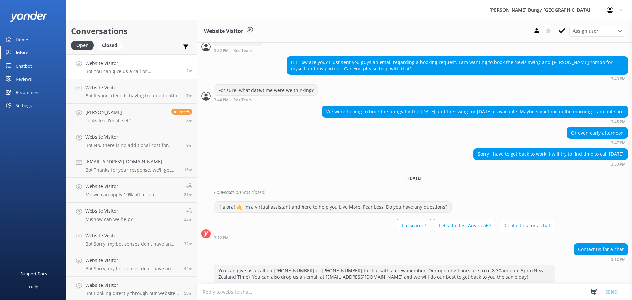
click at [350, 291] on textarea at bounding box center [414, 292] width 434 height 16
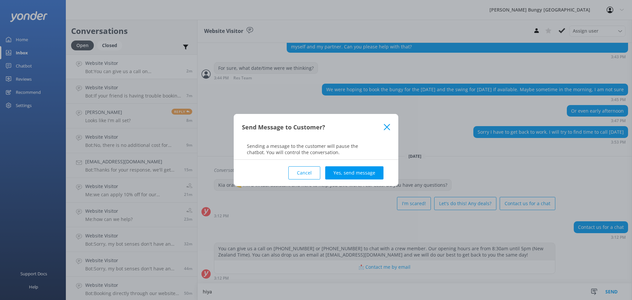
type textarea "hiya"
click at [381, 179] on div "Cancel Yes, send message" at bounding box center [316, 173] width 148 height 26
click at [372, 174] on button "Yes, send message" at bounding box center [354, 172] width 58 height 13
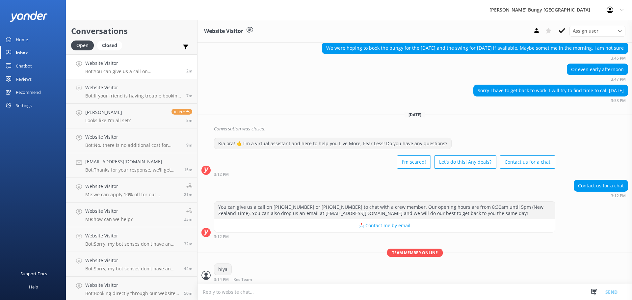
scroll to position [463, 0]
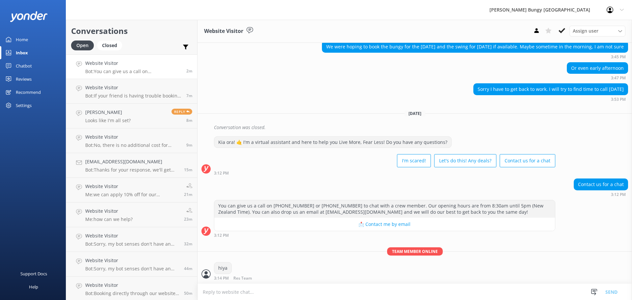
click at [352, 288] on textarea at bounding box center [414, 292] width 434 height 16
type textarea "how can we help?"
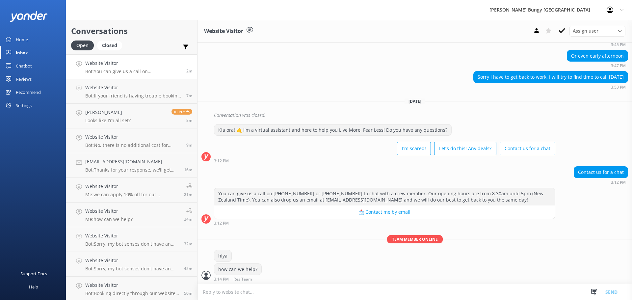
scroll to position [477, 0]
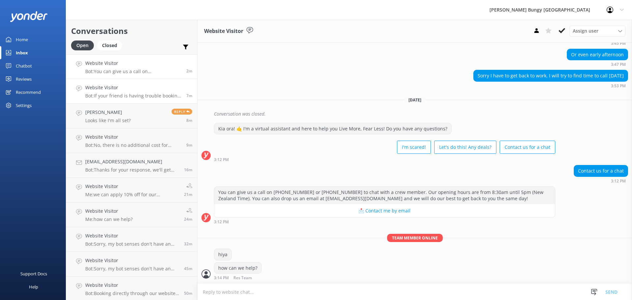
click at [141, 92] on div "Website Visitor Bot: If your friend is having trouble booking online, please ca…" at bounding box center [133, 91] width 96 height 14
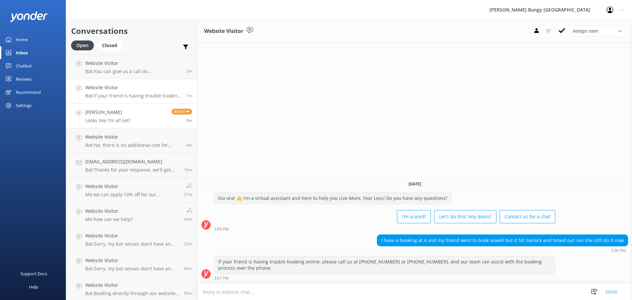
click at [115, 115] on h4 "DANIEL BONALLACK" at bounding box center [107, 112] width 45 height 7
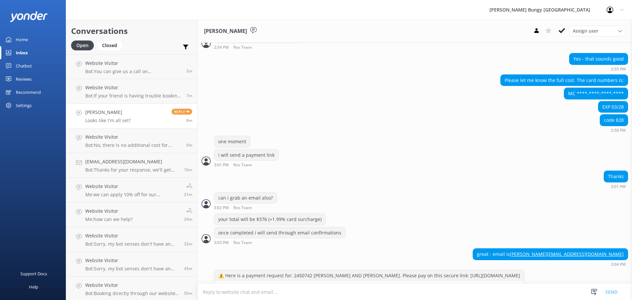
scroll to position [986, 0]
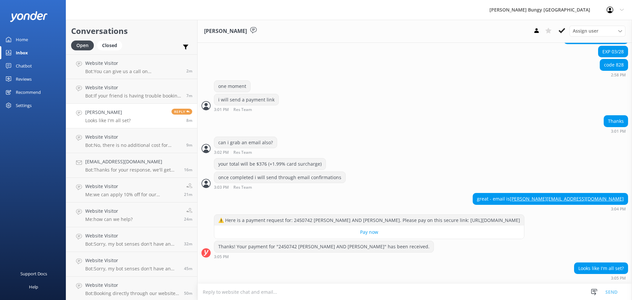
click at [360, 296] on textarea at bounding box center [414, 292] width 434 height 16
type textarea "nice, yes you are"
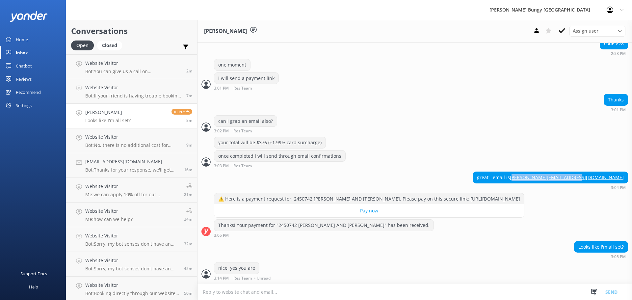
drag, startPoint x: 620, startPoint y: 168, endPoint x: 559, endPoint y: 168, distance: 61.2
click at [559, 172] on div "great - email is daniel.bonallack@gmail.com" at bounding box center [550, 177] width 155 height 11
click at [621, 172] on div "great - email is daniel.bonallack@gmail.com" at bounding box center [550, 177] width 155 height 11
drag, startPoint x: 621, startPoint y: 169, endPoint x: 560, endPoint y: 172, distance: 61.3
click at [560, 172] on div "great - email is daniel.bonallack@gmail.com" at bounding box center [550, 177] width 155 height 11
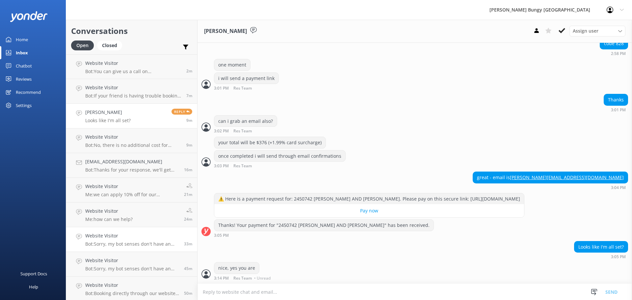
drag, startPoint x: 303, startPoint y: 261, endPoint x: 82, endPoint y: 233, distance: 222.9
click at [303, 261] on div "Looks like I'm all set? 3:05 PM" at bounding box center [414, 251] width 434 height 21
click at [133, 63] on h4 "Website Visitor" at bounding box center [133, 63] width 96 height 7
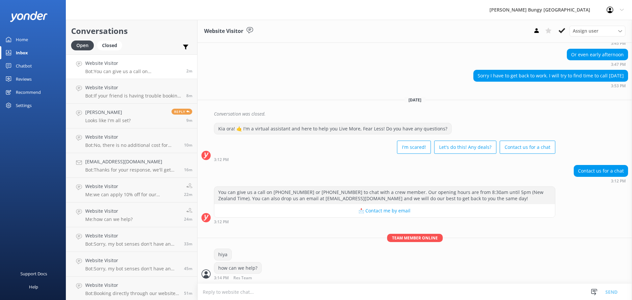
scroll to position [492, 0]
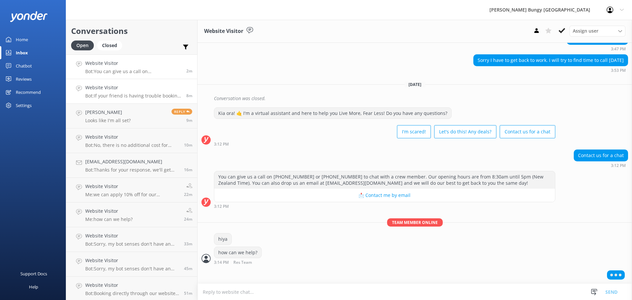
click at [140, 84] on link "Website Visitor Bot: If your friend is having trouble booking online, please ca…" at bounding box center [131, 91] width 131 height 25
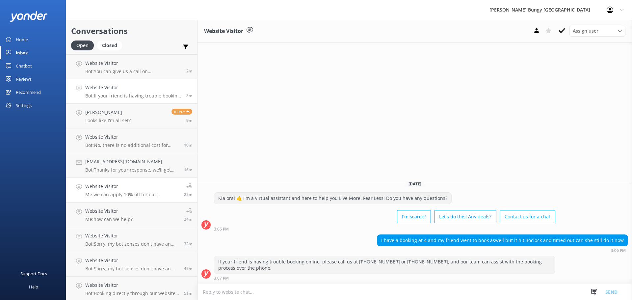
click at [133, 184] on h4 "Website Visitor" at bounding box center [132, 186] width 94 height 7
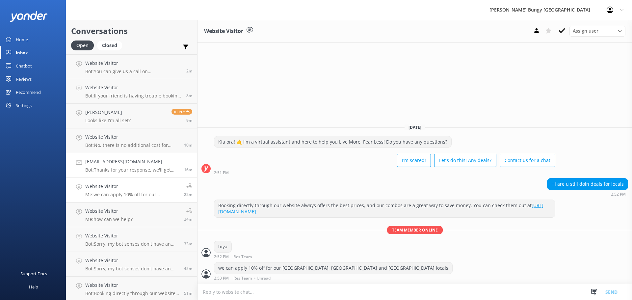
click at [134, 168] on p "Bot: Thanks for your response, we'll get back to you as soon as we can during o…" at bounding box center [132, 170] width 94 height 6
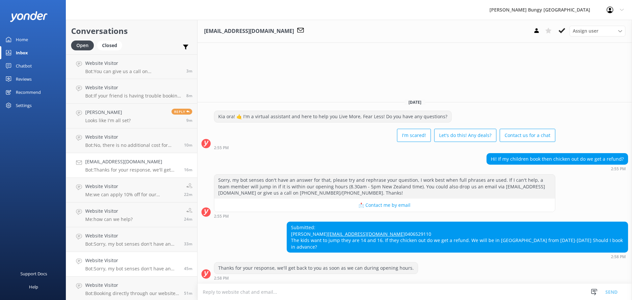
click at [138, 259] on h4 "Website Visitor" at bounding box center [132, 260] width 94 height 7
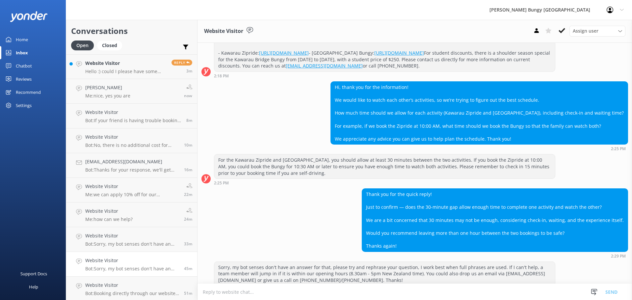
scroll to position [267, 0]
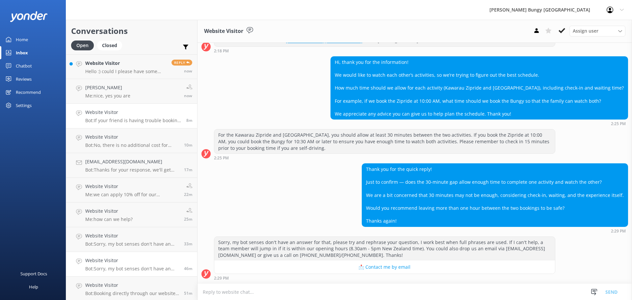
click at [166, 119] on p "Bot: If your friend is having trouble booking online, please call us at 0800 28…" at bounding box center [133, 120] width 96 height 6
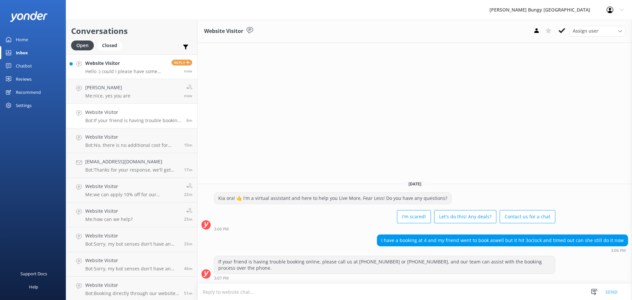
click at [134, 58] on link "Website Visitor Hello :) could I please have some help with booking the Kawarau…" at bounding box center [131, 66] width 131 height 25
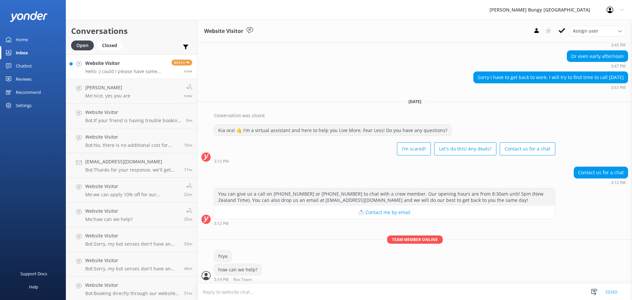
scroll to position [498, 0]
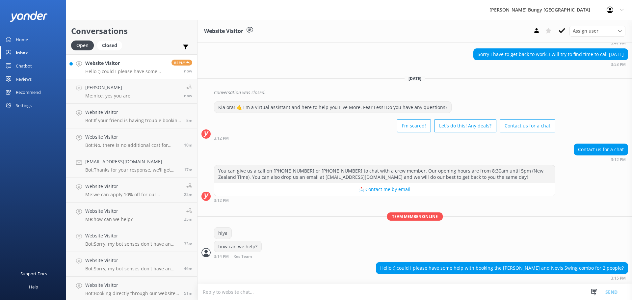
click at [404, 299] on textarea at bounding box center [414, 292] width 434 height 16
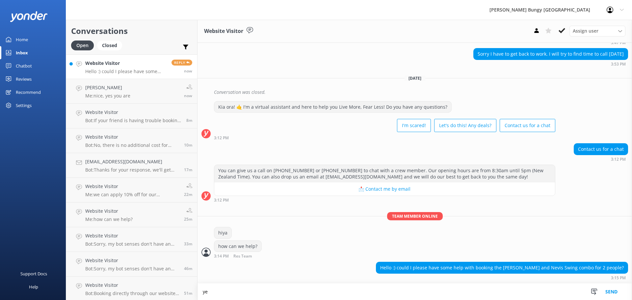
type textarea "y"
type textarea "for sure"
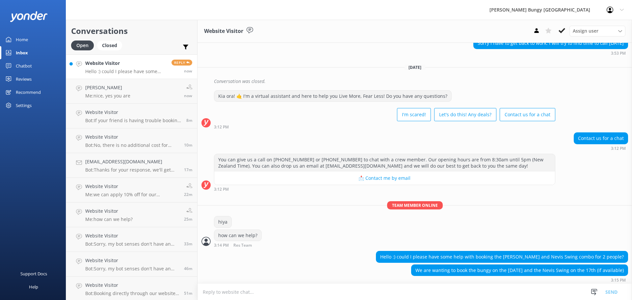
scroll to position [533, 0]
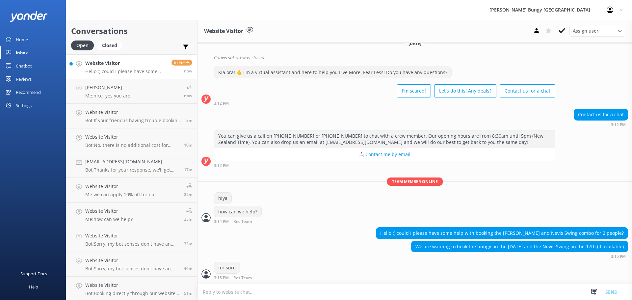
click at [403, 298] on textarea at bounding box center [414, 292] width 434 height 16
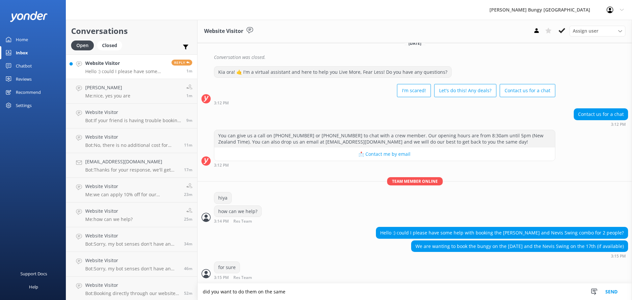
scroll to position [549, 0]
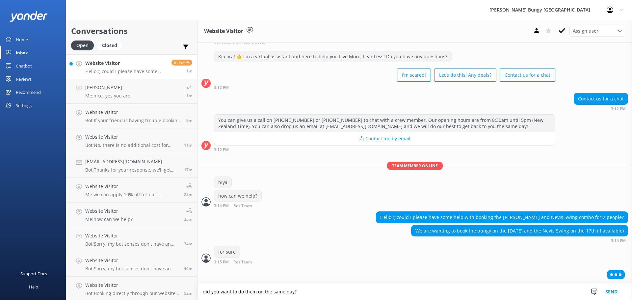
type textarea "did you want to do them on the same day?"
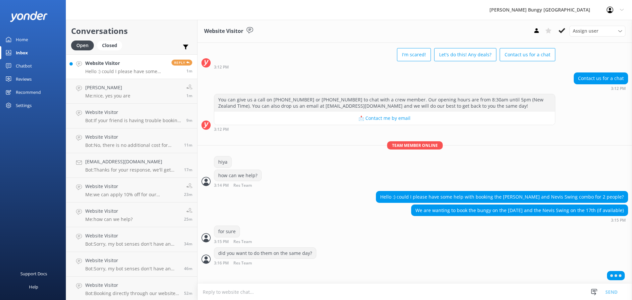
scroll to position [570, 0]
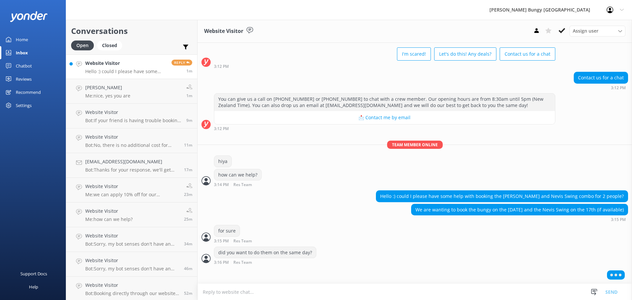
click at [261, 288] on textarea at bounding box center [414, 292] width 434 height 16
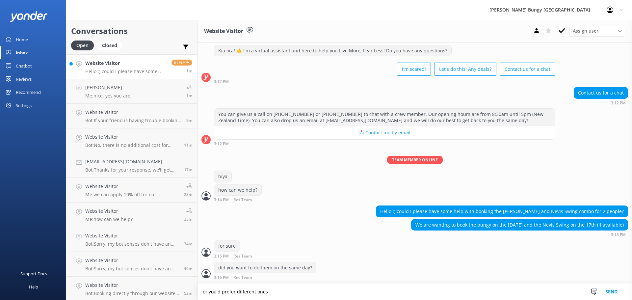
type textarea "or you'd prefer different ones"
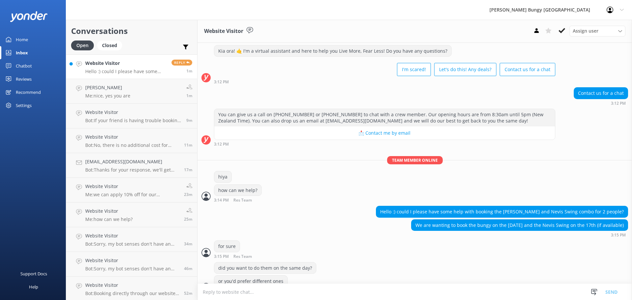
scroll to position [568, 0]
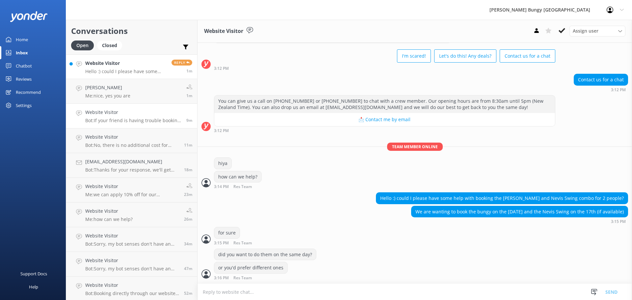
click at [137, 111] on h4 "Website Visitor" at bounding box center [133, 112] width 96 height 7
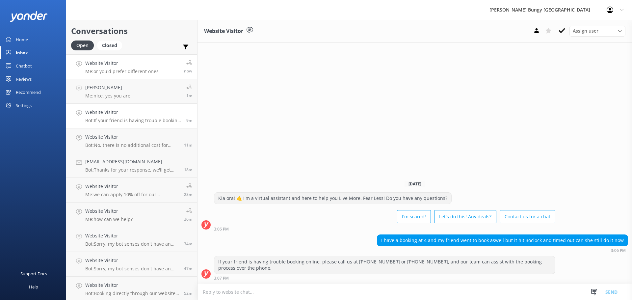
click at [140, 70] on p "Me: or you'd prefer different ones" at bounding box center [121, 71] width 73 height 6
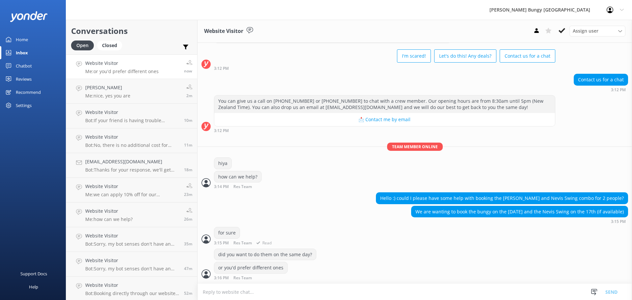
scroll to position [589, 0]
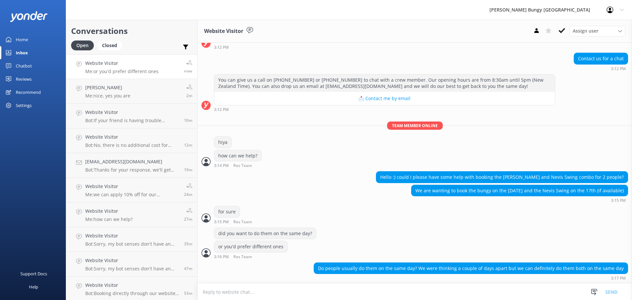
click at [429, 289] on textarea at bounding box center [414, 292] width 434 height 16
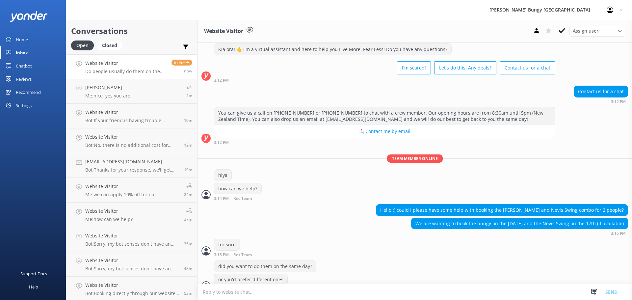
scroll to position [589, 0]
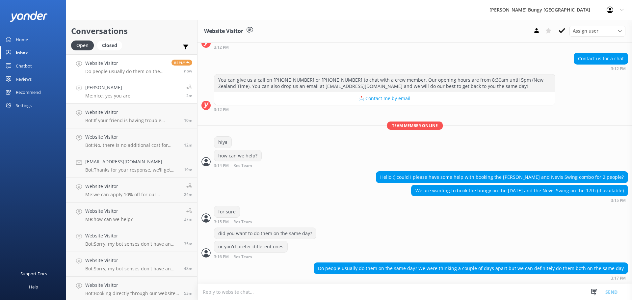
click at [150, 97] on link "DANIEL BONALLACK Me: nice, yes you are 2m" at bounding box center [131, 91] width 131 height 25
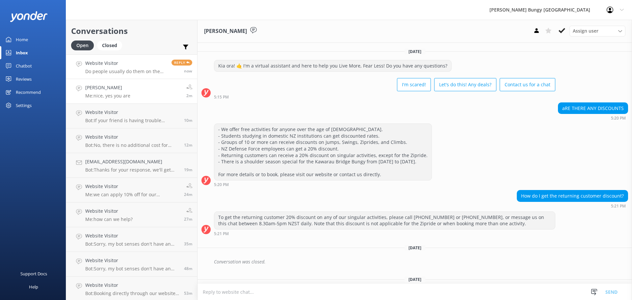
click at [148, 67] on h4 "Website Visitor" at bounding box center [125, 63] width 81 height 7
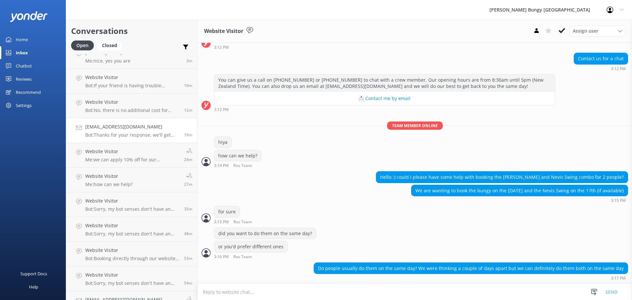
scroll to position [100, 0]
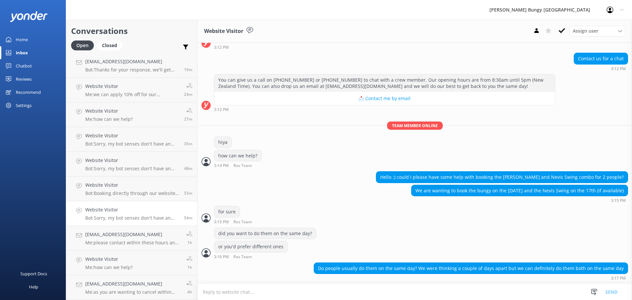
click at [162, 211] on h4 "Website Visitor" at bounding box center [132, 209] width 94 height 7
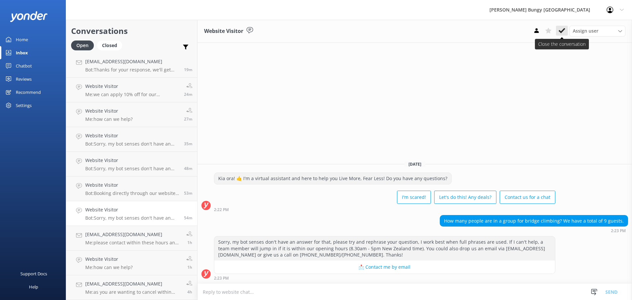
click at [560, 32] on use at bounding box center [561, 30] width 7 height 5
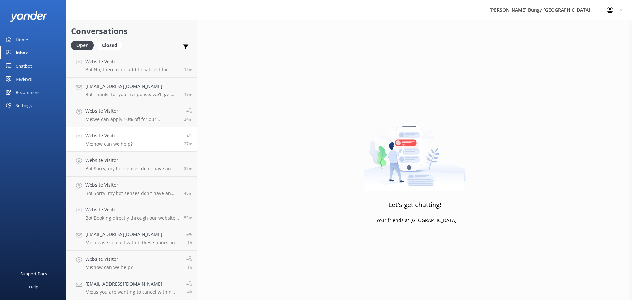
scroll to position [75, 0]
click at [104, 129] on link "Website Visitor Me: how can we help? 27m" at bounding box center [131, 139] width 131 height 25
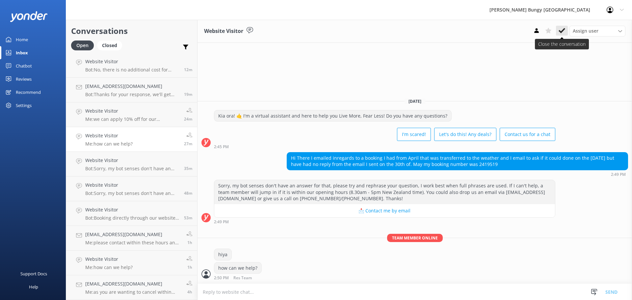
click at [561, 30] on icon at bounding box center [561, 30] width 7 height 7
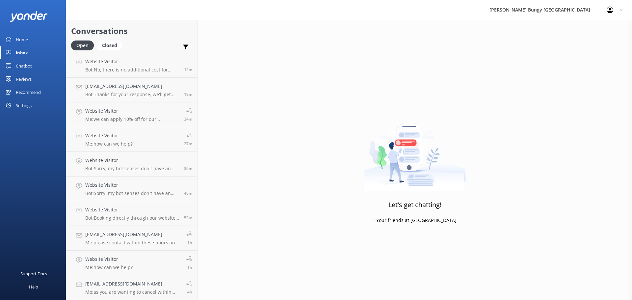
scroll to position [51, 0]
click at [150, 171] on p "Bot: Sorry, my bot senses don't have an answer for that, please try and rephras…" at bounding box center [132, 169] width 94 height 6
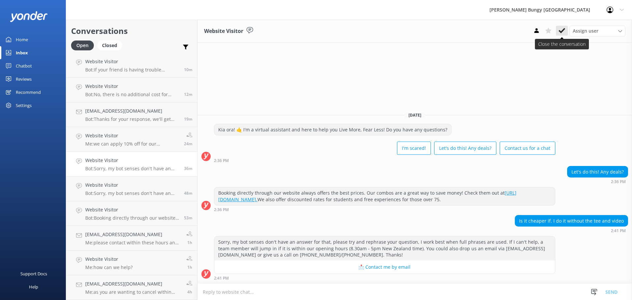
click at [563, 30] on use at bounding box center [561, 30] width 7 height 5
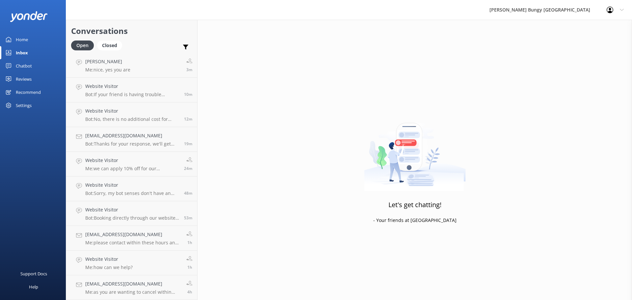
scroll to position [26, 0]
click at [144, 154] on link "Website Visitor Me: we can apply 10% off for our auckland, taupo and queenstown…" at bounding box center [131, 164] width 131 height 25
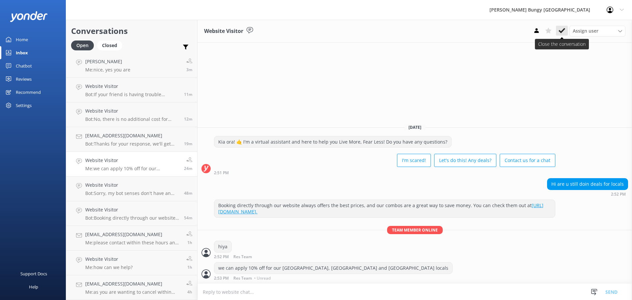
click at [558, 33] on button at bounding box center [562, 31] width 12 height 10
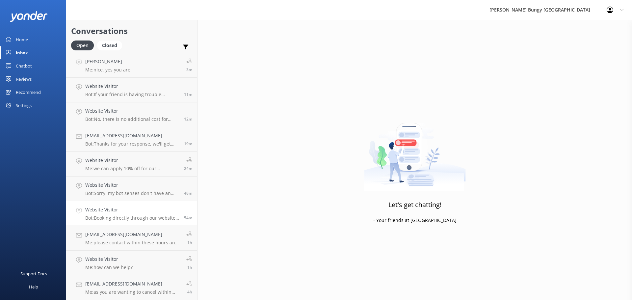
scroll to position [1, 0]
click at [128, 192] on p "Bot: Sorry, my bot senses don't have an answer for that, please try and rephras…" at bounding box center [132, 193] width 94 height 6
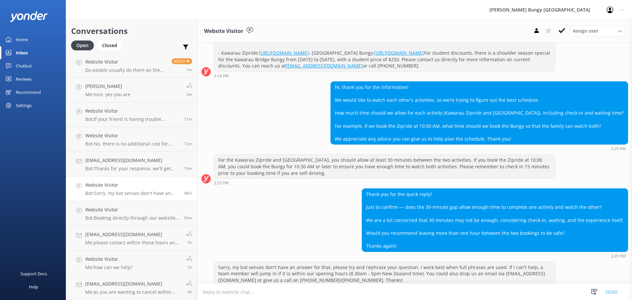
scroll to position [267, 0]
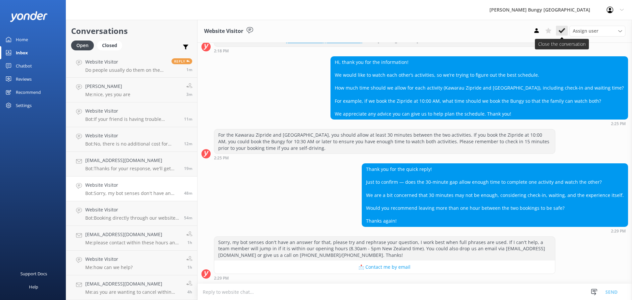
click at [560, 31] on icon at bounding box center [561, 30] width 7 height 7
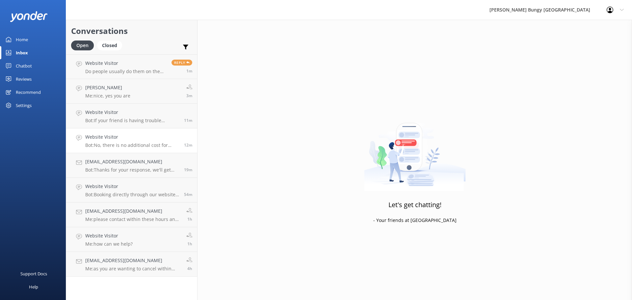
click at [136, 147] on p "Bot: No, there is no additional cost for spectators to take the bus to our Kawa…" at bounding box center [132, 145] width 94 height 6
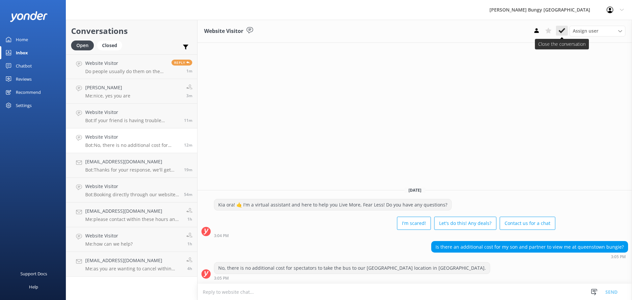
click at [560, 29] on icon at bounding box center [561, 30] width 7 height 7
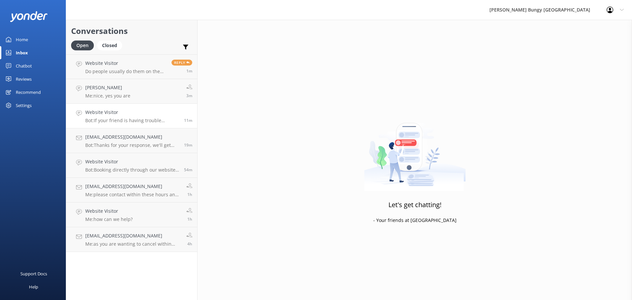
click at [121, 120] on p "Bot: If your friend is having trouble booking online, please call us at 0800 28…" at bounding box center [132, 120] width 94 height 6
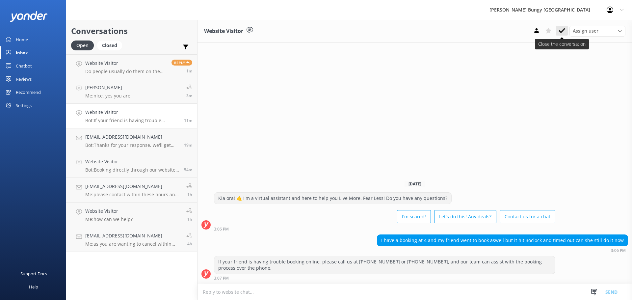
click at [562, 29] on icon at bounding box center [561, 30] width 7 height 7
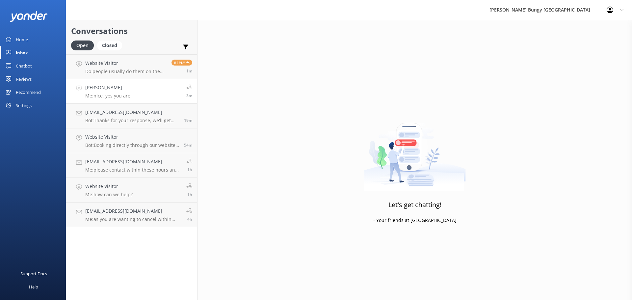
click at [144, 91] on link "DANIEL BONALLACK Me: nice, yes you are 3m" at bounding box center [131, 91] width 131 height 25
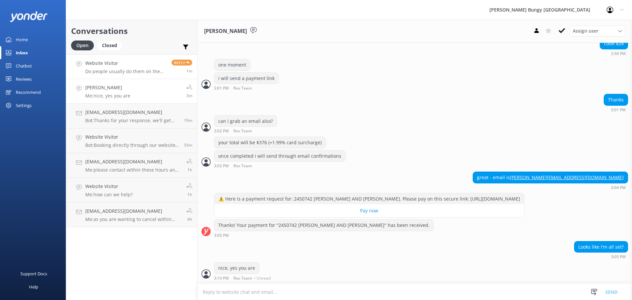
click at [139, 66] on h4 "Website Visitor" at bounding box center [125, 63] width 81 height 7
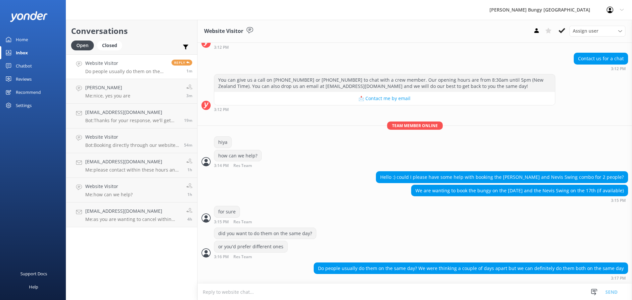
scroll to position [605, 0]
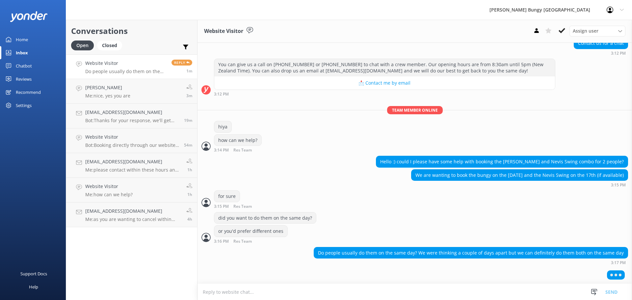
click at [372, 292] on textarea at bounding box center [414, 292] width 434 height 16
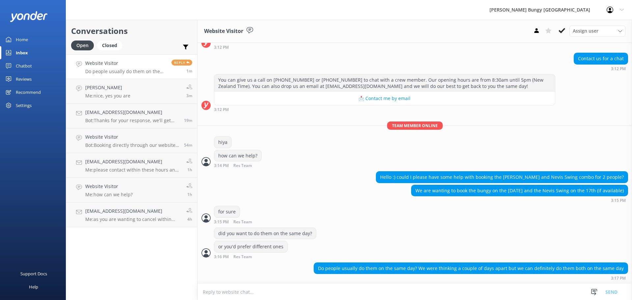
scroll to position [610, 0]
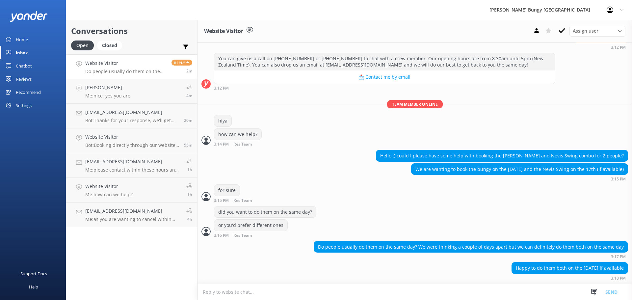
click at [338, 287] on textarea at bounding box center [414, 292] width 434 height 16
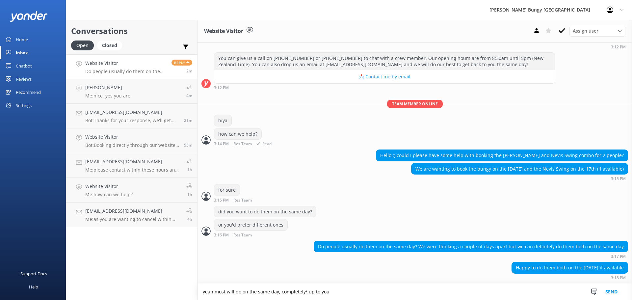
type textarea "yeah most will do on the same day, completely\ up to you"
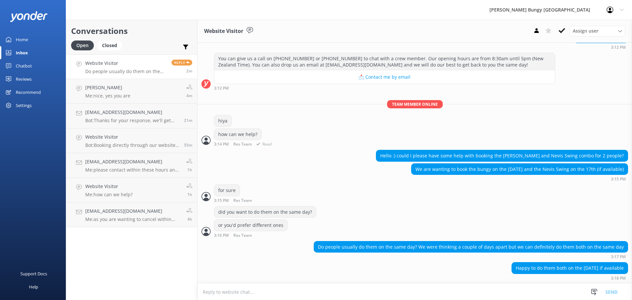
scroll to position [632, 0]
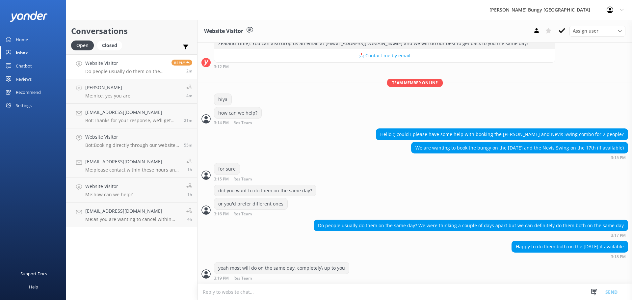
click at [276, 297] on textarea at bounding box center [414, 292] width 434 height 16
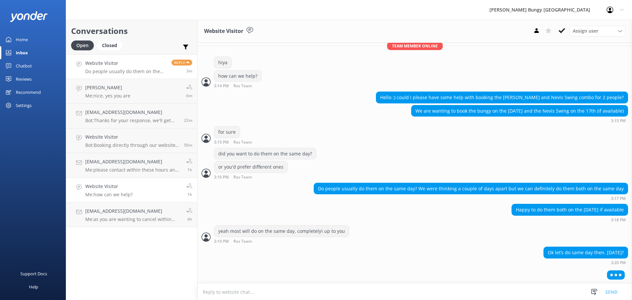
scroll to position [653, 0]
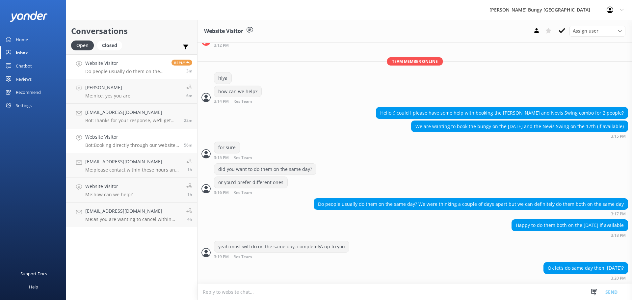
click at [124, 140] on h4 "Website Visitor" at bounding box center [132, 136] width 94 height 7
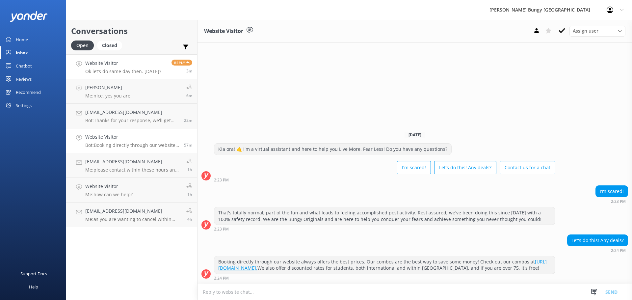
click at [121, 66] on h4 "Website Visitor" at bounding box center [123, 63] width 76 height 7
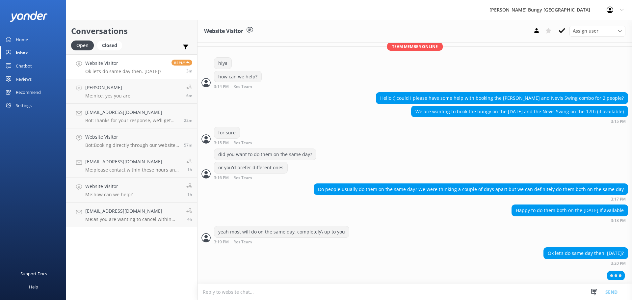
scroll to position [669, 0]
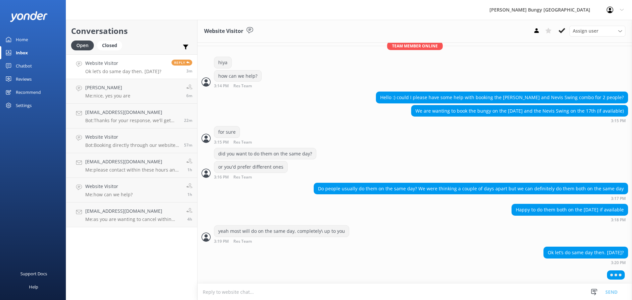
click at [448, 299] on textarea at bounding box center [414, 292] width 434 height 16
click at [488, 294] on textarea at bounding box center [414, 292] width 434 height 16
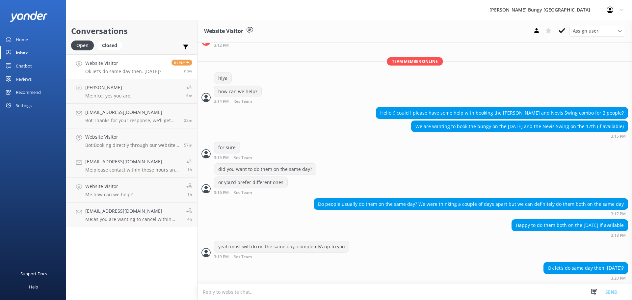
scroll to position [675, 0]
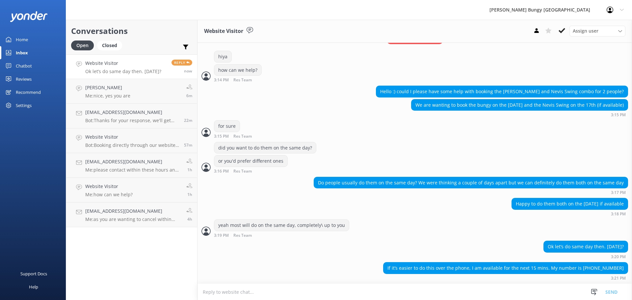
click at [409, 289] on textarea at bounding box center [414, 292] width 434 height 16
drag, startPoint x: 621, startPoint y: 270, endPoint x: 588, endPoint y: 268, distance: 33.0
click at [585, 268] on div "If it’s easier to do this over the phone, I am available for the next 15 mins. …" at bounding box center [505, 267] width 244 height 11
copy div "+61434249294"
click at [271, 272] on div "If it’s easier to do this over the phone, I am available for the next 15 mins. …" at bounding box center [414, 271] width 434 height 18
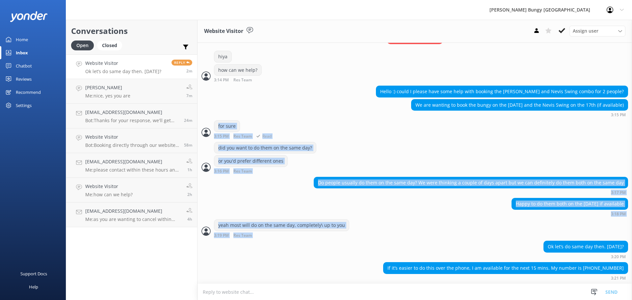
drag, startPoint x: 364, startPoint y: 232, endPoint x: 206, endPoint y: 121, distance: 192.7
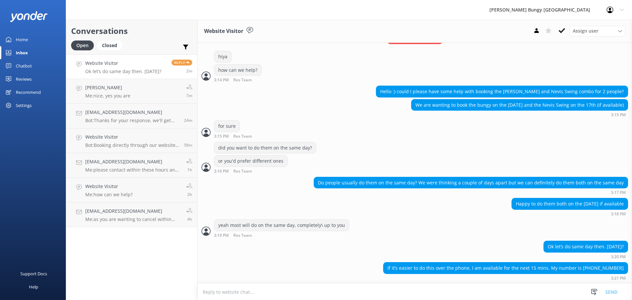
click at [262, 255] on div "Ok let’s do same day then. 15th September? 3:20 PM" at bounding box center [414, 250] width 434 height 18
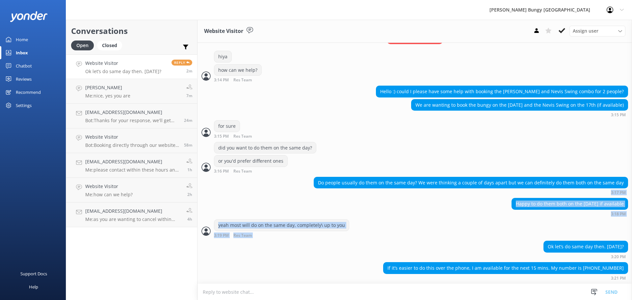
drag, startPoint x: 326, startPoint y: 242, endPoint x: 255, endPoint y: 193, distance: 86.7
click at [255, 193] on div "Do people usually do them on the same day? We were thinking a couple of days ap…" at bounding box center [414, 186] width 434 height 18
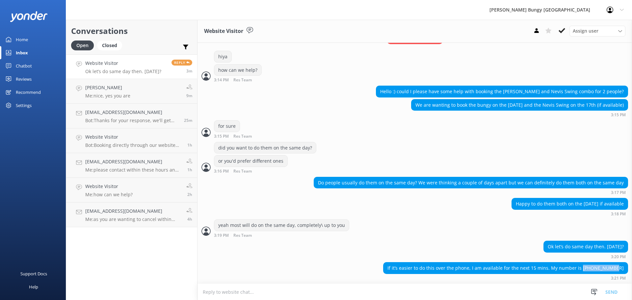
drag, startPoint x: 622, startPoint y: 270, endPoint x: 588, endPoint y: 271, distance: 34.2
click at [588, 271] on div "If it’s easier to do this over the phone, I am available for the next 15 mins. …" at bounding box center [505, 267] width 244 height 11
copy div "+61434249294"
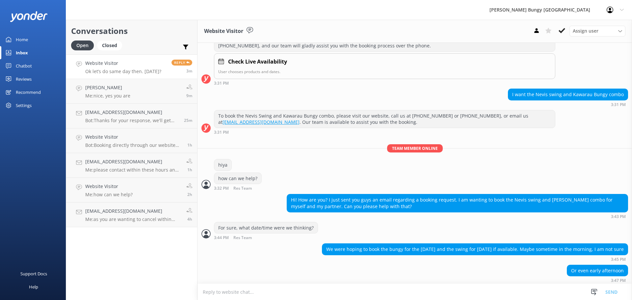
scroll to position [247, 0]
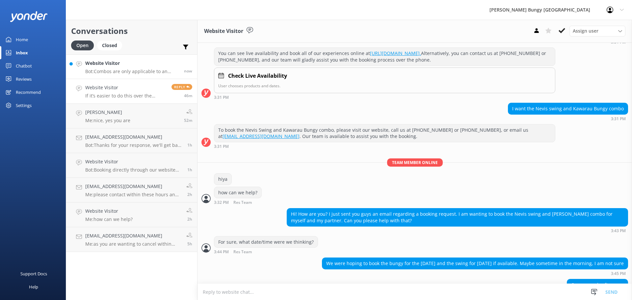
click at [158, 65] on h4 "Website Visitor" at bounding box center [132, 63] width 94 height 7
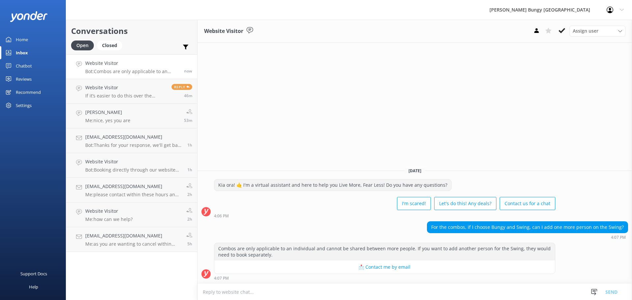
click at [448, 292] on textarea at bounding box center [414, 292] width 434 height 16
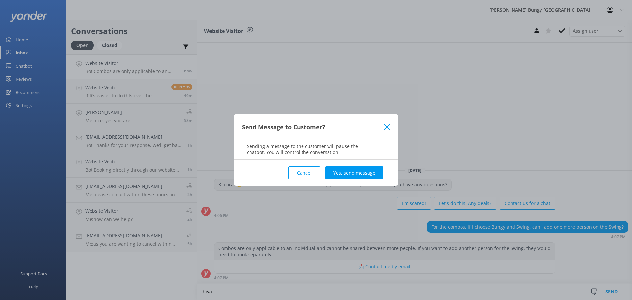
type textarea "hiya"
click at [339, 164] on div "Cancel Yes, send message" at bounding box center [316, 173] width 148 height 26
click at [341, 170] on button "Yes, send message" at bounding box center [354, 172] width 58 height 13
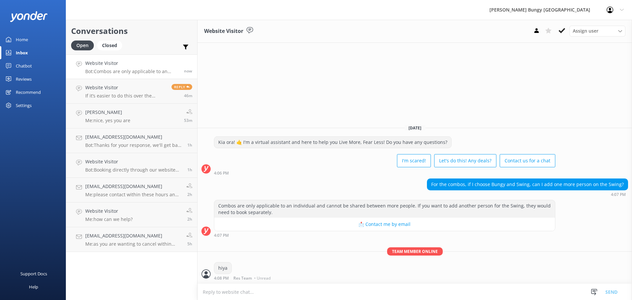
click at [316, 293] on textarea at bounding box center [414, 292] width 434 height 16
type textarea "y"
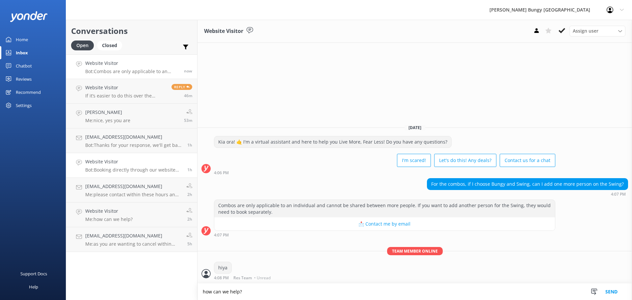
type textarea "how can we help?"
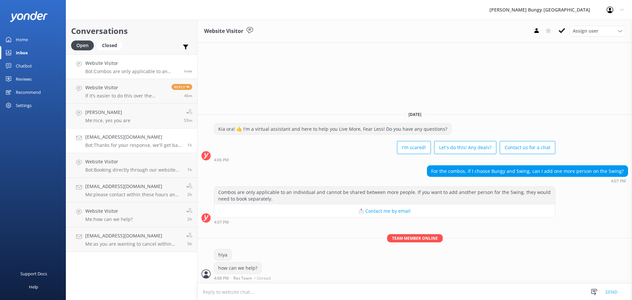
click at [145, 129] on link "taniakirchner@hotmail.com Bot: Thanks for your response, we'll get back to you …" at bounding box center [131, 140] width 131 height 25
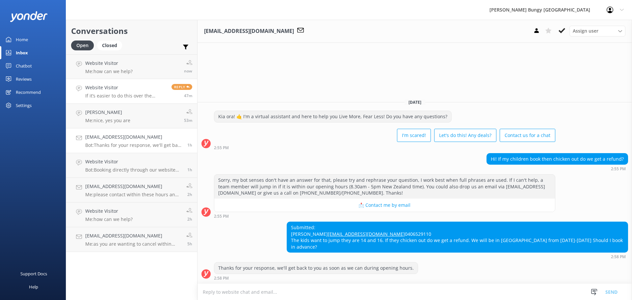
click at [139, 98] on p "If it’s easier to do this over the phone, I am available for the next 15 mins. …" at bounding box center [125, 96] width 81 height 6
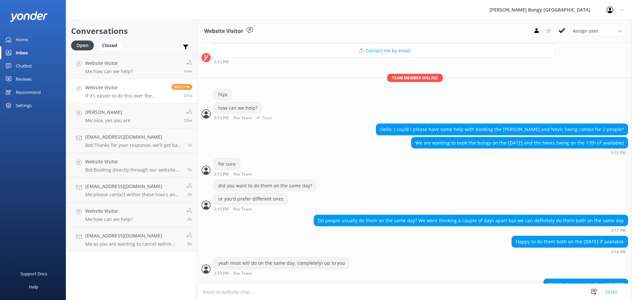
scroll to position [675, 0]
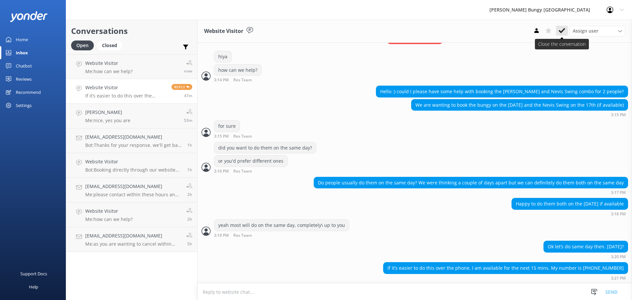
click at [560, 32] on use at bounding box center [561, 30] width 7 height 5
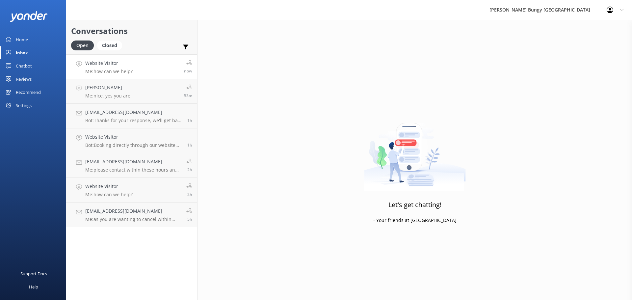
click at [123, 70] on p "Me: how can we help?" at bounding box center [108, 71] width 47 height 6
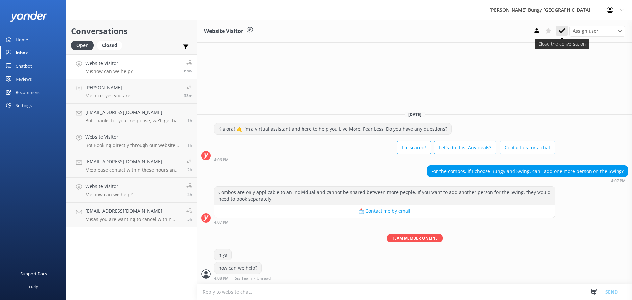
click at [561, 33] on use at bounding box center [561, 30] width 7 height 5
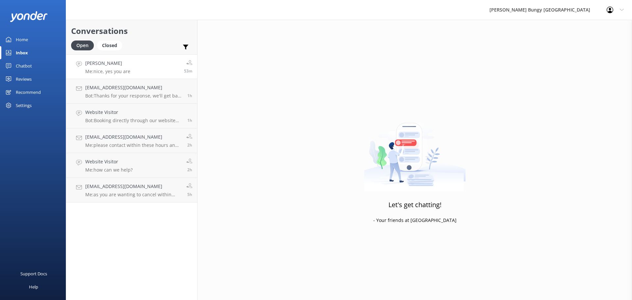
click at [110, 74] on p "Me: nice, yes you are" at bounding box center [107, 71] width 45 height 6
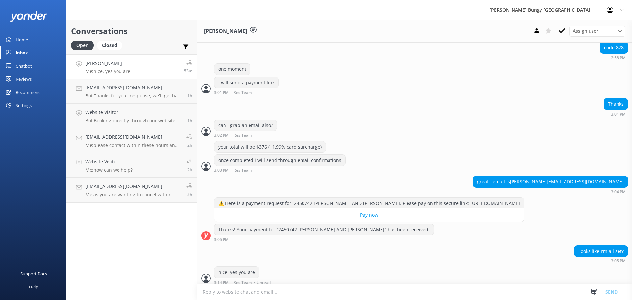
scroll to position [1008, 0]
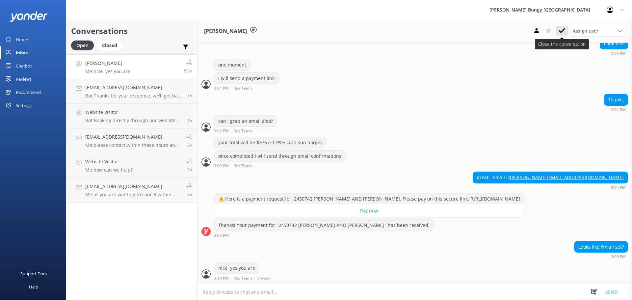
click at [565, 32] on icon at bounding box center [561, 30] width 7 height 7
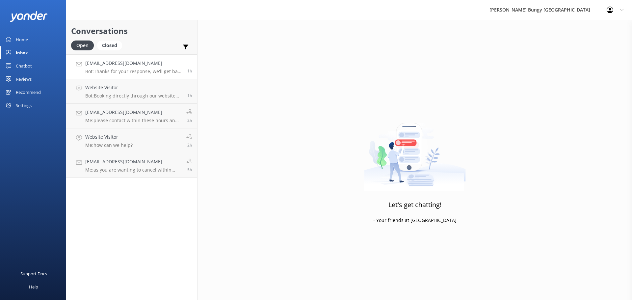
click at [153, 66] on h4 "[EMAIL_ADDRESS][DOMAIN_NAME]" at bounding box center [133, 63] width 97 height 7
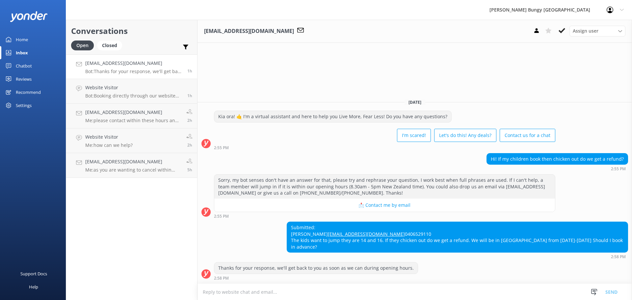
click at [273, 290] on textarea at bounding box center [414, 292] width 434 height 16
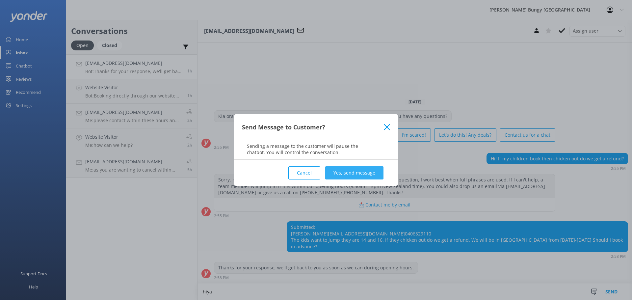
type textarea "hiya"
click at [345, 174] on button "Yes, send message" at bounding box center [354, 172] width 58 height 13
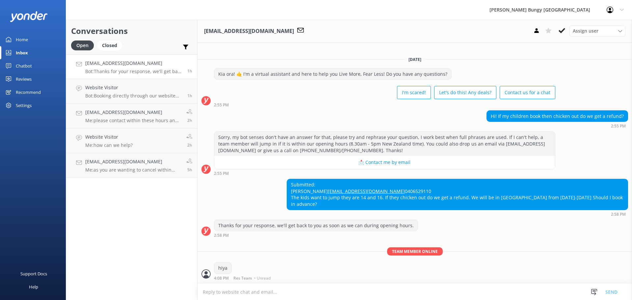
click at [303, 294] on textarea at bounding box center [414, 292] width 434 height 16
type textarea "a"
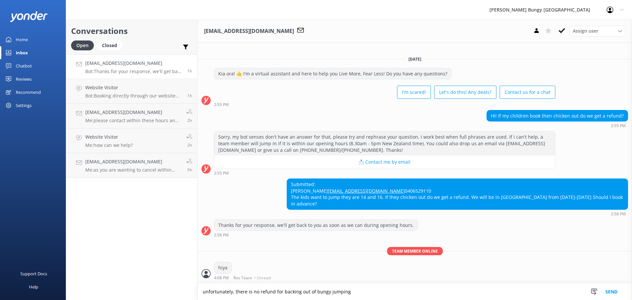
type textarea "unfortunately, there is no refund for backing out of bungy jumping"
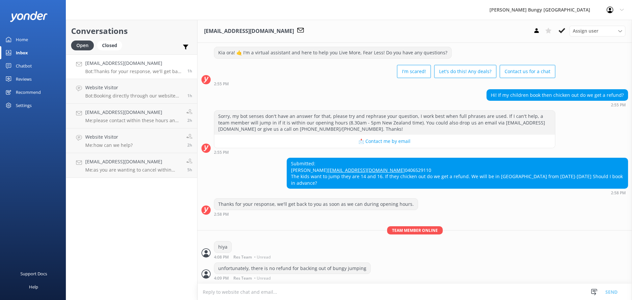
scroll to position [26, 0]
click at [259, 288] on textarea at bounding box center [414, 292] width 434 height 16
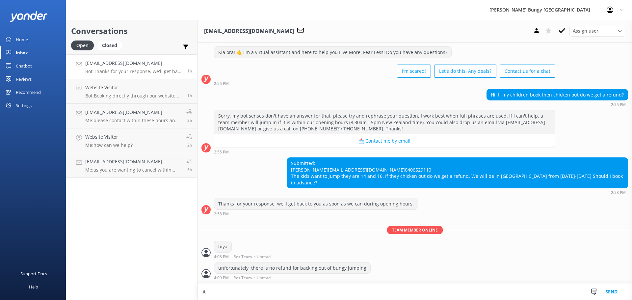
scroll to position [26, 0]
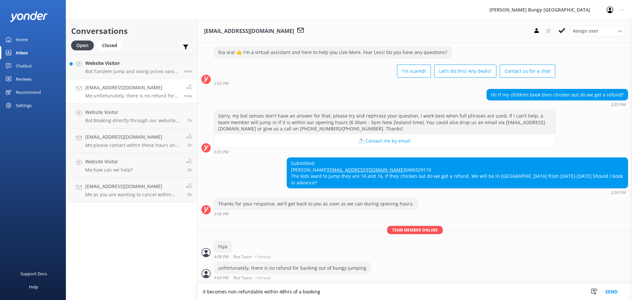
type textarea "it becomes non-refundable within 48hrs of a booking"
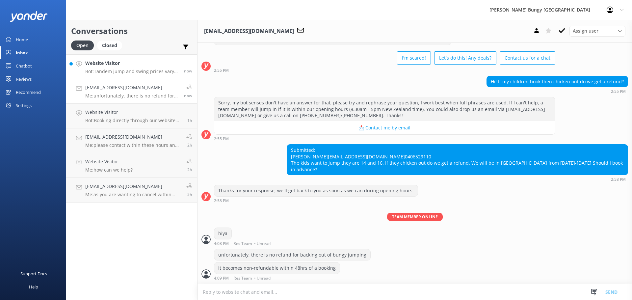
scroll to position [39, 0]
click at [151, 57] on link "Website Visitor Bot: Tandem jump and swing prices vary based on location, activ…" at bounding box center [131, 66] width 131 height 25
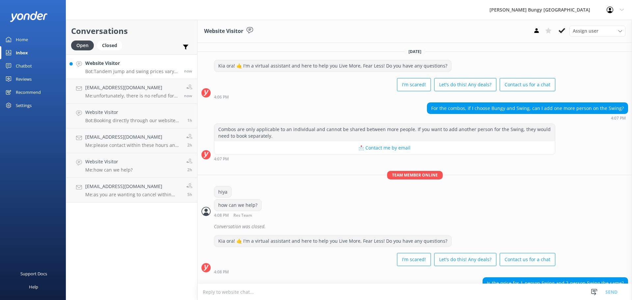
scroll to position [37, 0]
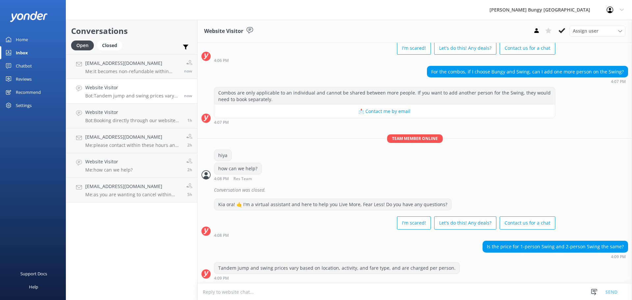
click at [334, 287] on textarea at bounding box center [414, 292] width 434 height 16
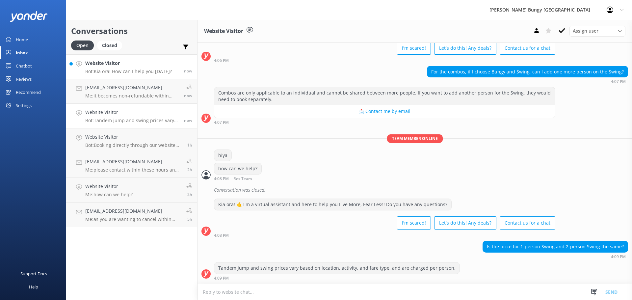
click at [145, 62] on h4 "Website Visitor" at bounding box center [128, 63] width 87 height 7
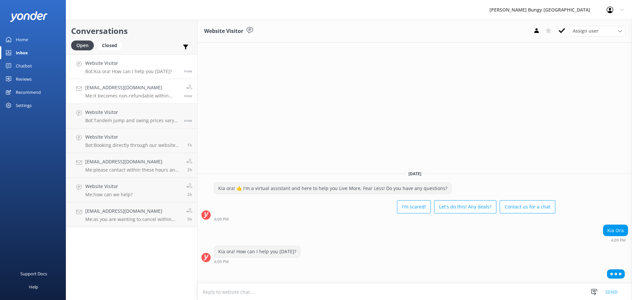
click at [154, 90] on h4 "[EMAIL_ADDRESS][DOMAIN_NAME]" at bounding box center [132, 87] width 94 height 7
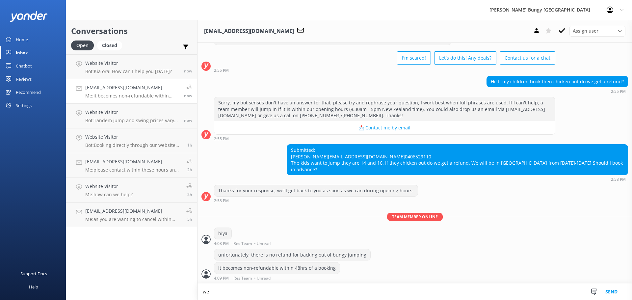
scroll to position [40, 0]
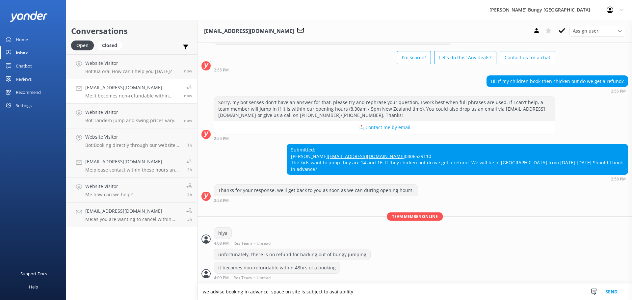
type textarea "we advise booking in advance, space on site is subject to availability"
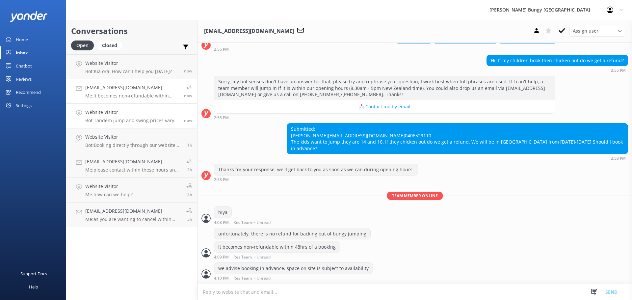
click at [142, 128] on link "Website Visitor Bot: Tandem jump and swing prices vary based on location, activ…" at bounding box center [131, 116] width 131 height 25
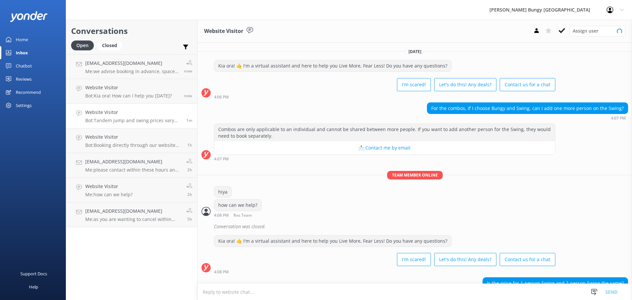
scroll to position [37, 0]
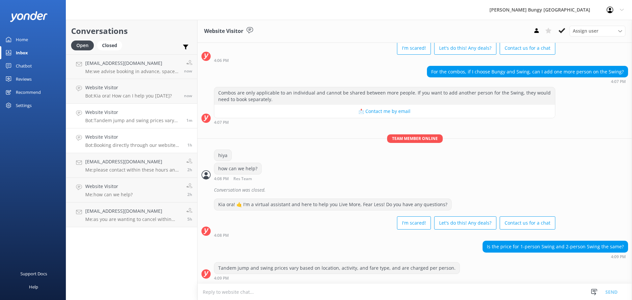
click at [118, 135] on h4 "Website Visitor" at bounding box center [133, 136] width 97 height 7
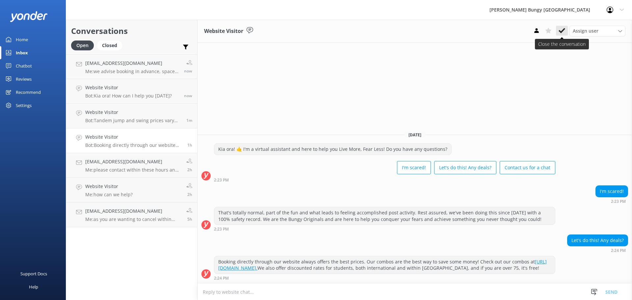
click at [565, 30] on button at bounding box center [562, 31] width 12 height 10
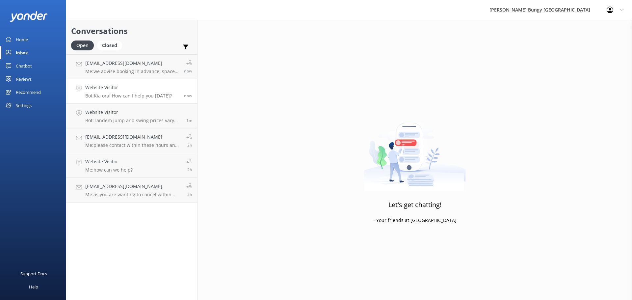
click at [109, 89] on h4 "Website Visitor" at bounding box center [128, 87] width 87 height 7
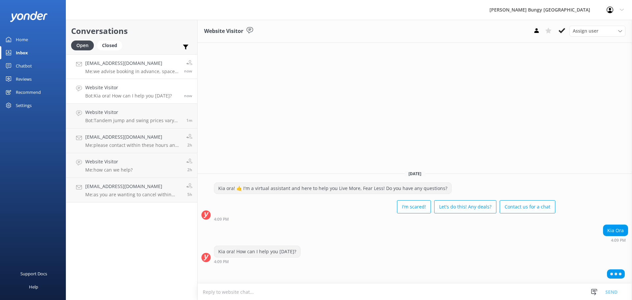
click at [113, 68] on div "taniakirchner@hotmail.com Me: we advise booking in advance, space on site is su…" at bounding box center [132, 67] width 94 height 14
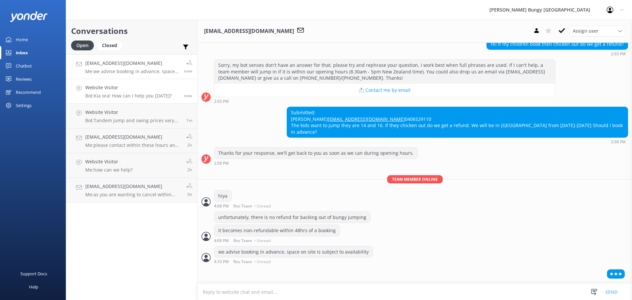
scroll to position [61, 0]
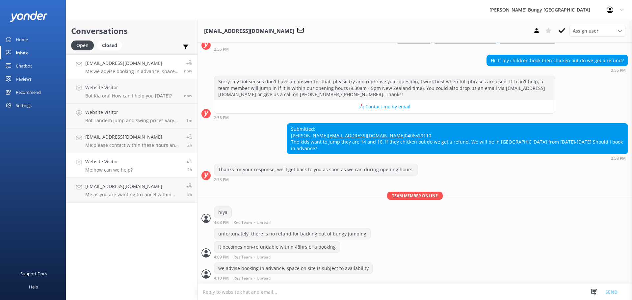
click at [122, 160] on h4 "Website Visitor" at bounding box center [108, 161] width 47 height 7
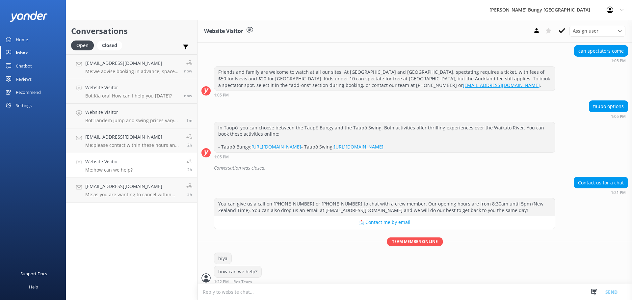
scroll to position [166, 0]
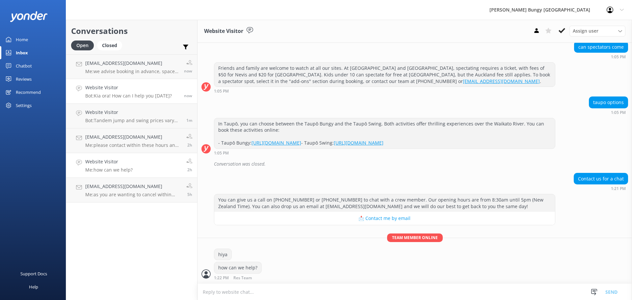
click at [129, 89] on h4 "Website Visitor" at bounding box center [128, 87] width 87 height 7
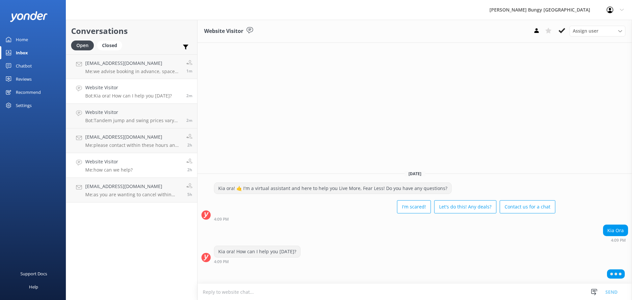
click at [115, 157] on link "Website Visitor Me: how can we help? 2h" at bounding box center [131, 165] width 131 height 25
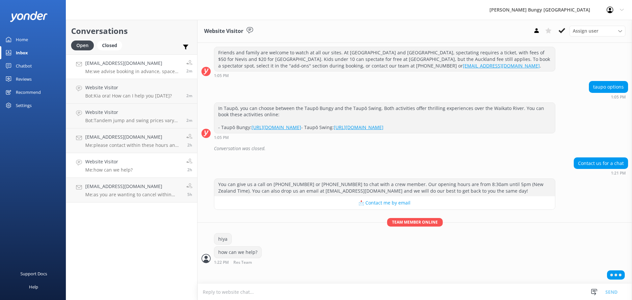
click at [112, 71] on p "Me: we advise booking in advance, space on site is subject to availability" at bounding box center [133, 71] width 96 height 6
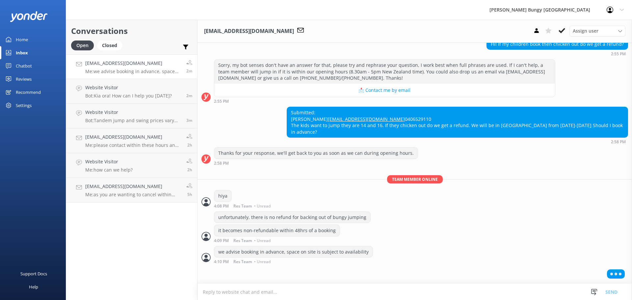
scroll to position [61, 0]
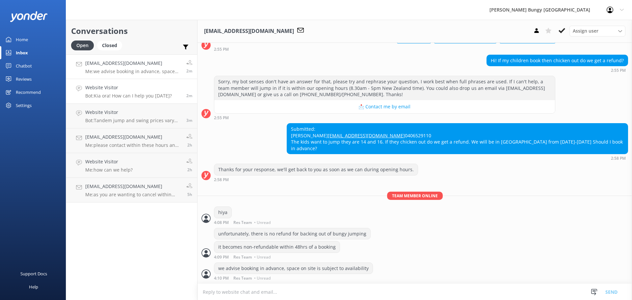
click at [116, 84] on h4 "Website Visitor" at bounding box center [128, 87] width 87 height 7
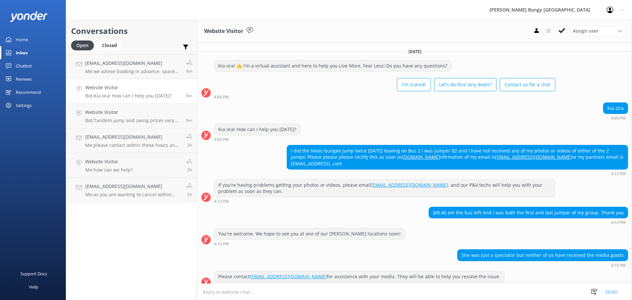
scroll to position [8, 0]
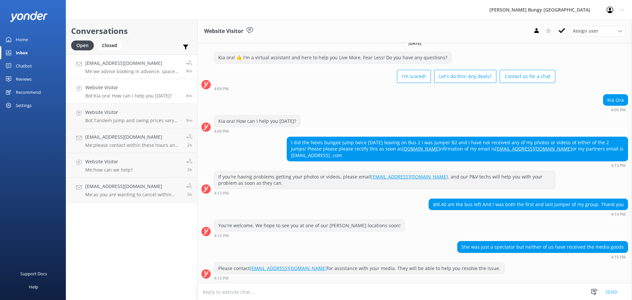
click at [110, 60] on h4 "[EMAIL_ADDRESS][DOMAIN_NAME]" at bounding box center [133, 63] width 96 height 7
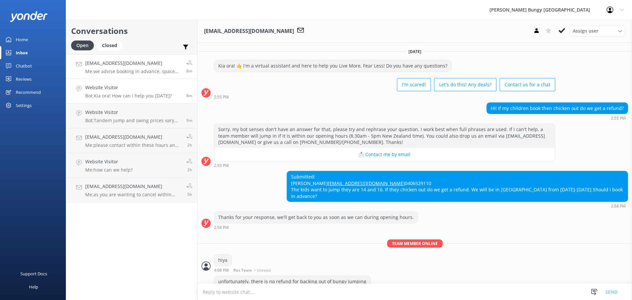
scroll to position [75, 0]
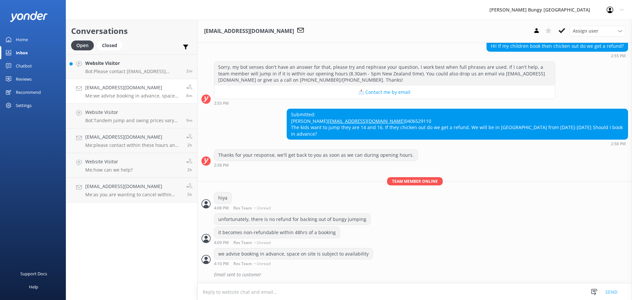
click at [119, 95] on p "Me: we advise booking in advance, space on site is subject to availability" at bounding box center [133, 96] width 96 height 6
click at [115, 72] on p "Bot: Please contact [EMAIL_ADDRESS][DOMAIN_NAME] for assistance with your media…" at bounding box center [133, 71] width 96 height 6
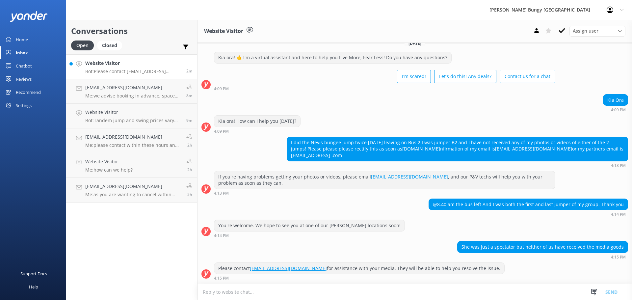
scroll to position [8, 0]
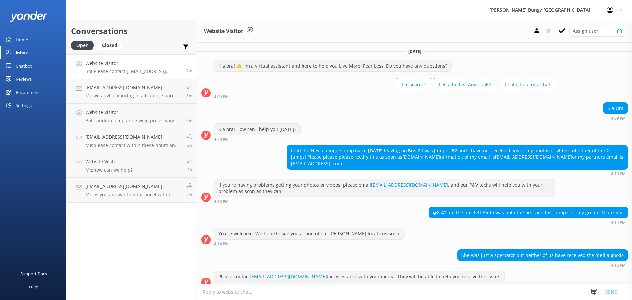
scroll to position [8, 0]
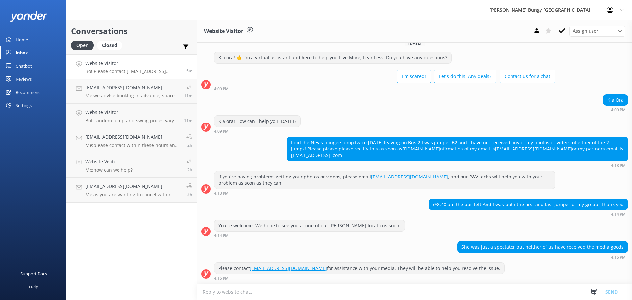
click at [157, 290] on div "Conversations Open Closed Important Assigned to me Unassigned Website Visitor B…" at bounding box center [132, 160] width 132 height 280
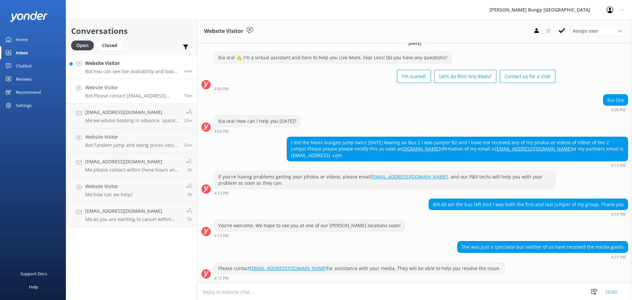
click at [97, 71] on p "Bot: You can see live availability and book the Nevis Catapult and other experi…" at bounding box center [132, 71] width 94 height 6
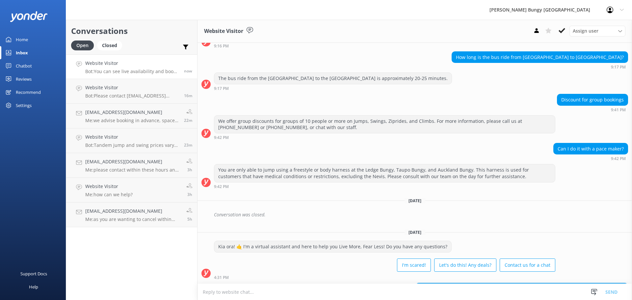
scroll to position [489, 0]
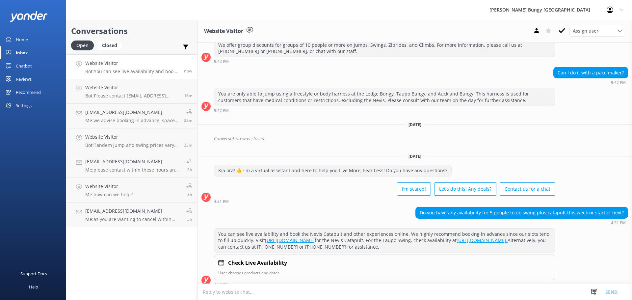
click at [250, 295] on textarea at bounding box center [414, 292] width 434 height 16
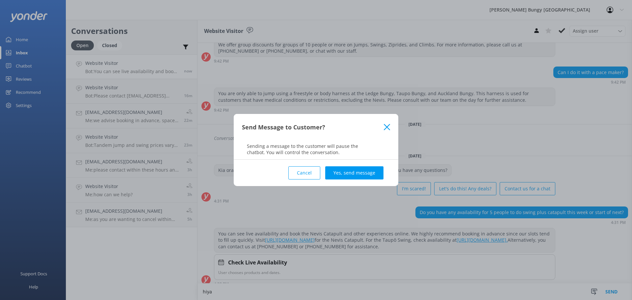
type textarea "hiya"
click at [385, 183] on div "Cancel Yes, send message" at bounding box center [316, 173] width 148 height 26
click at [379, 175] on button "Yes, send message" at bounding box center [354, 172] width 58 height 13
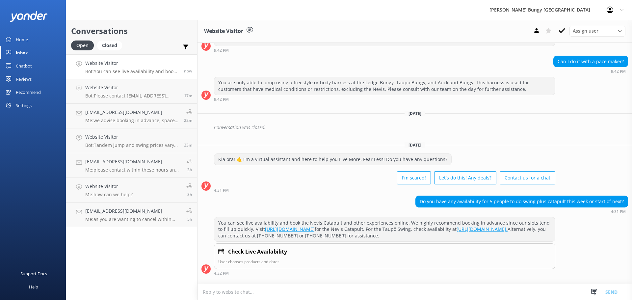
scroll to position [531, 0]
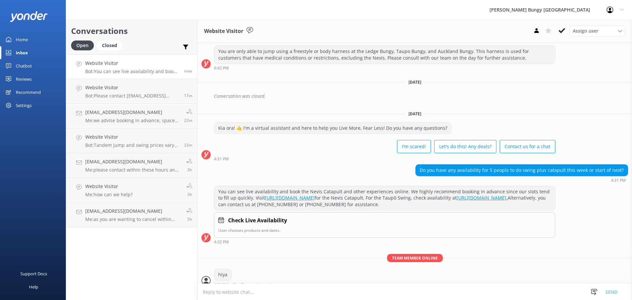
click at [321, 294] on textarea at bounding box center [414, 292] width 434 height 16
type textarea "how can we help?"
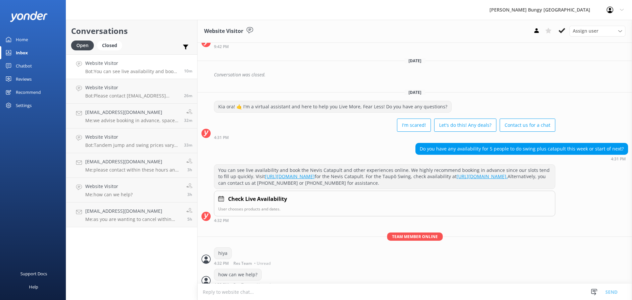
click at [112, 276] on div "Conversations Open Closed Important Assigned to me Unassigned Website Visitor B…" at bounding box center [132, 160] width 132 height 280
click at [88, 98] on p "Bot: Please contact photovideo@bungy.co.nz for assistance with your media. They…" at bounding box center [132, 96] width 94 height 6
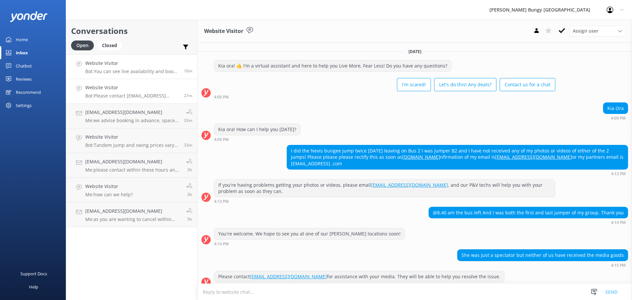
scroll to position [8, 0]
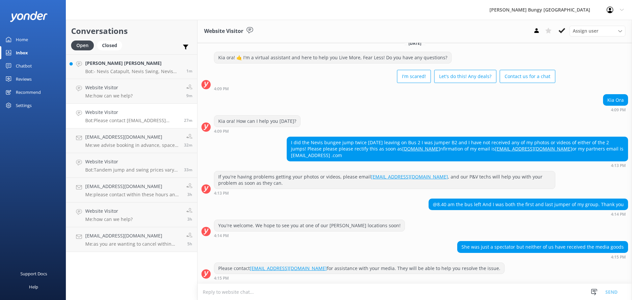
click at [148, 62] on h4 "[PERSON_NAME] [PERSON_NAME]" at bounding box center [133, 63] width 96 height 7
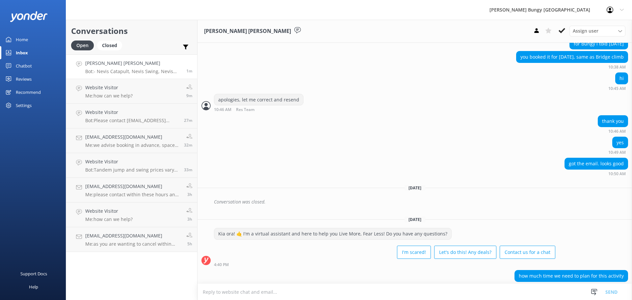
scroll to position [1553, 0]
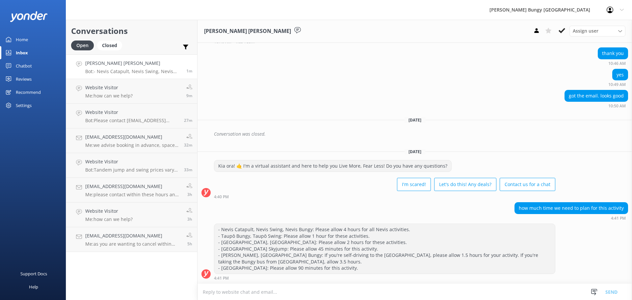
click at [353, 289] on textarea at bounding box center [414, 292] width 434 height 16
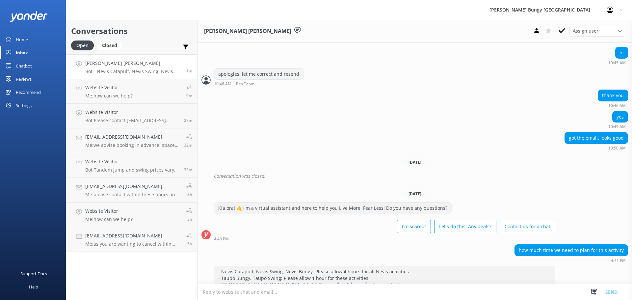
scroll to position [1553, 0]
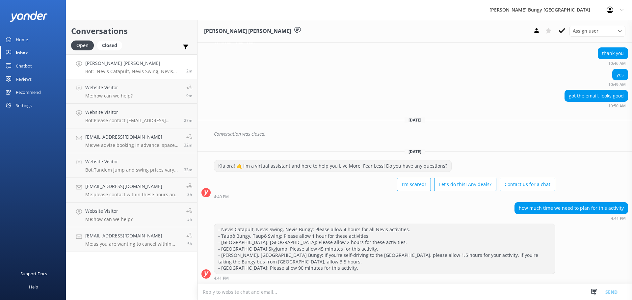
click at [322, 17] on div "[PERSON_NAME] Bungy [GEOGRAPHIC_DATA] Profile Settings Logout" at bounding box center [316, 10] width 632 height 20
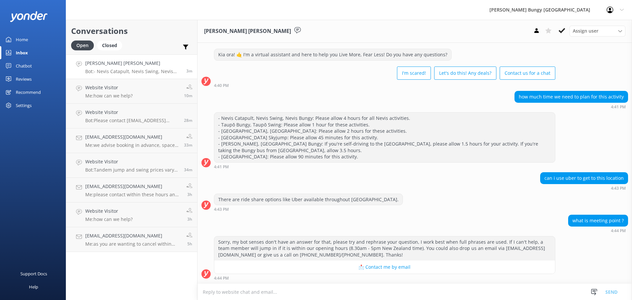
scroll to position [1664, 0]
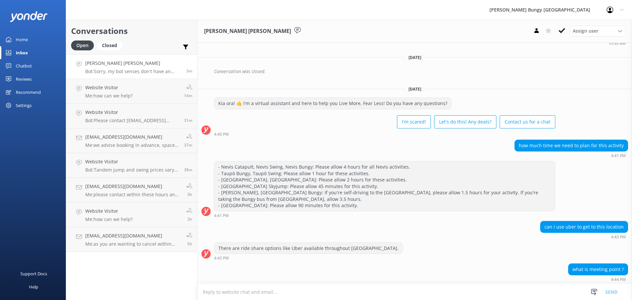
scroll to position [1664, 0]
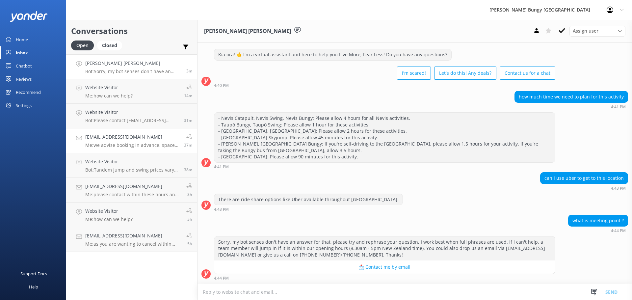
click at [167, 132] on link "[EMAIL_ADDRESS][DOMAIN_NAME] Me: we advise booking in advance, space on site is…" at bounding box center [131, 140] width 131 height 25
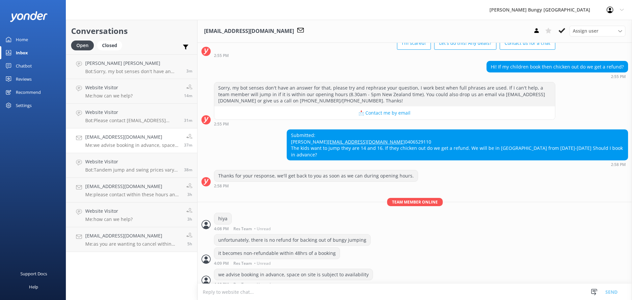
scroll to position [75, 0]
